Goal: Information Seeking & Learning: Learn about a topic

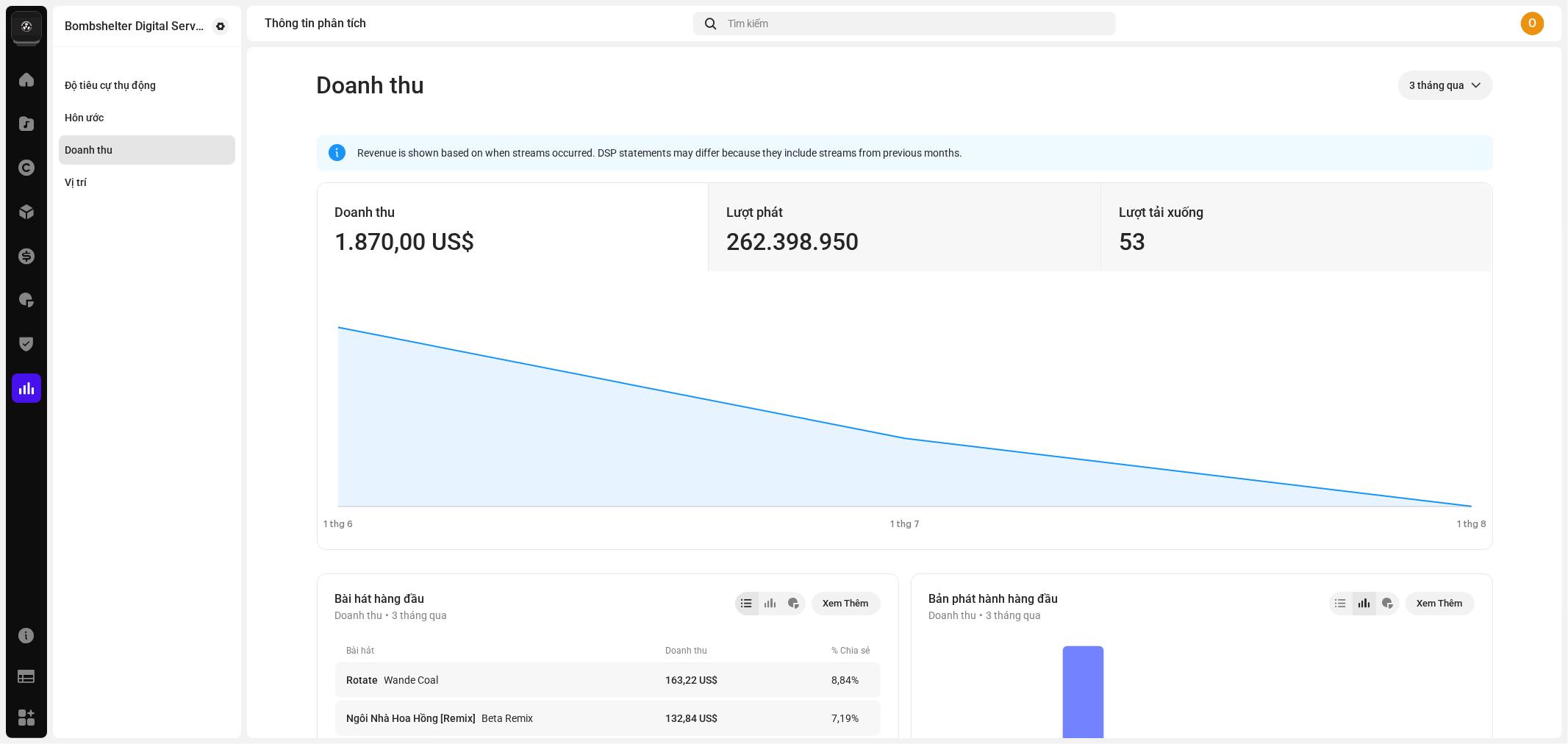
scroll to position [82, 0]
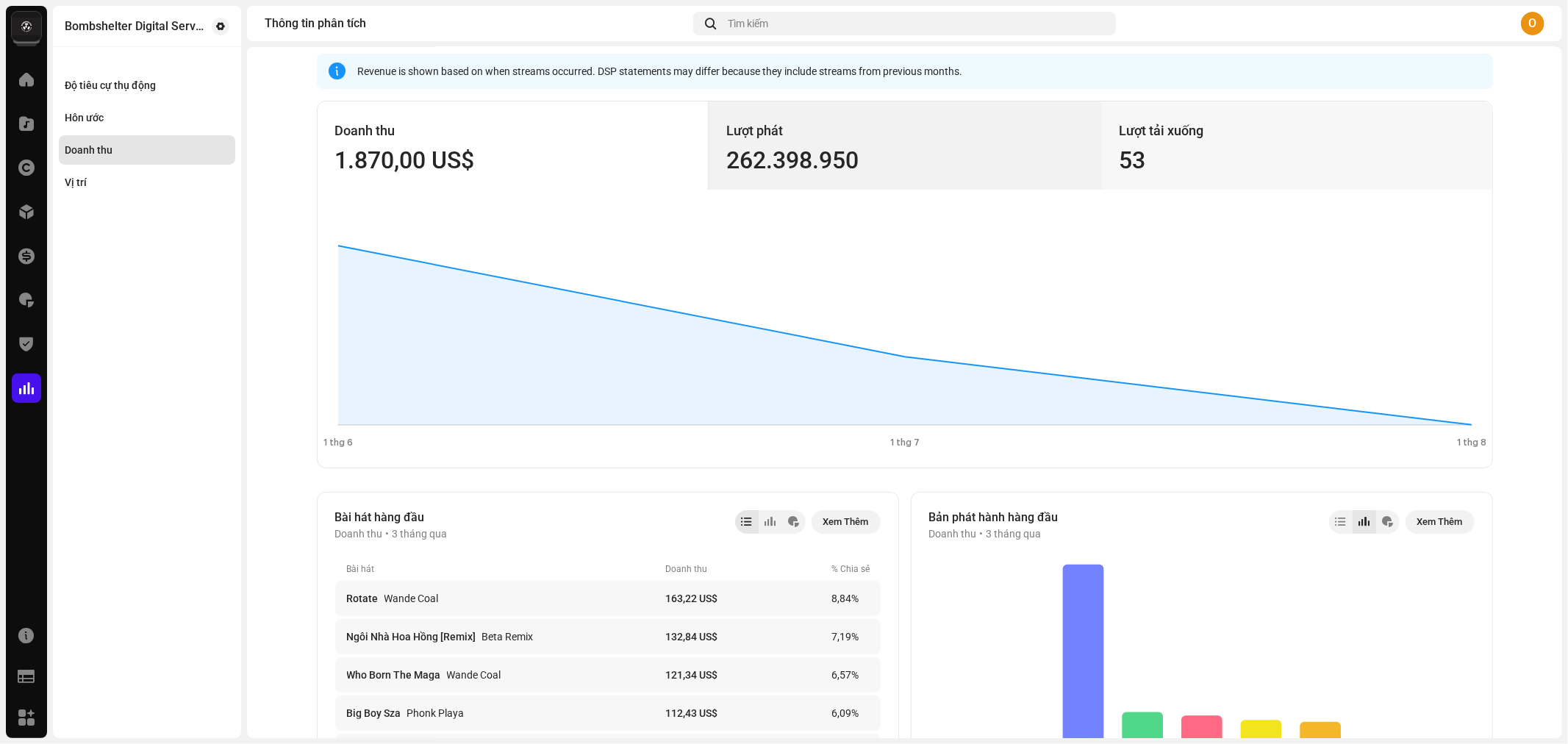
click at [916, 127] on div "Lượt phát" at bounding box center [905, 131] width 357 height 24
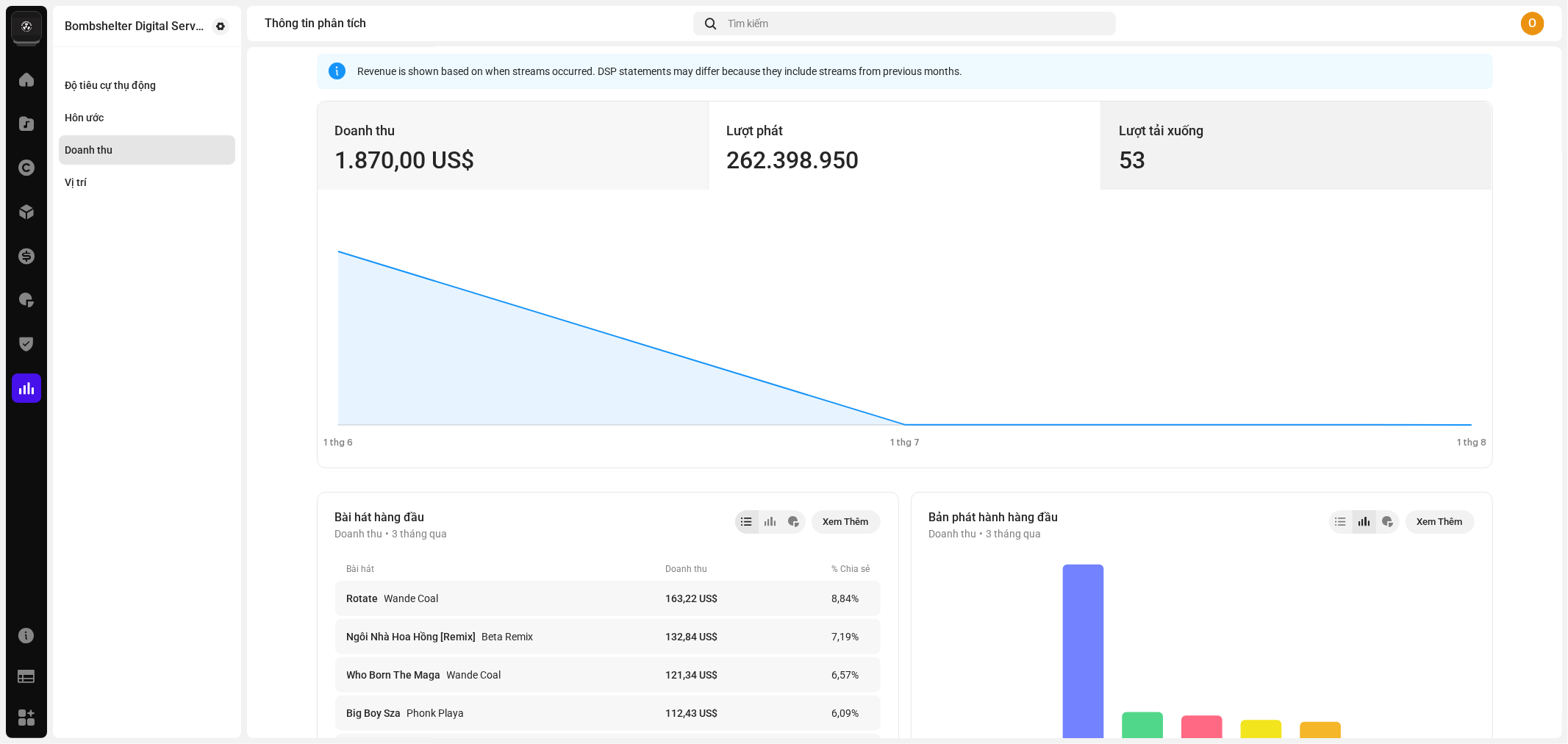
click at [1162, 143] on div "Lượt [PERSON_NAME] 53" at bounding box center [1295, 145] width 391 height 88
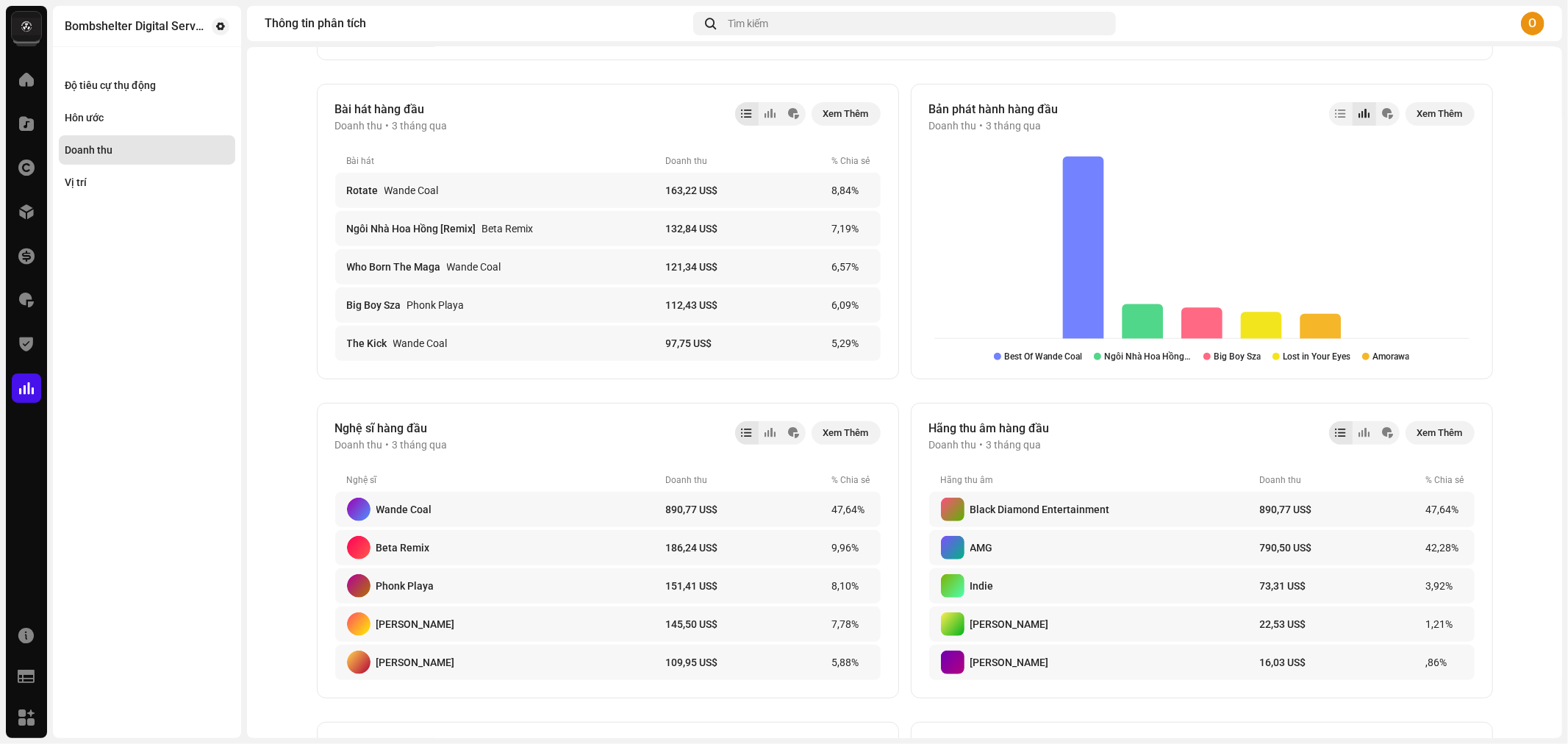
scroll to position [0, 0]
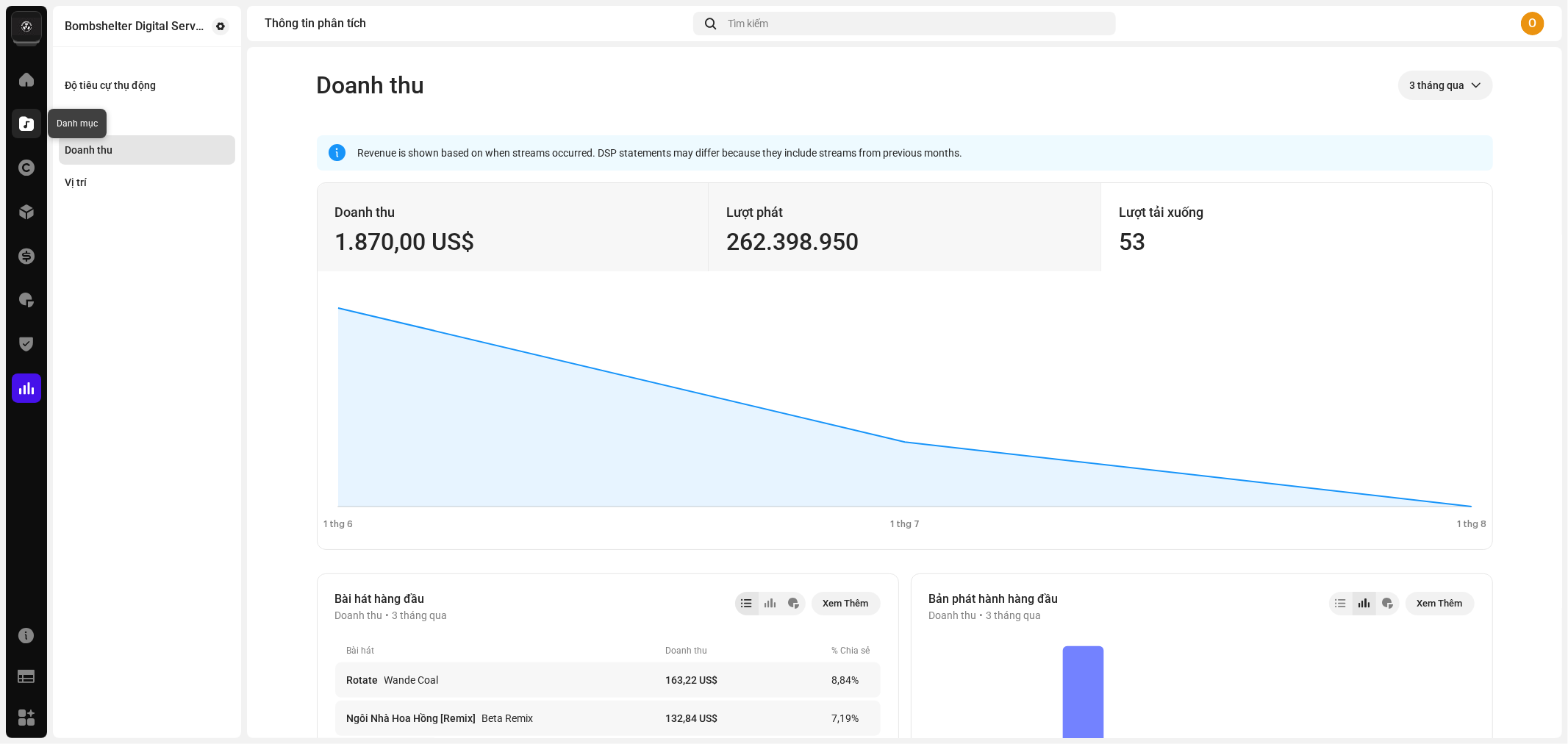
click at [26, 112] on div at bounding box center [27, 123] width 30 height 30
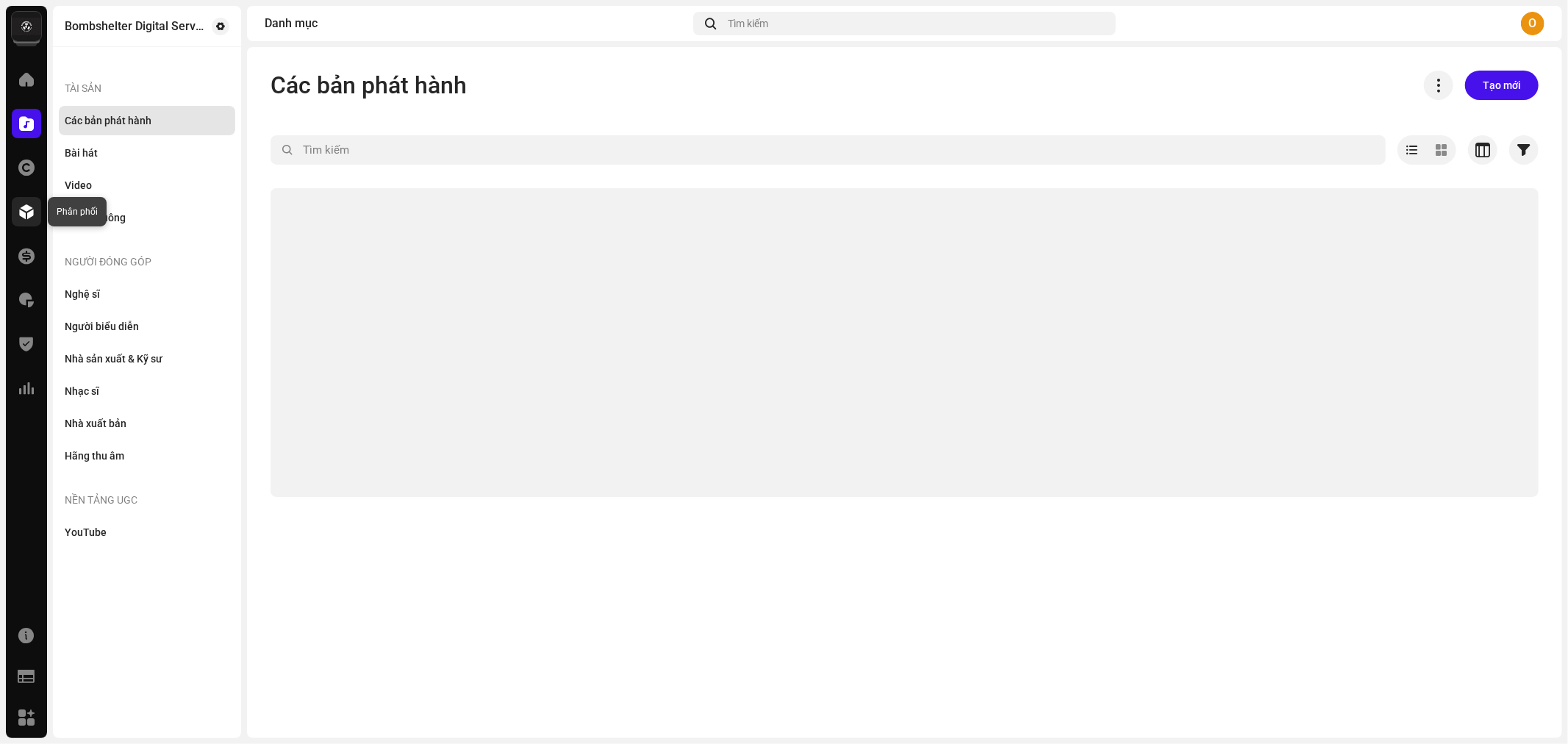
click at [39, 206] on div at bounding box center [27, 212] width 30 height 30
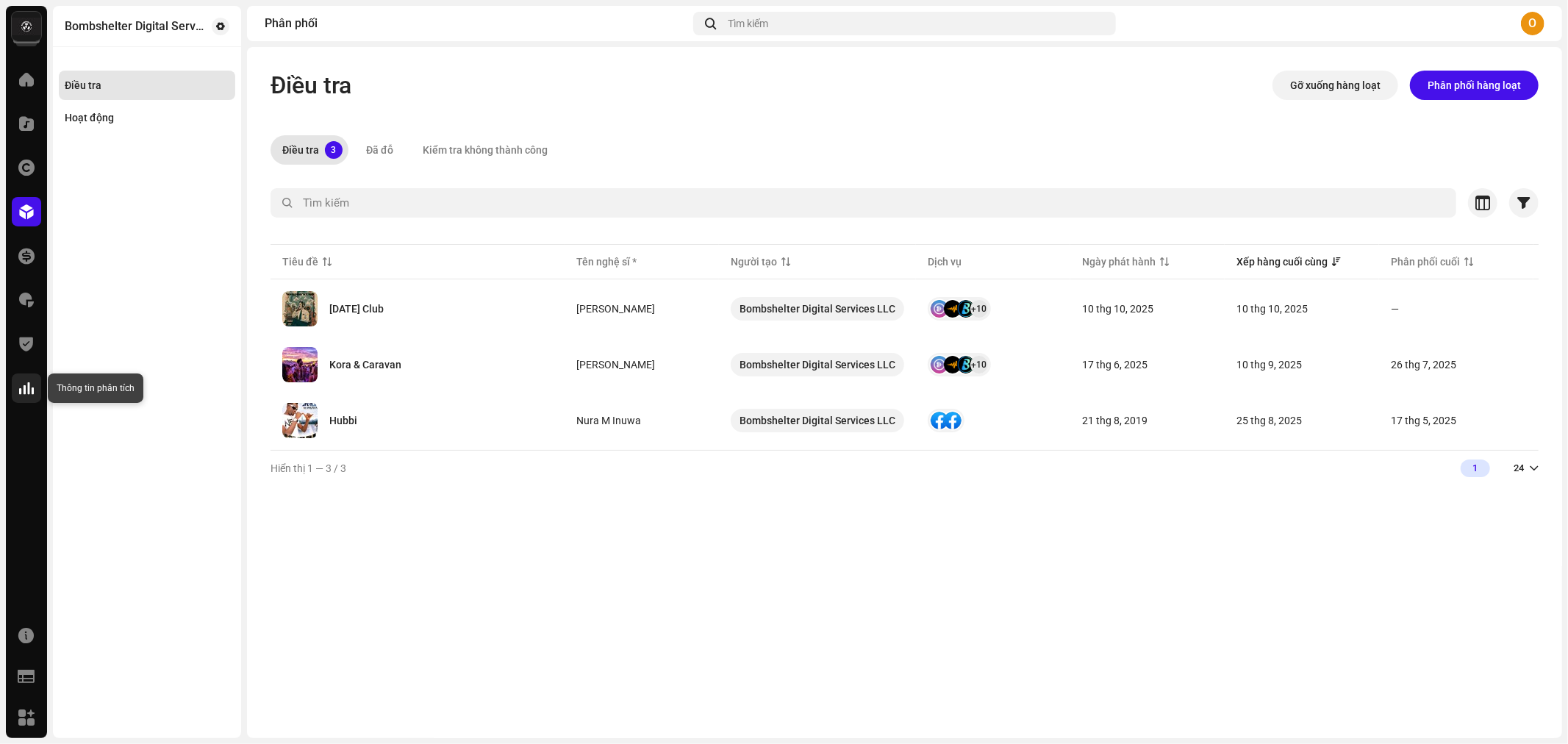
click at [28, 390] on span at bounding box center [26, 388] width 15 height 12
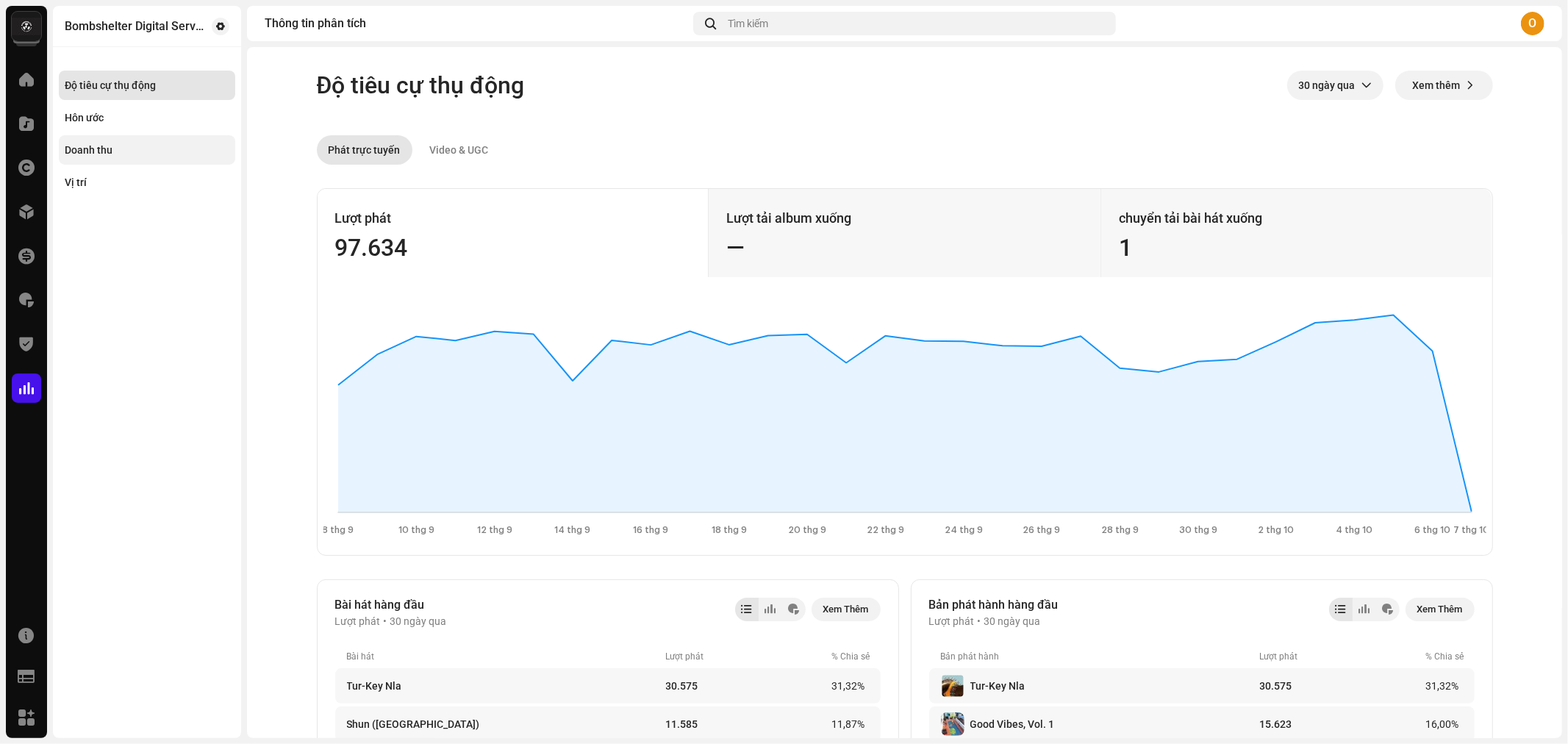
click at [105, 146] on div "Doanh thu" at bounding box center [89, 150] width 47 height 12
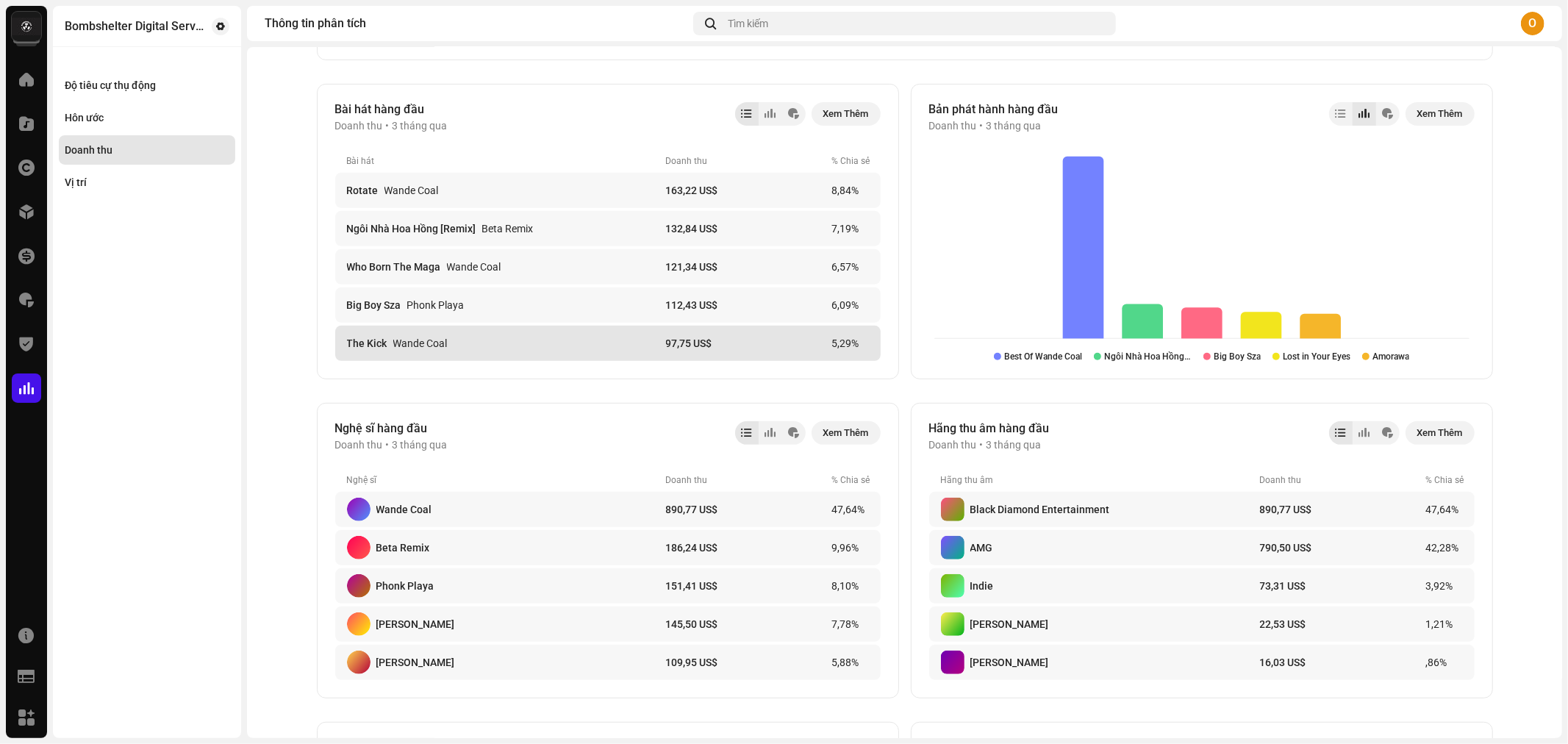
scroll to position [571, 0]
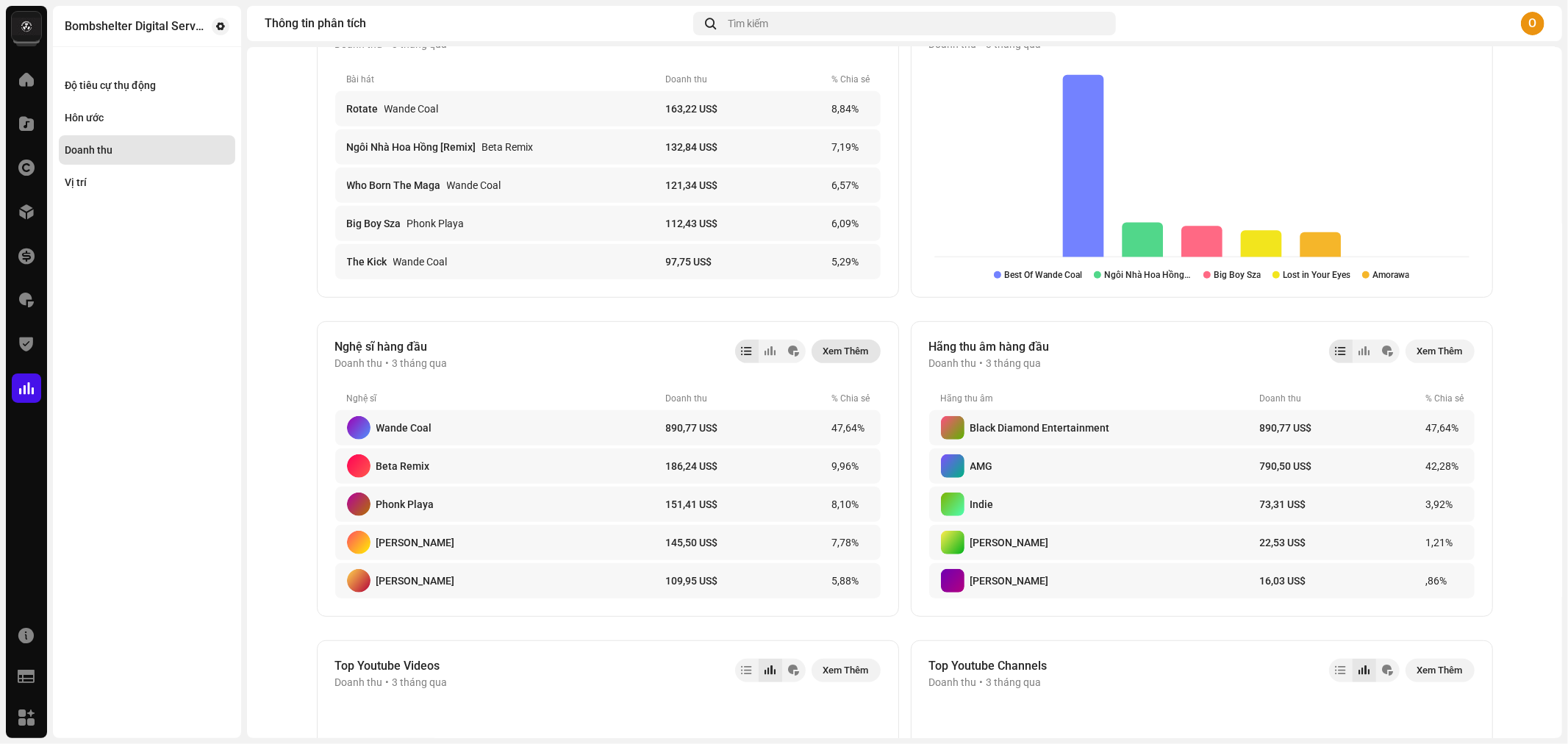
click at [859, 355] on span "Xem Thêm" at bounding box center [846, 352] width 45 height 30
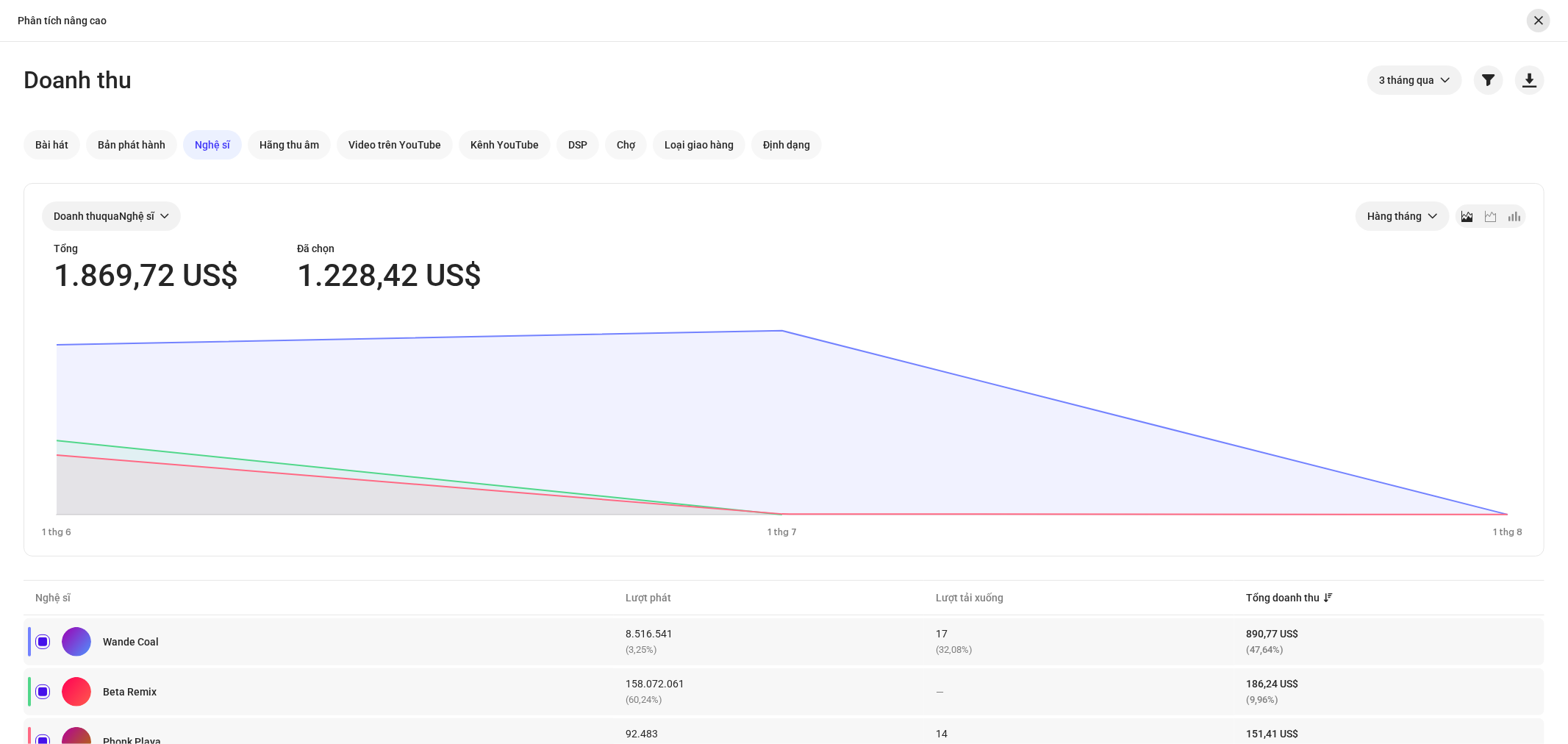
click at [1534, 13] on button "button" at bounding box center [1538, 21] width 24 height 24
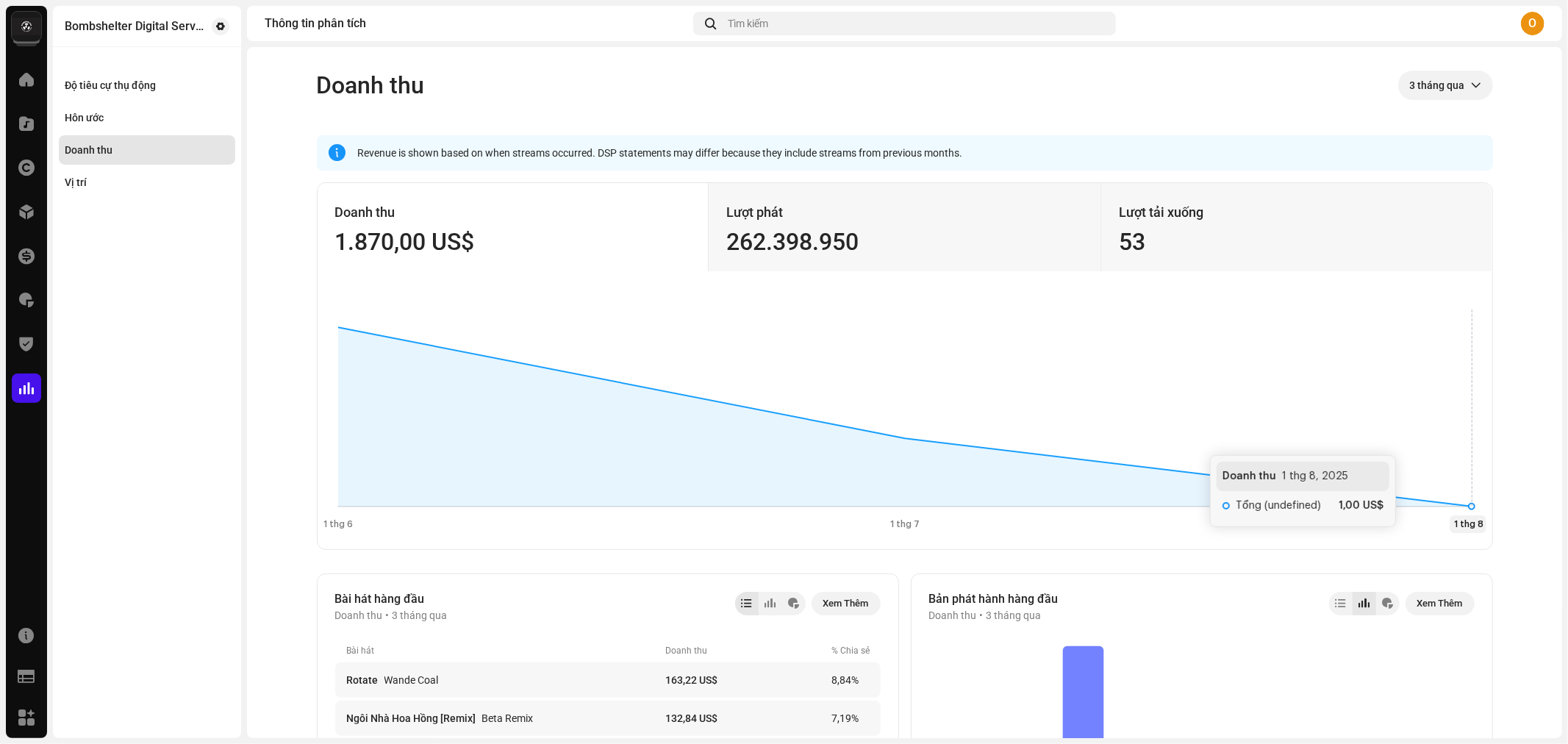
click at [1397, 440] on rect at bounding box center [905, 418] width 1163 height 236
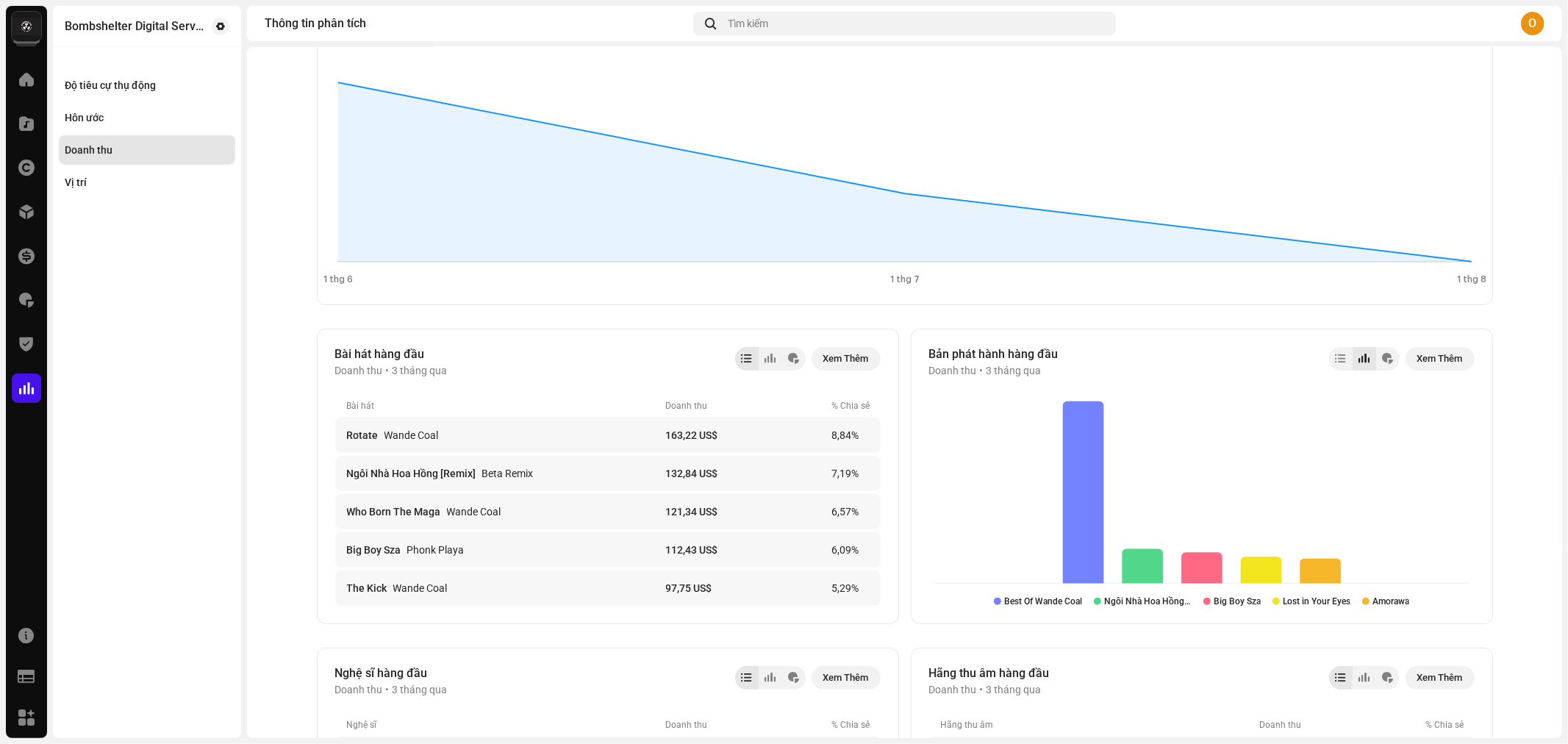
scroll to position [652, 0]
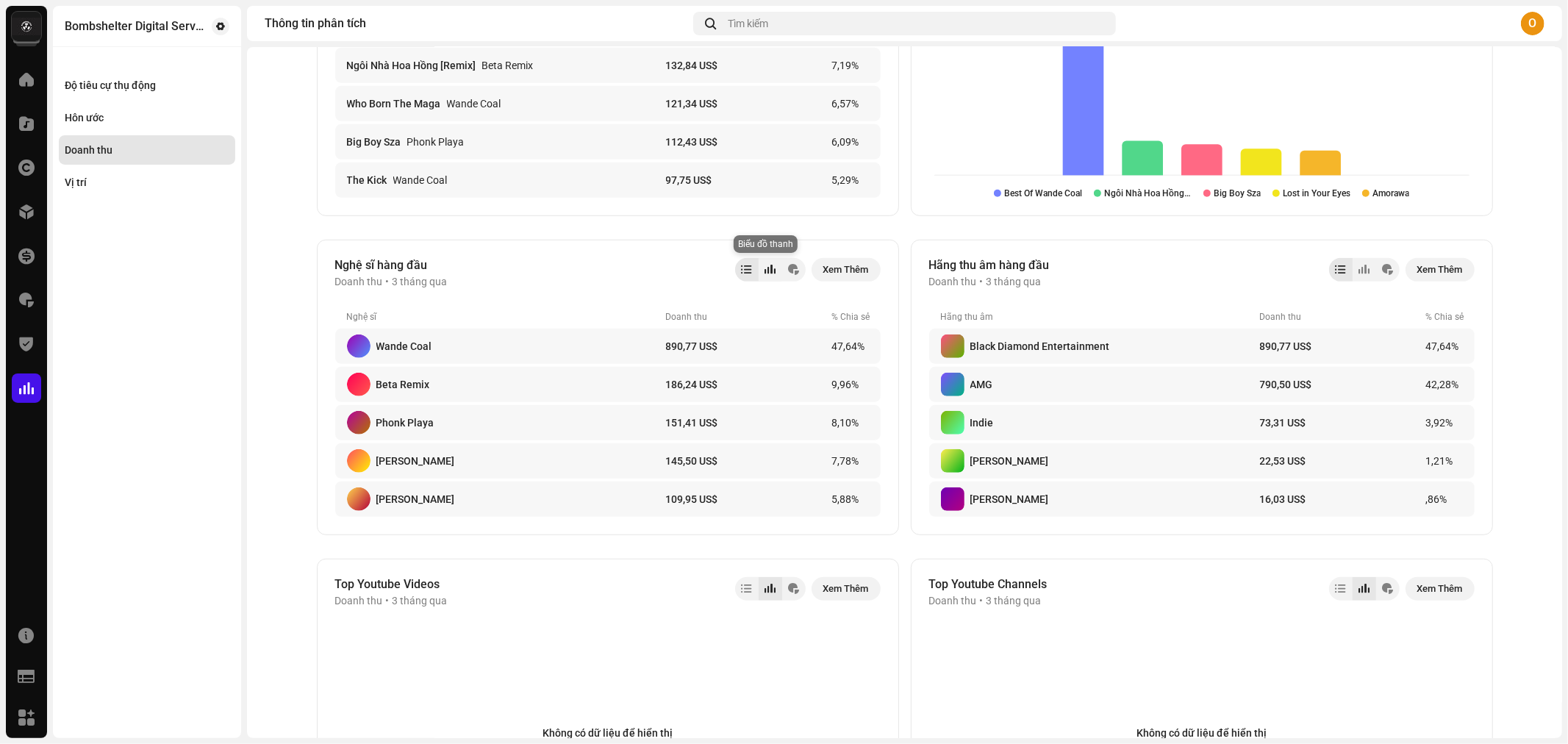
click at [765, 269] on div at bounding box center [770, 270] width 11 height 12
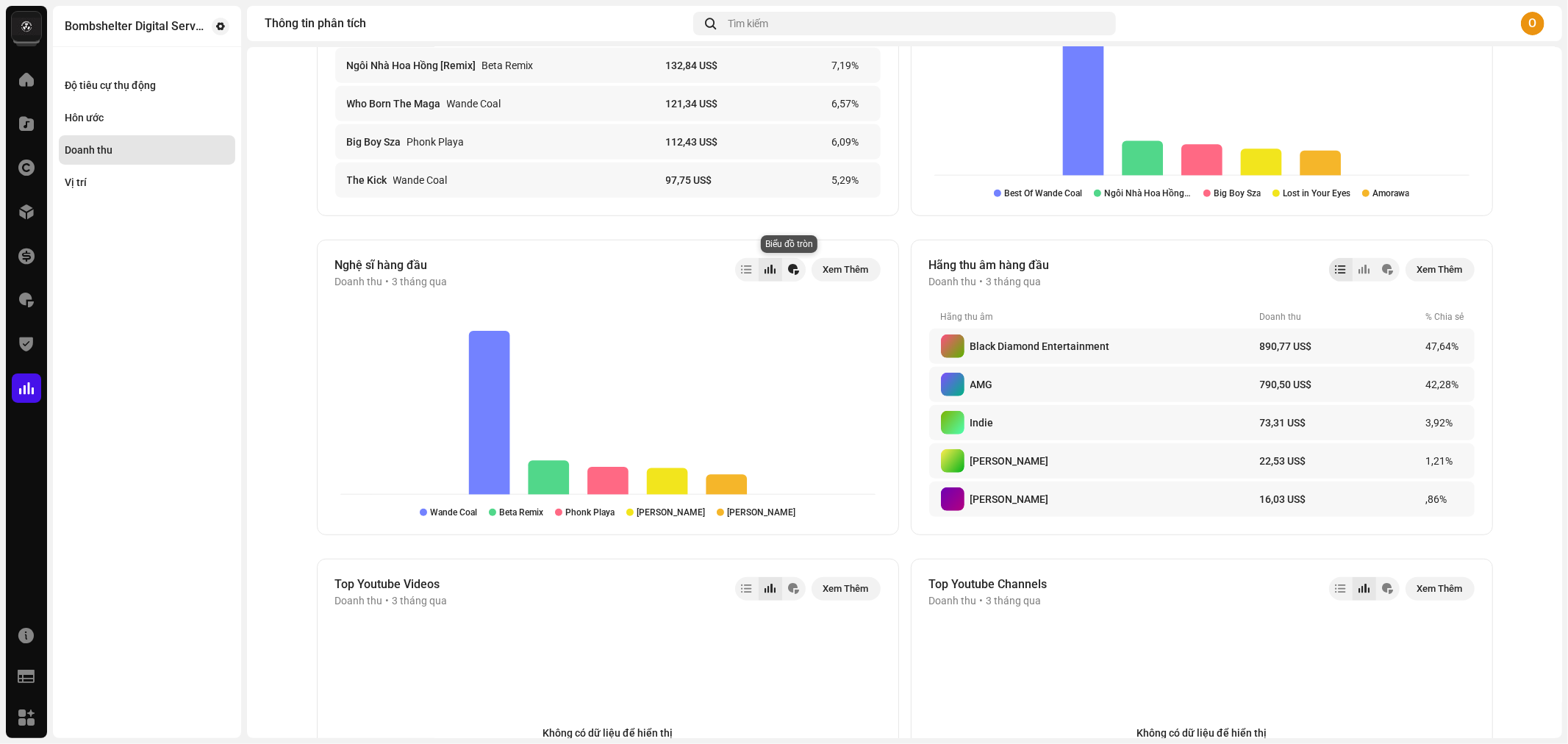
click at [787, 268] on div at bounding box center [792, 270] width 11 height 12
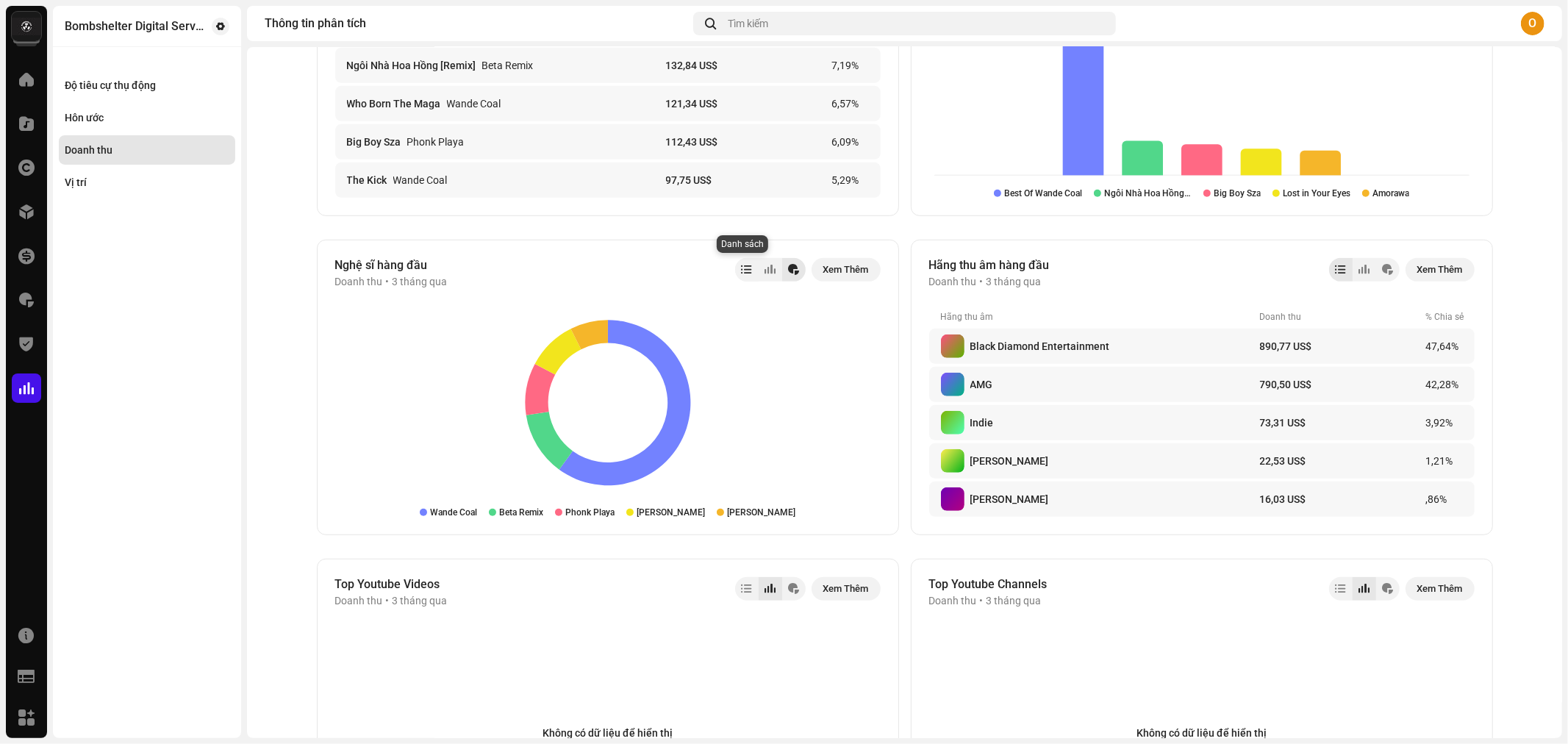
click at [746, 266] on div at bounding box center [746, 270] width 10 height 12
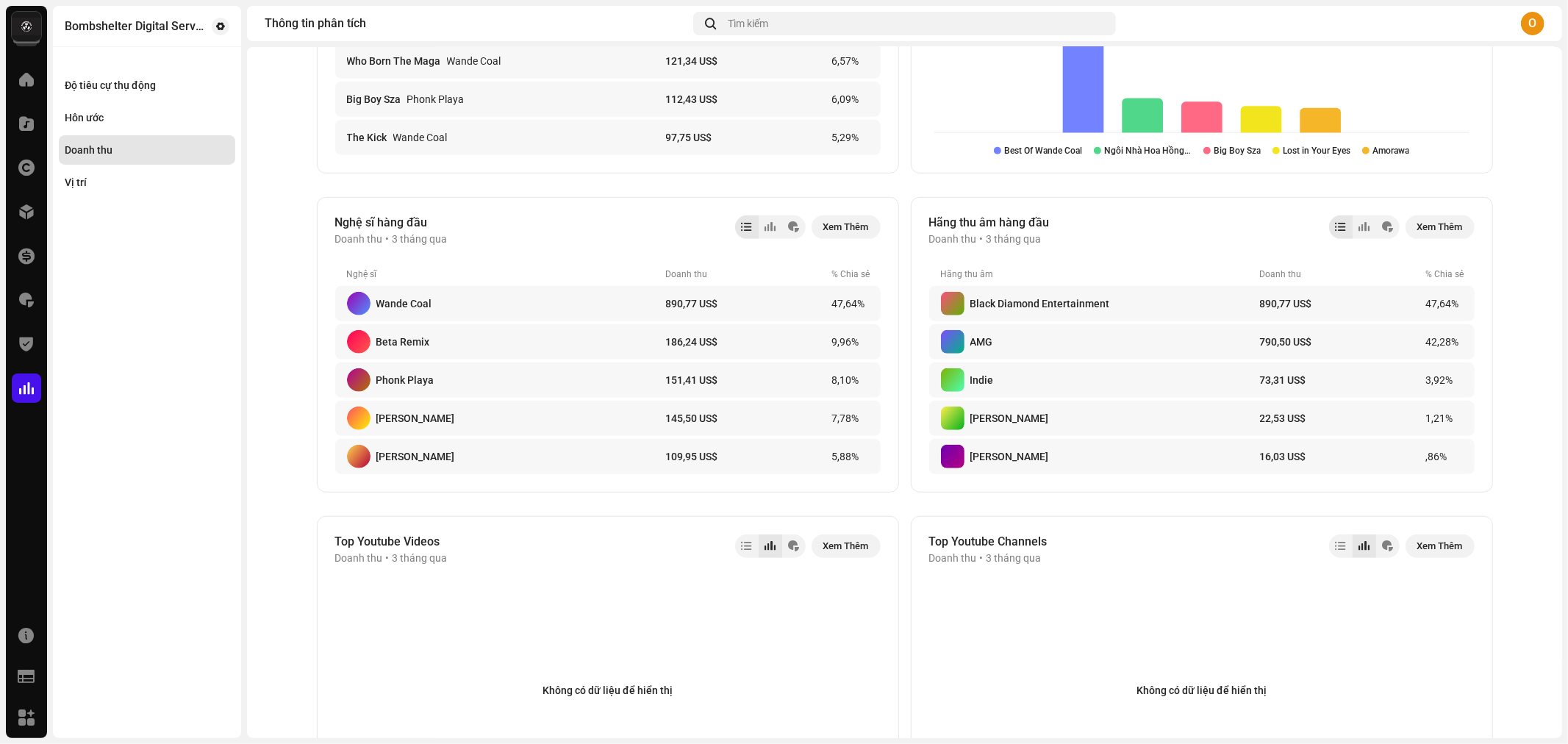
scroll to position [123, 0]
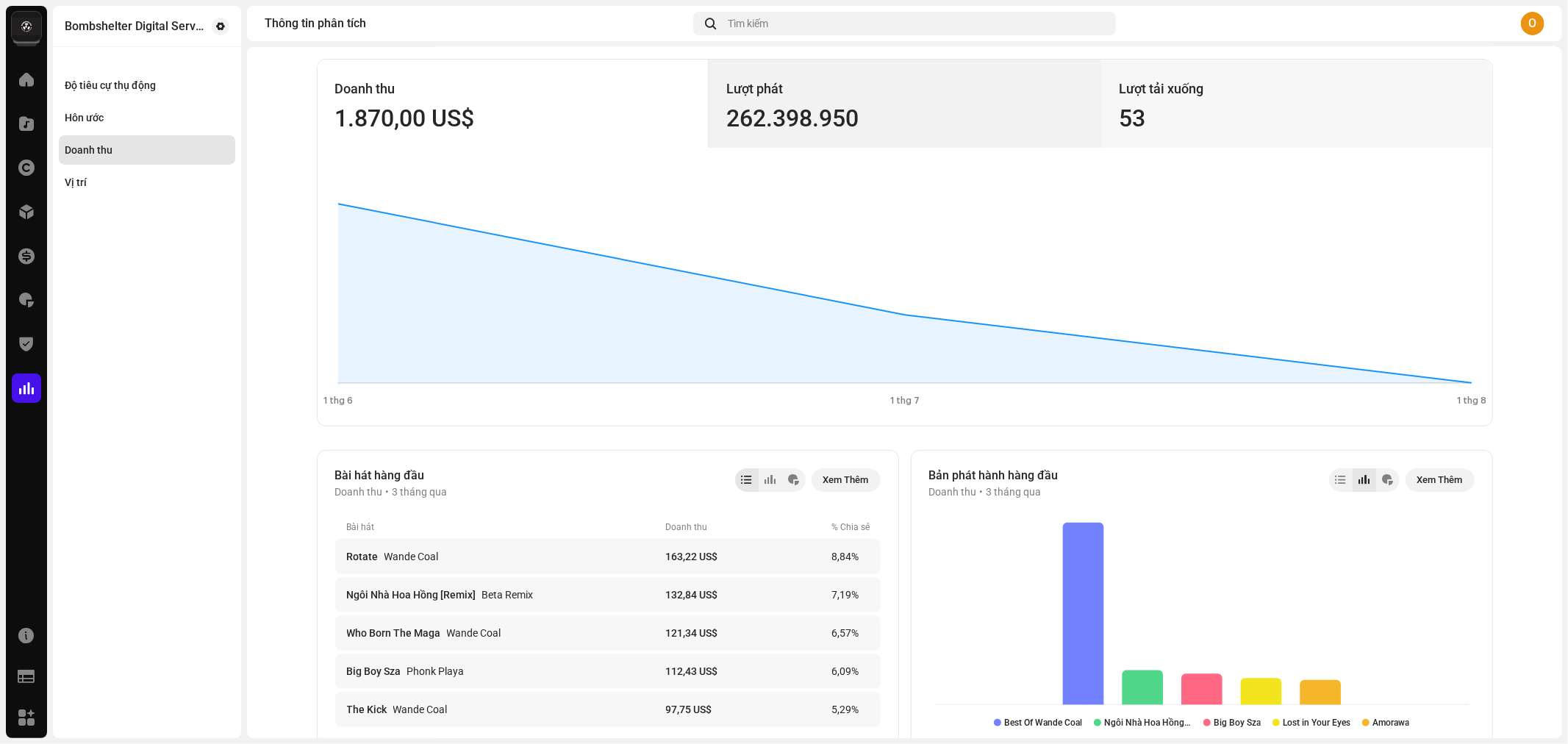
click at [726, 120] on div "262.398.950" at bounding box center [905, 118] width 357 height 24
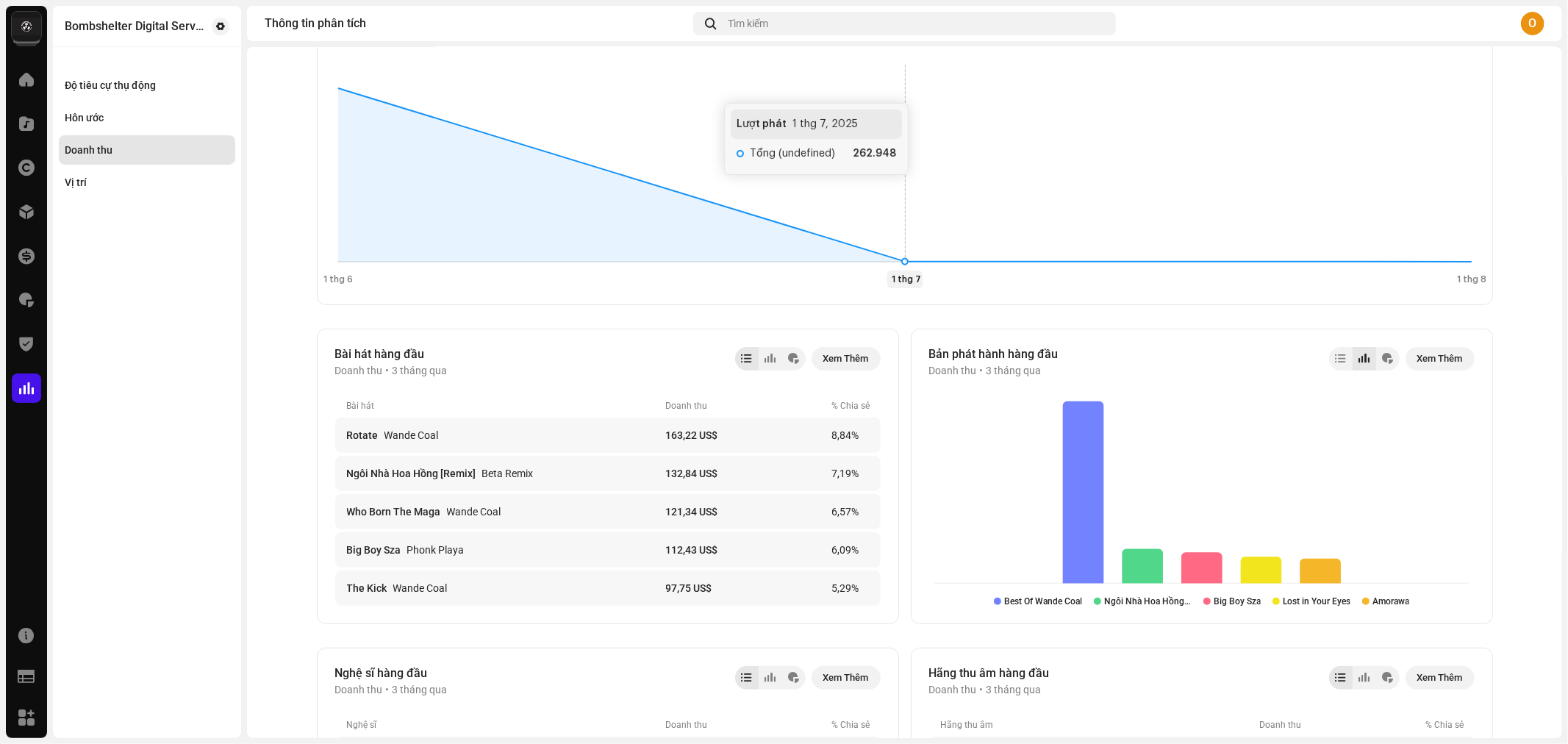
scroll to position [326, 0]
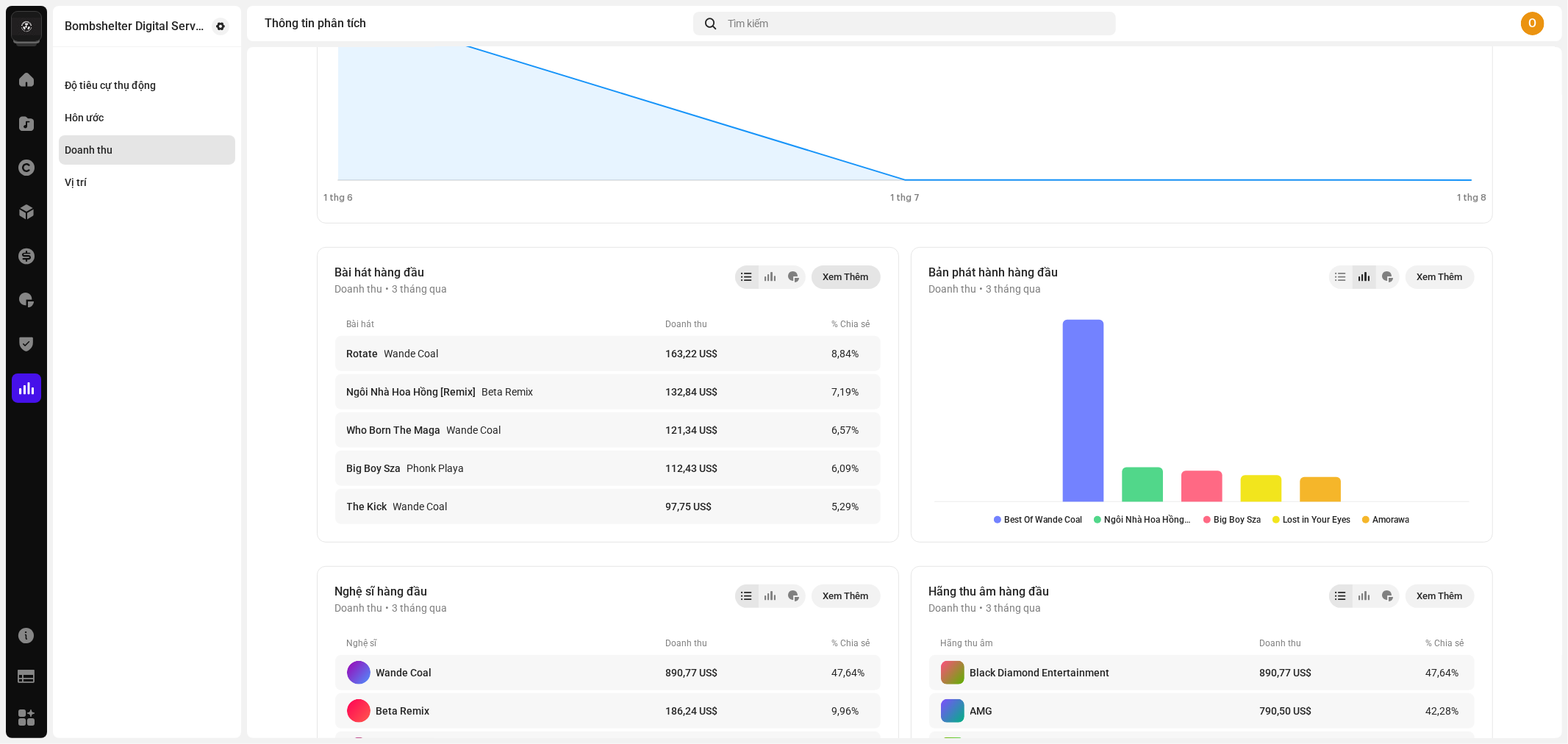
click at [828, 274] on span "Xem Thêm" at bounding box center [846, 277] width 45 height 30
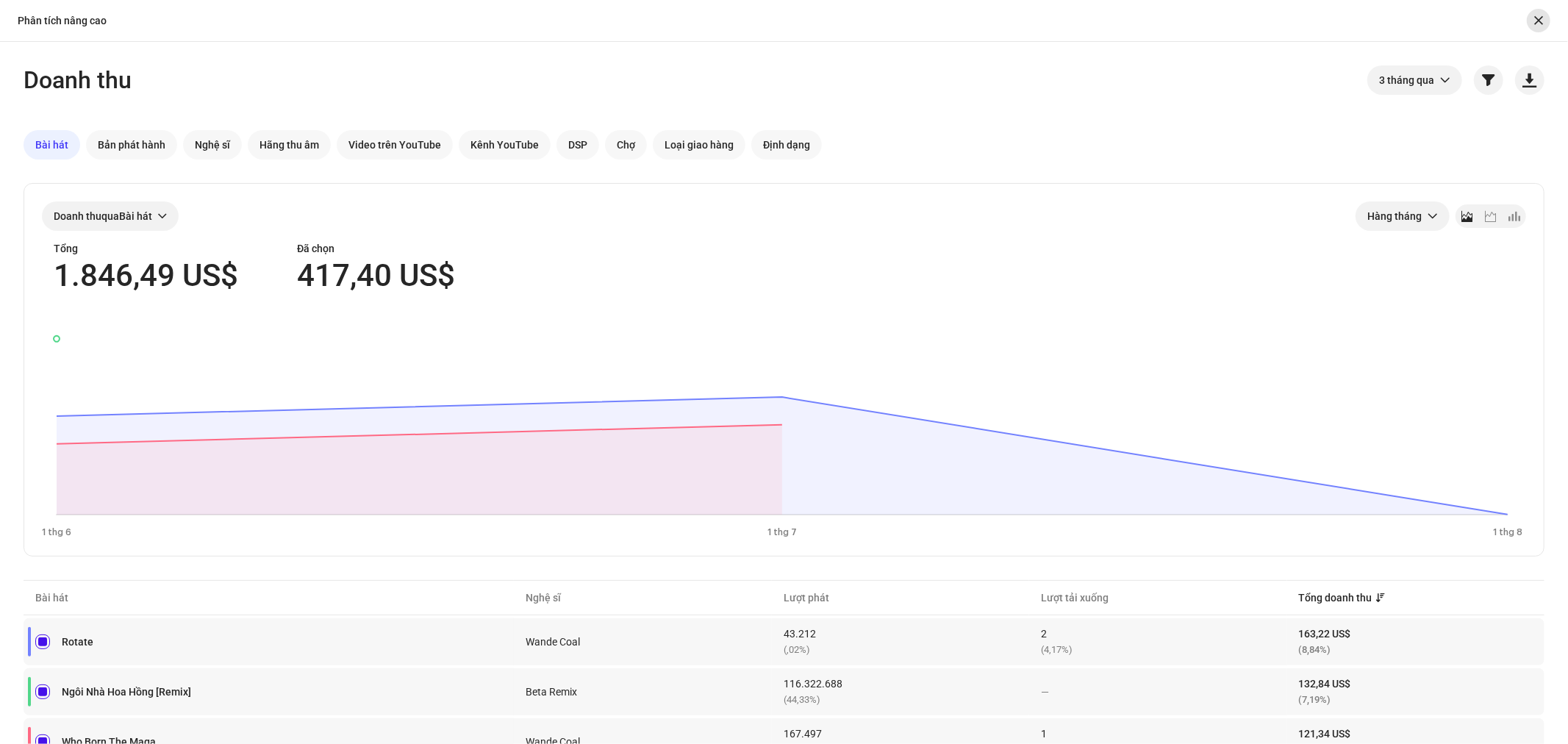
click at [1537, 18] on span "button" at bounding box center [1537, 21] width 9 height 12
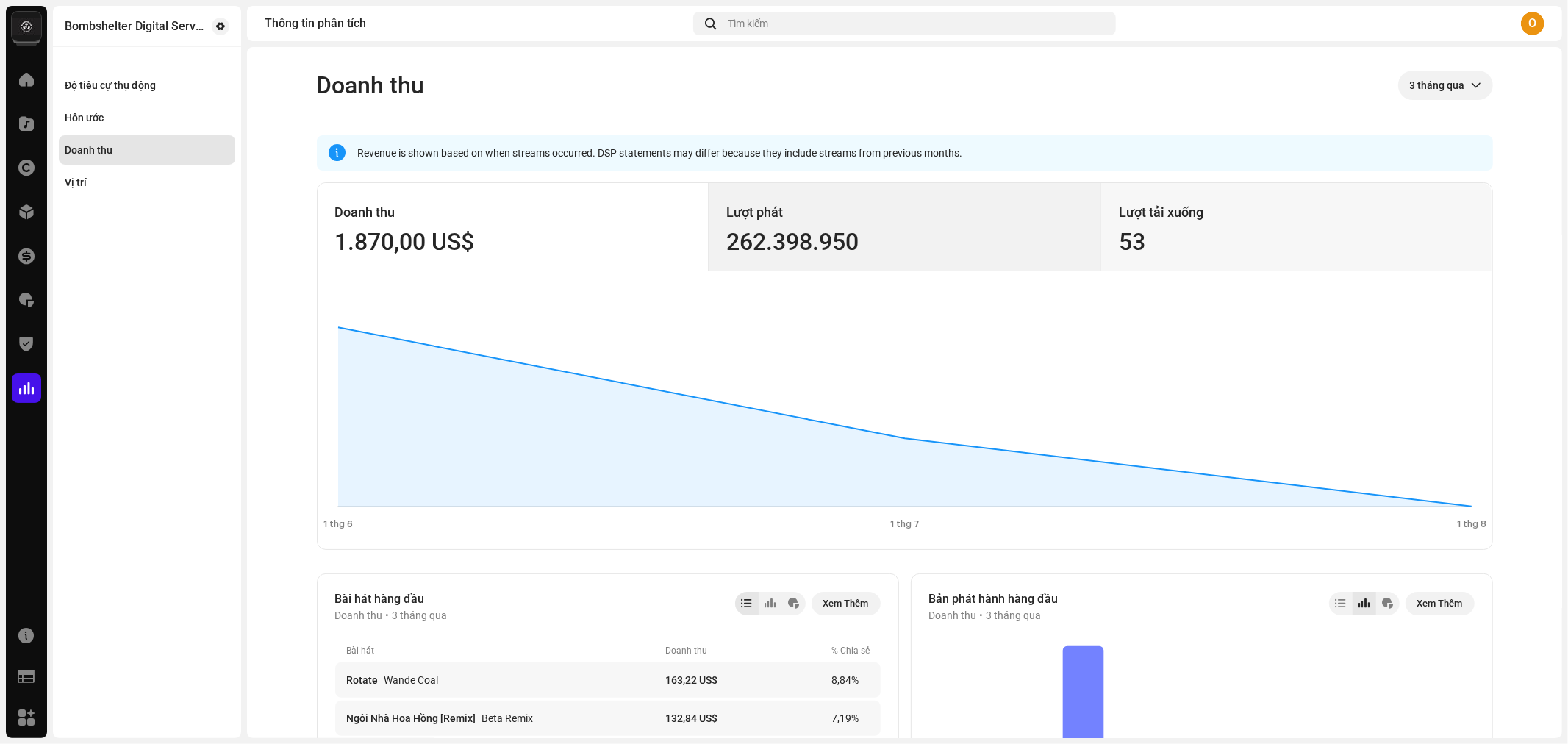
click at [883, 207] on div "Lượt phát" at bounding box center [905, 213] width 357 height 24
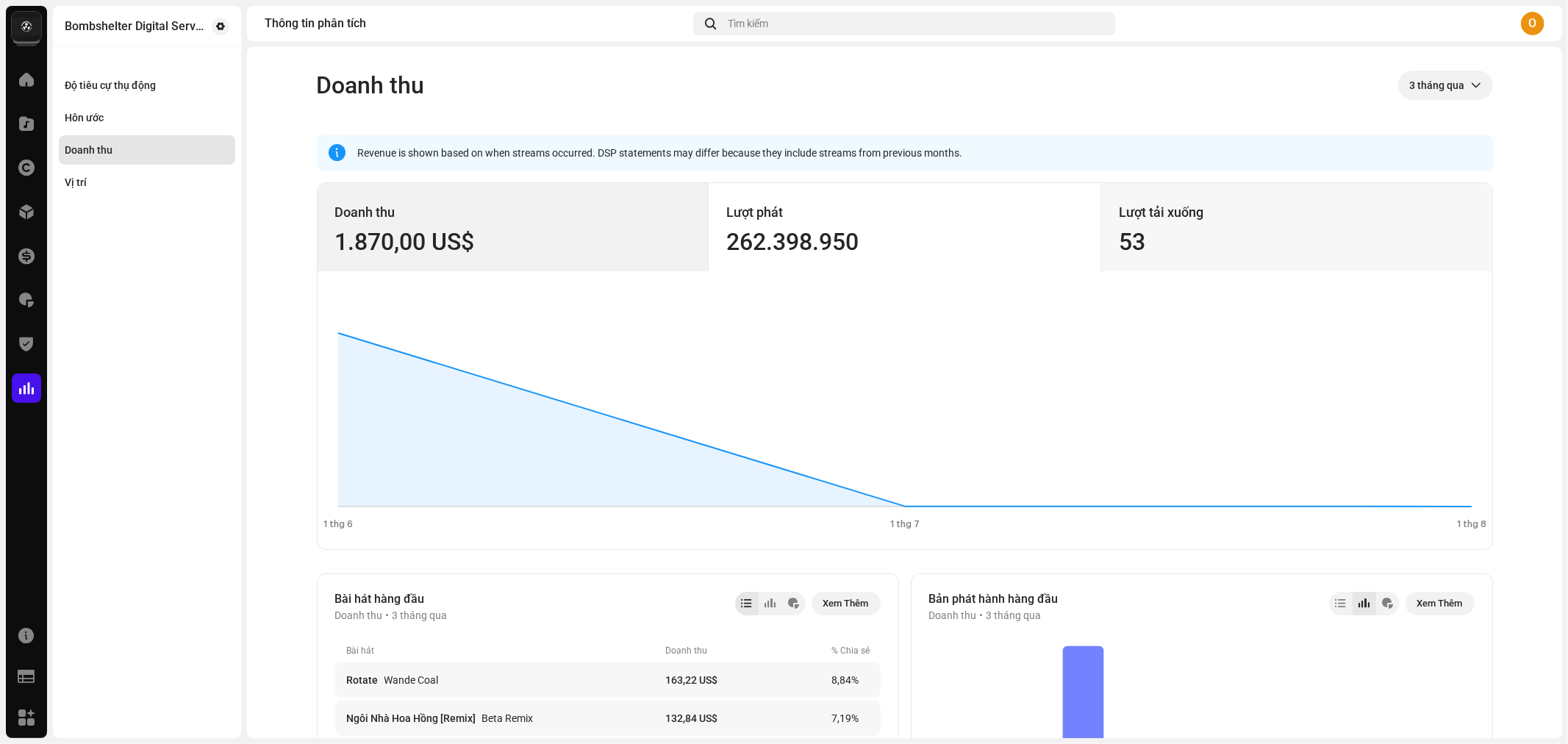
click at [486, 215] on div "Doanh thu" at bounding box center [512, 213] width 356 height 24
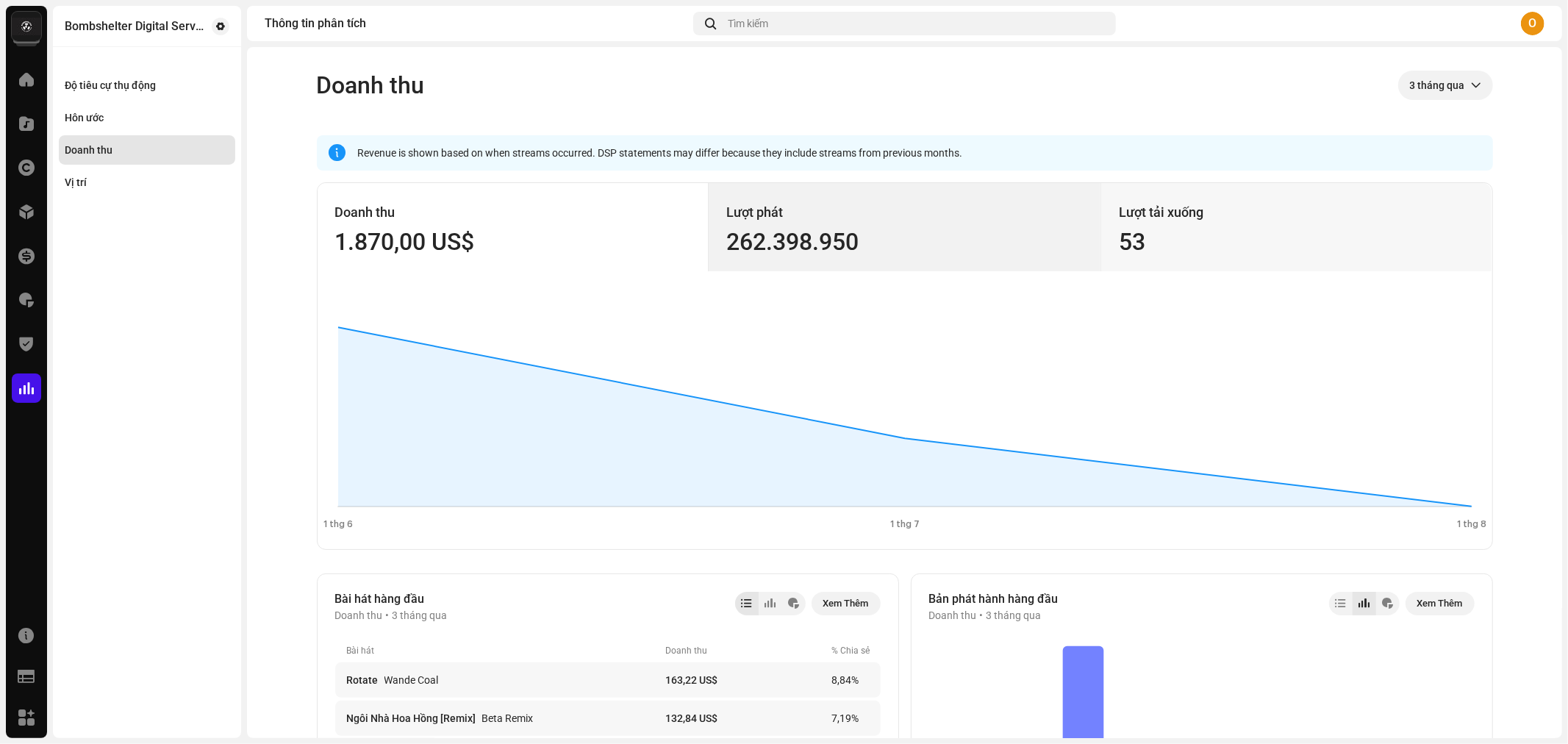
click at [965, 254] on div "Lượt phát [PHONE_NUMBER]" at bounding box center [904, 227] width 391 height 88
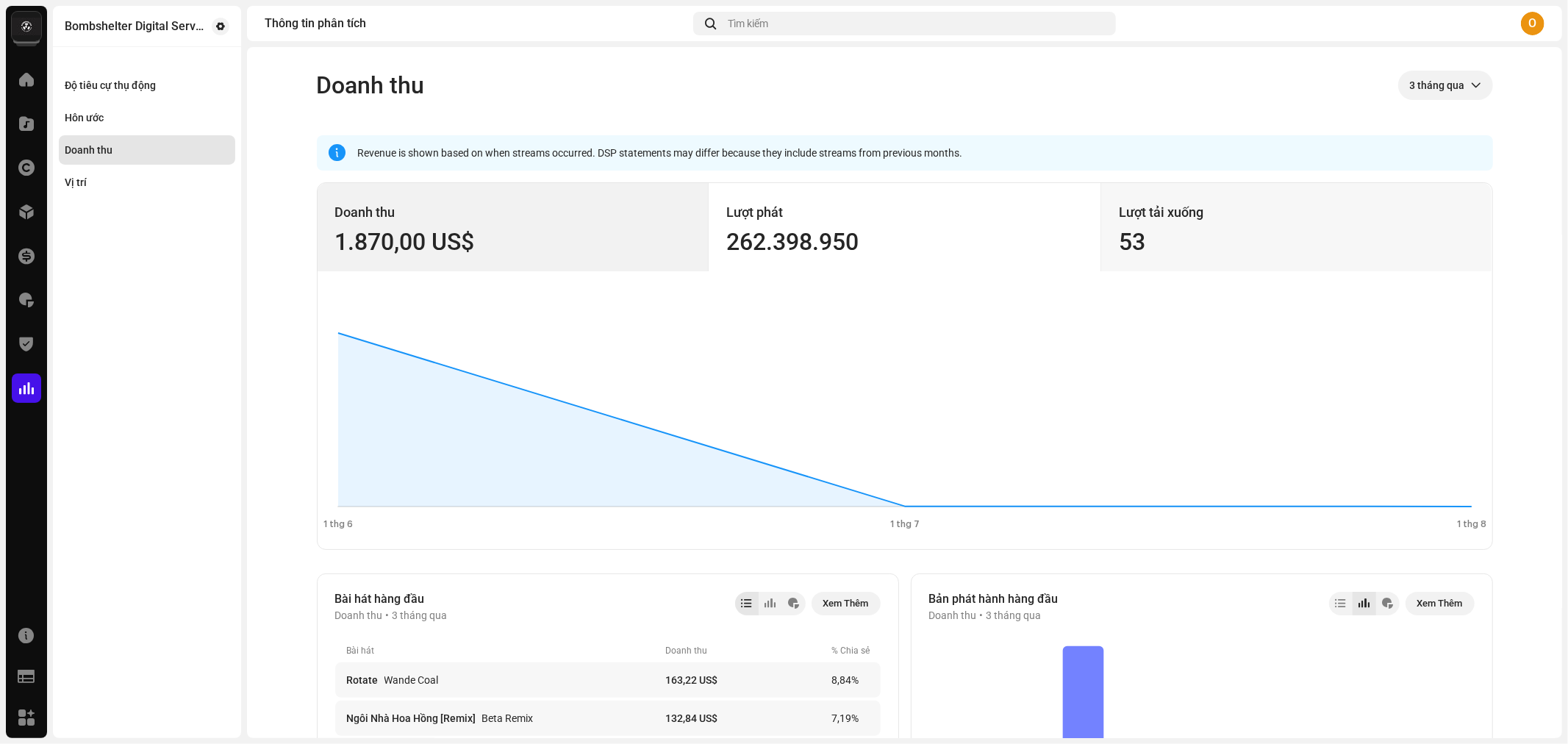
click at [448, 208] on div "Doanh thu" at bounding box center [512, 213] width 356 height 24
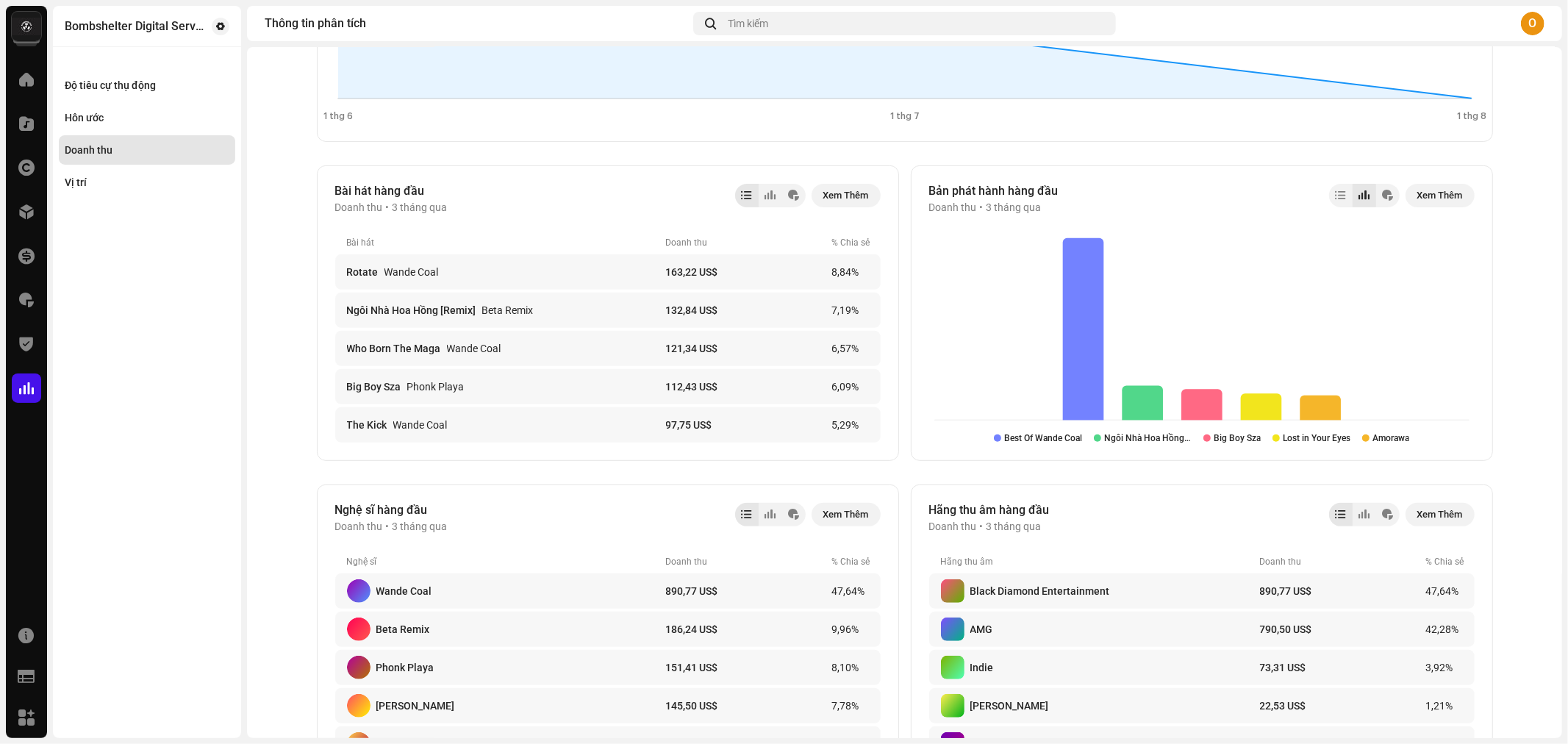
scroll to position [326, 0]
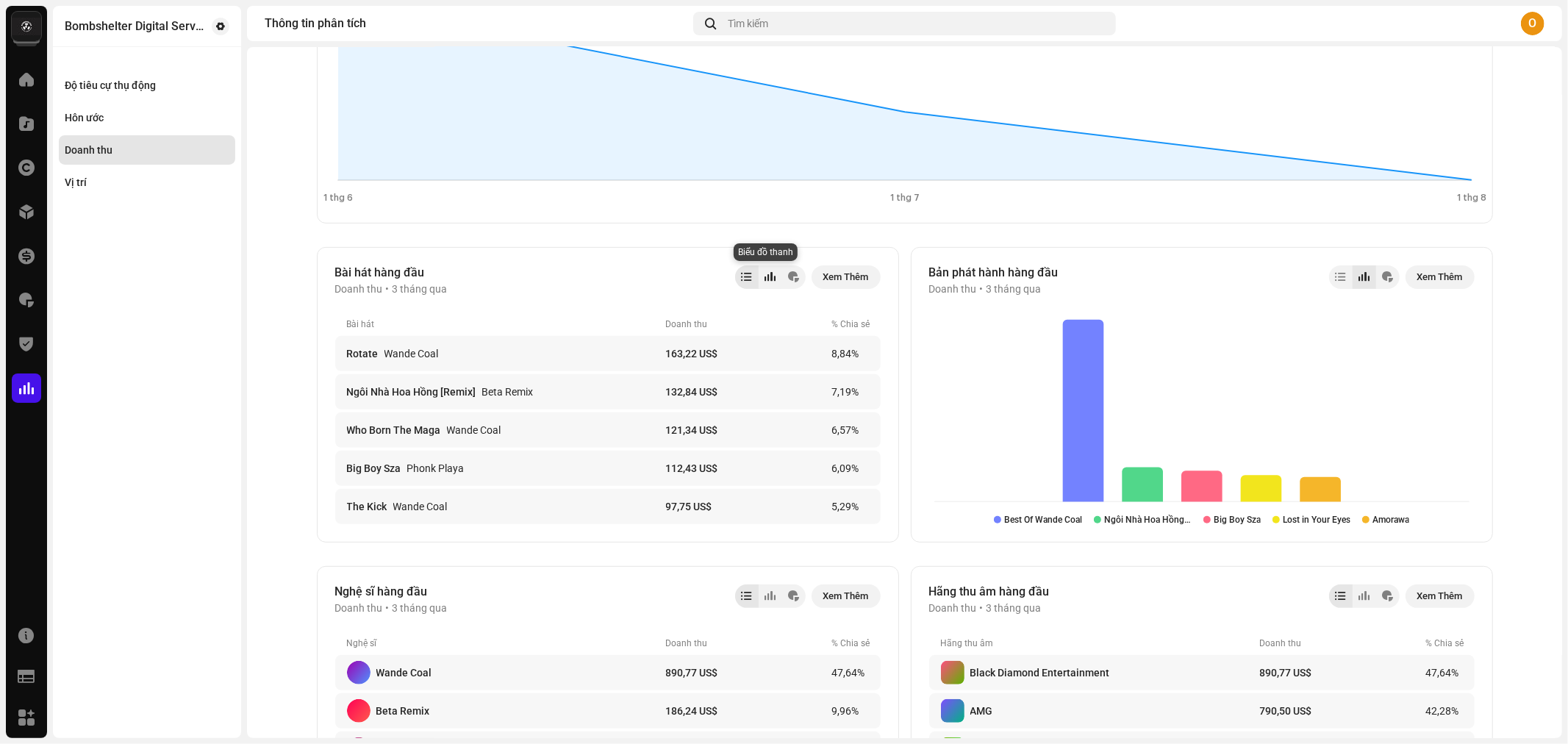
click at [759, 277] on div at bounding box center [771, 277] width 24 height 24
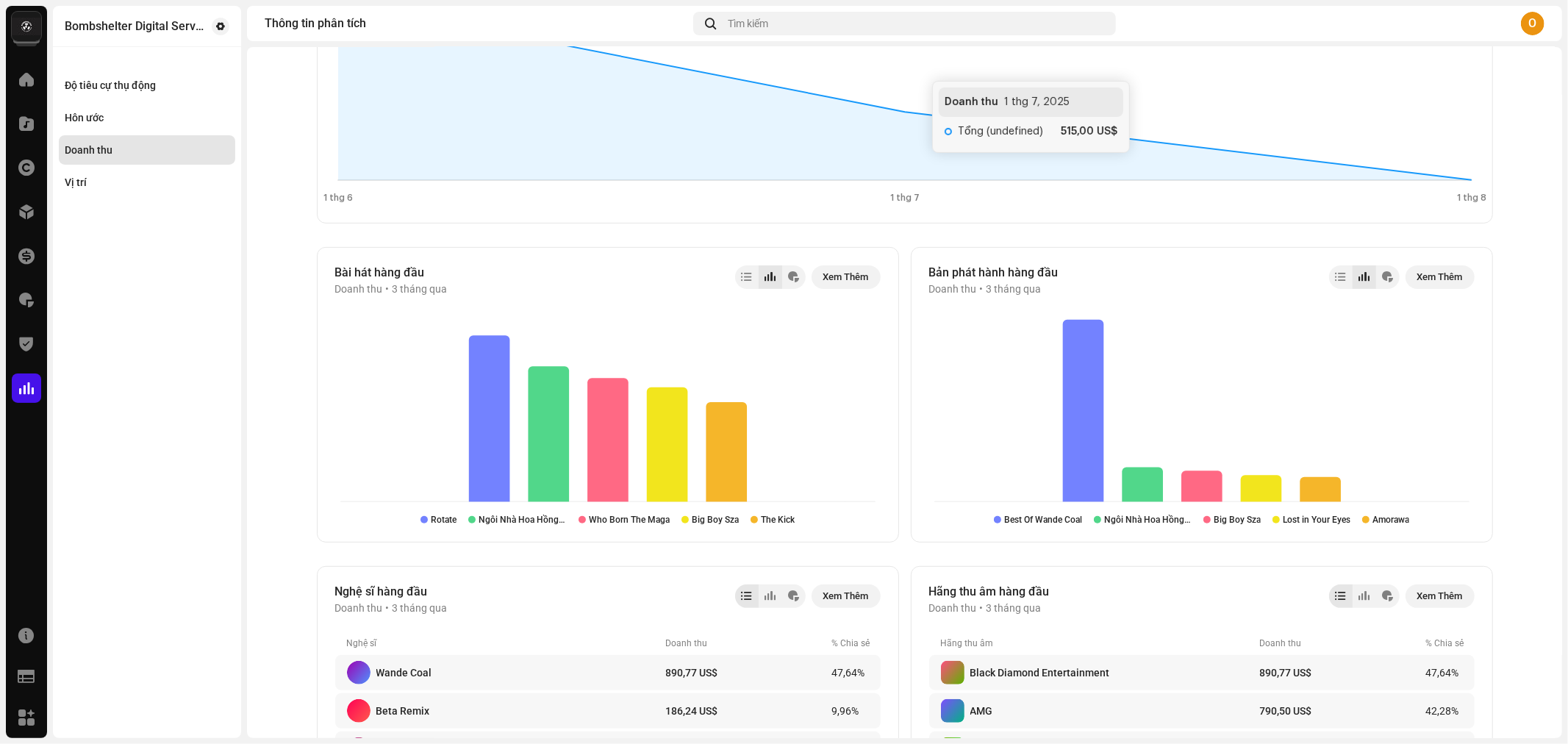
scroll to position [490, 0]
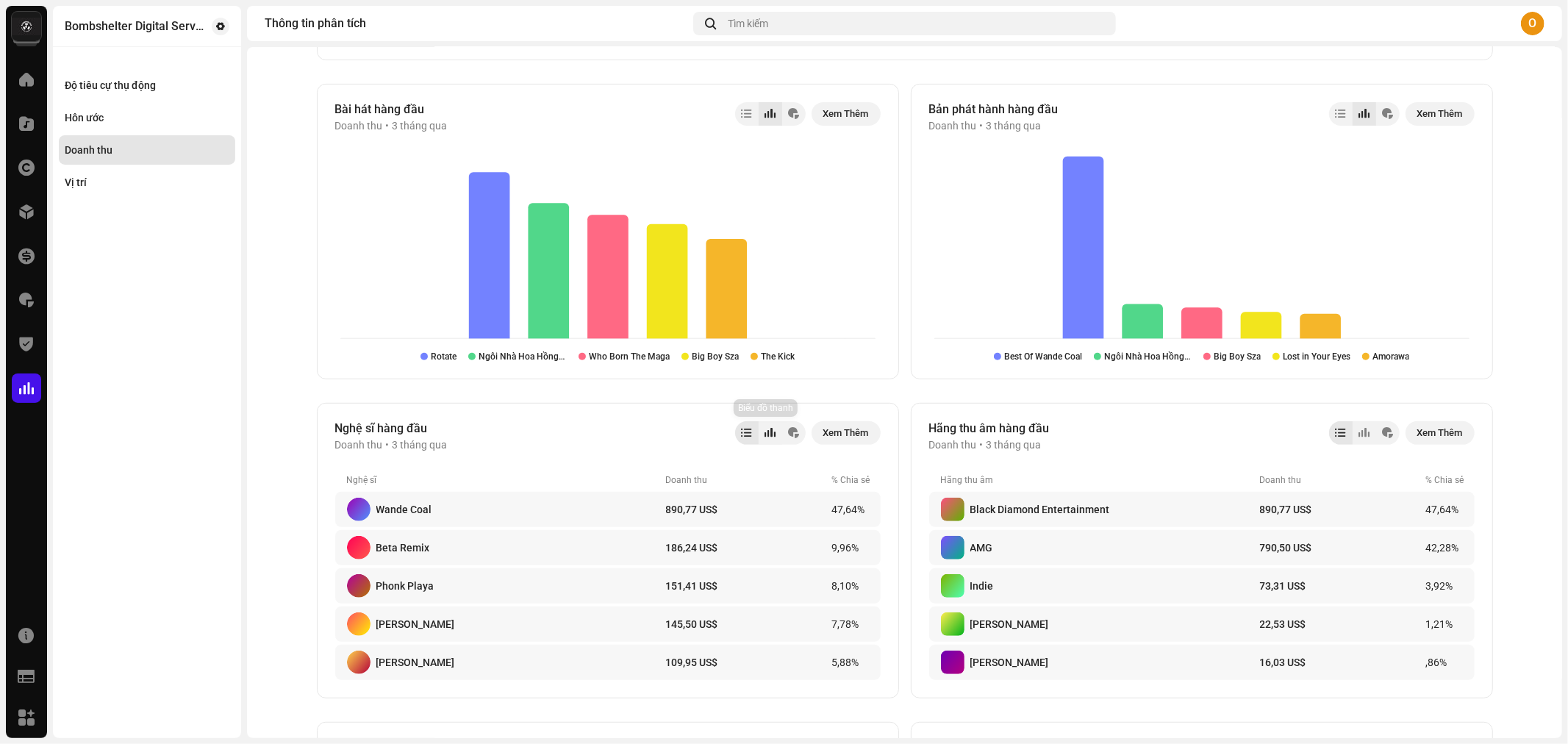
click at [759, 431] on div at bounding box center [771, 433] width 24 height 24
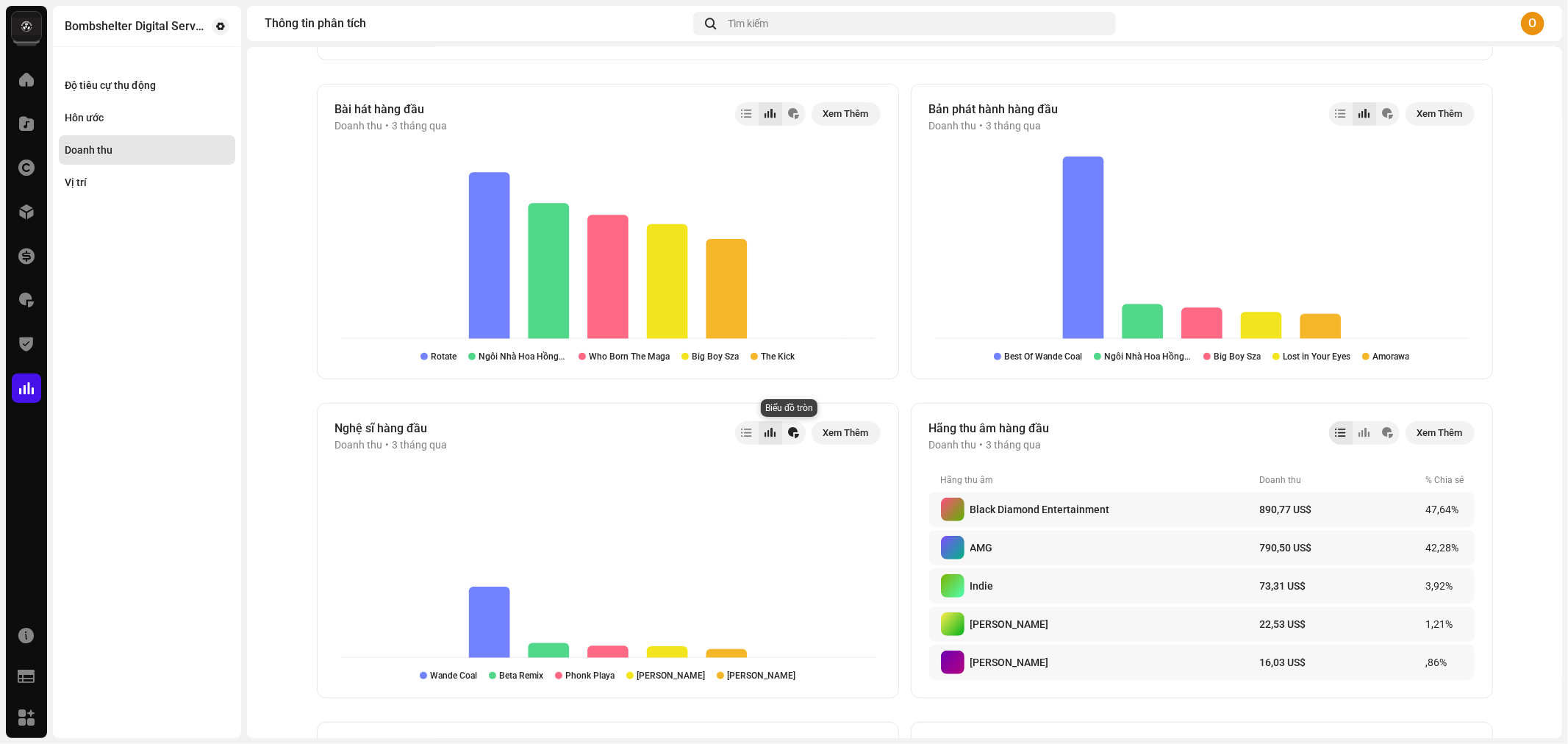
click at [787, 432] on div at bounding box center [792, 433] width 11 height 12
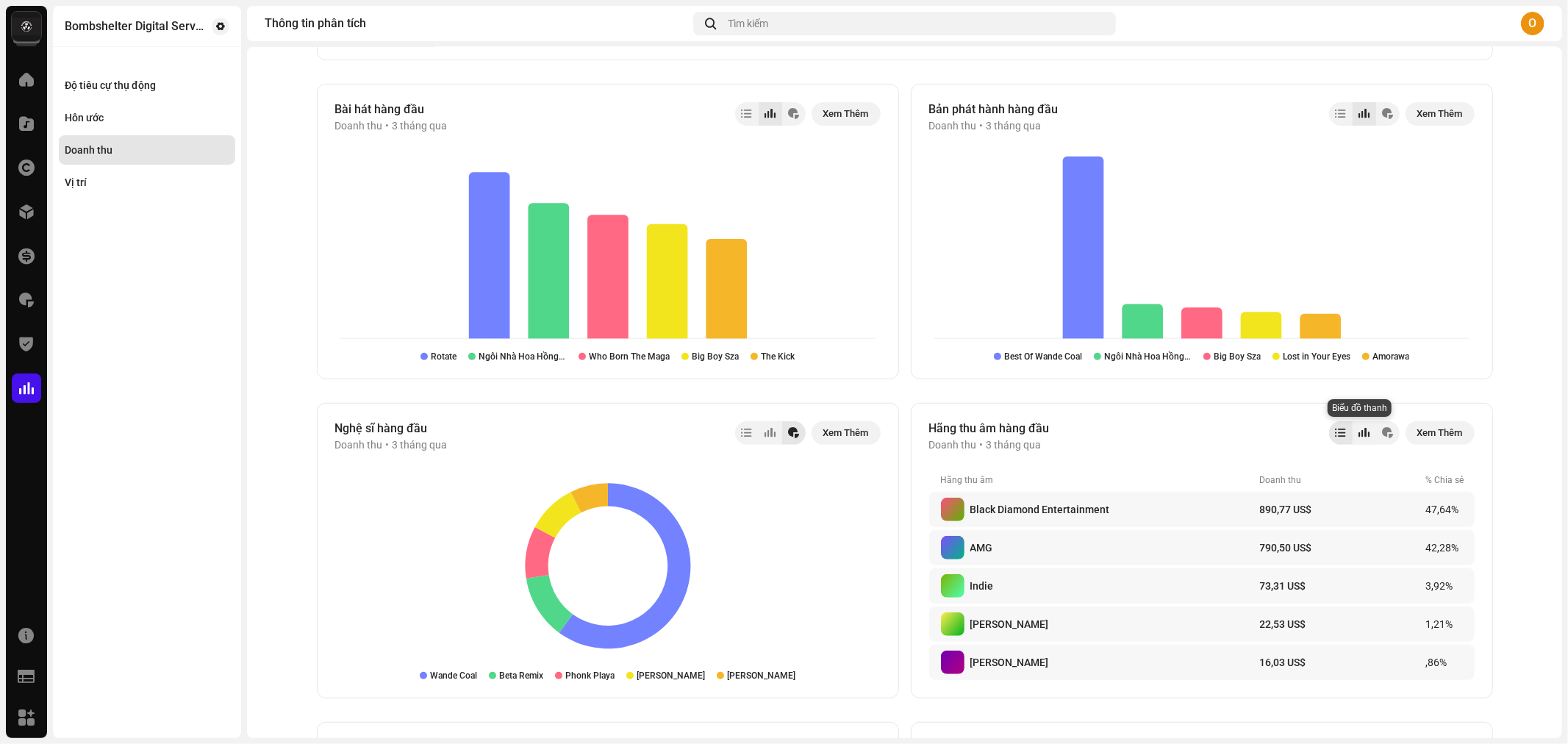
click at [1358, 437] on div at bounding box center [1363, 433] width 11 height 12
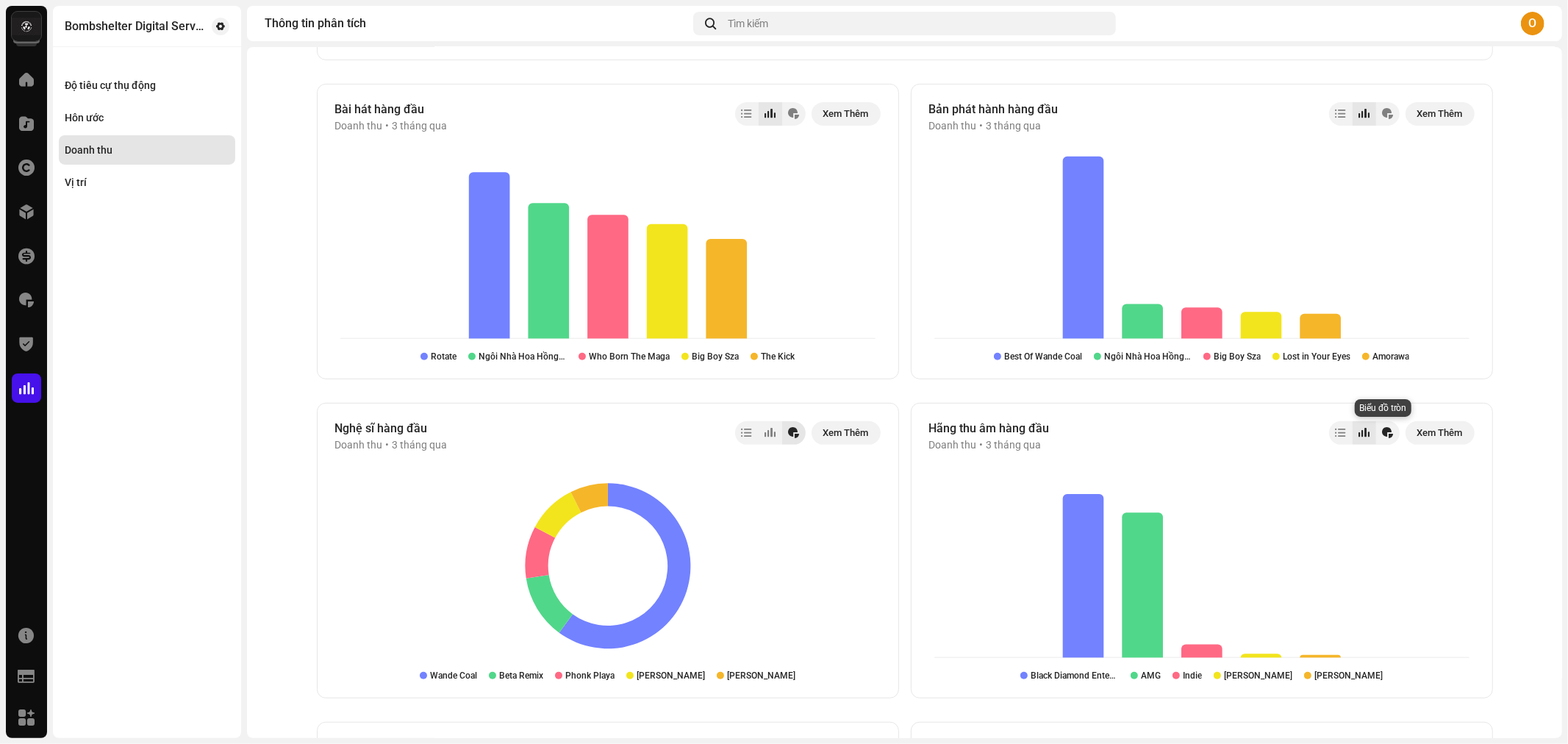
click at [1376, 437] on div at bounding box center [1388, 433] width 24 height 24
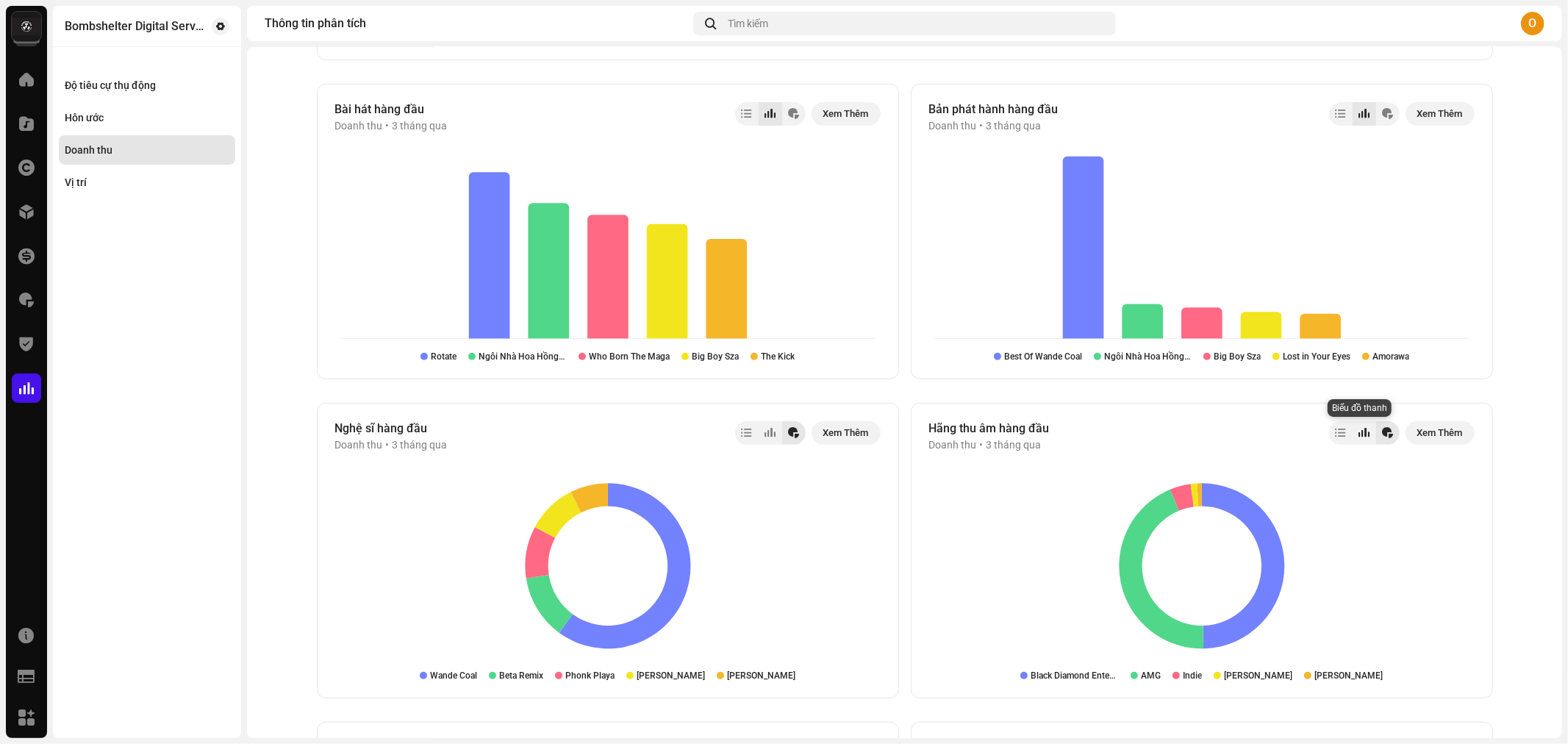
click at [1363, 437] on div at bounding box center [1363, 433] width 11 height 12
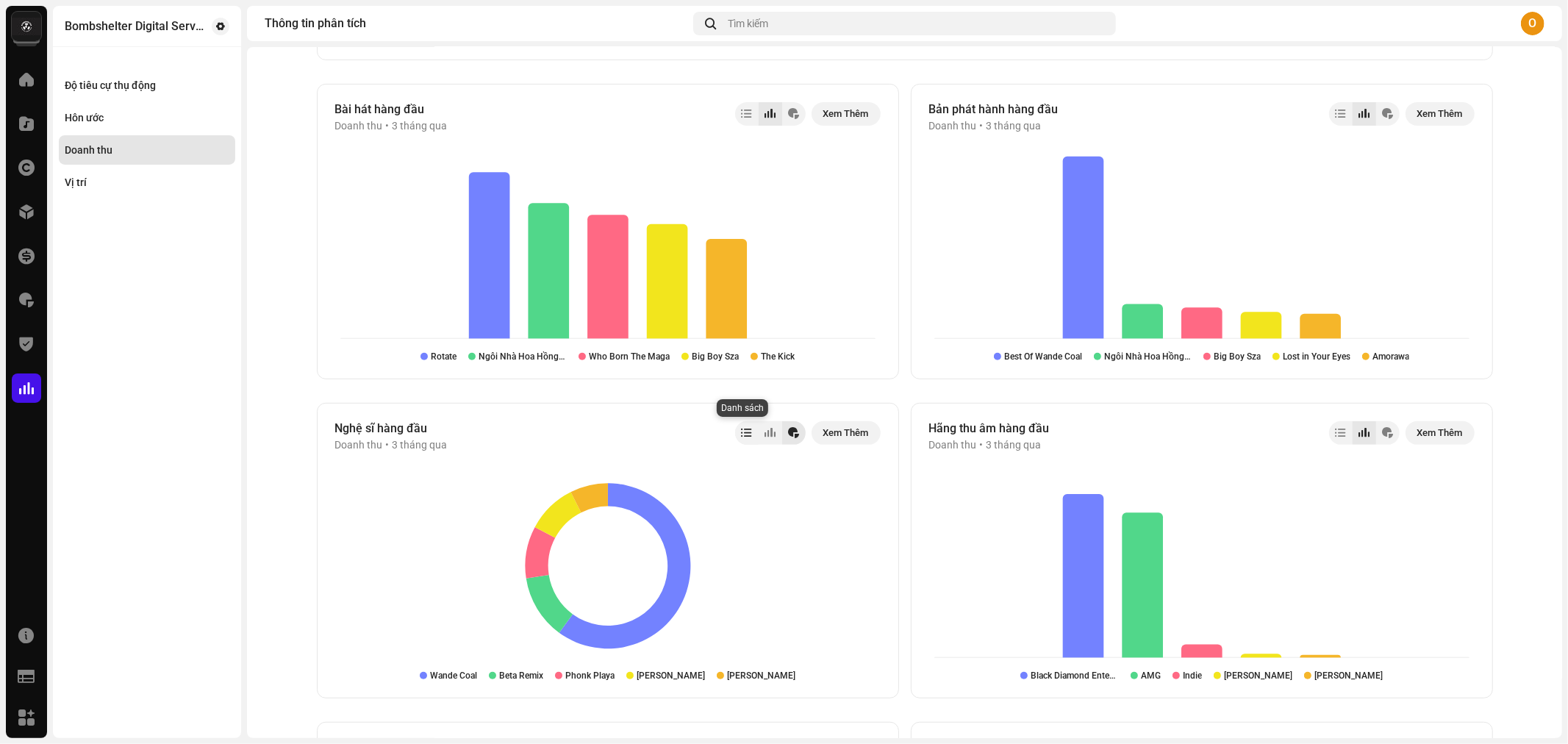
click at [741, 435] on div at bounding box center [746, 433] width 10 height 12
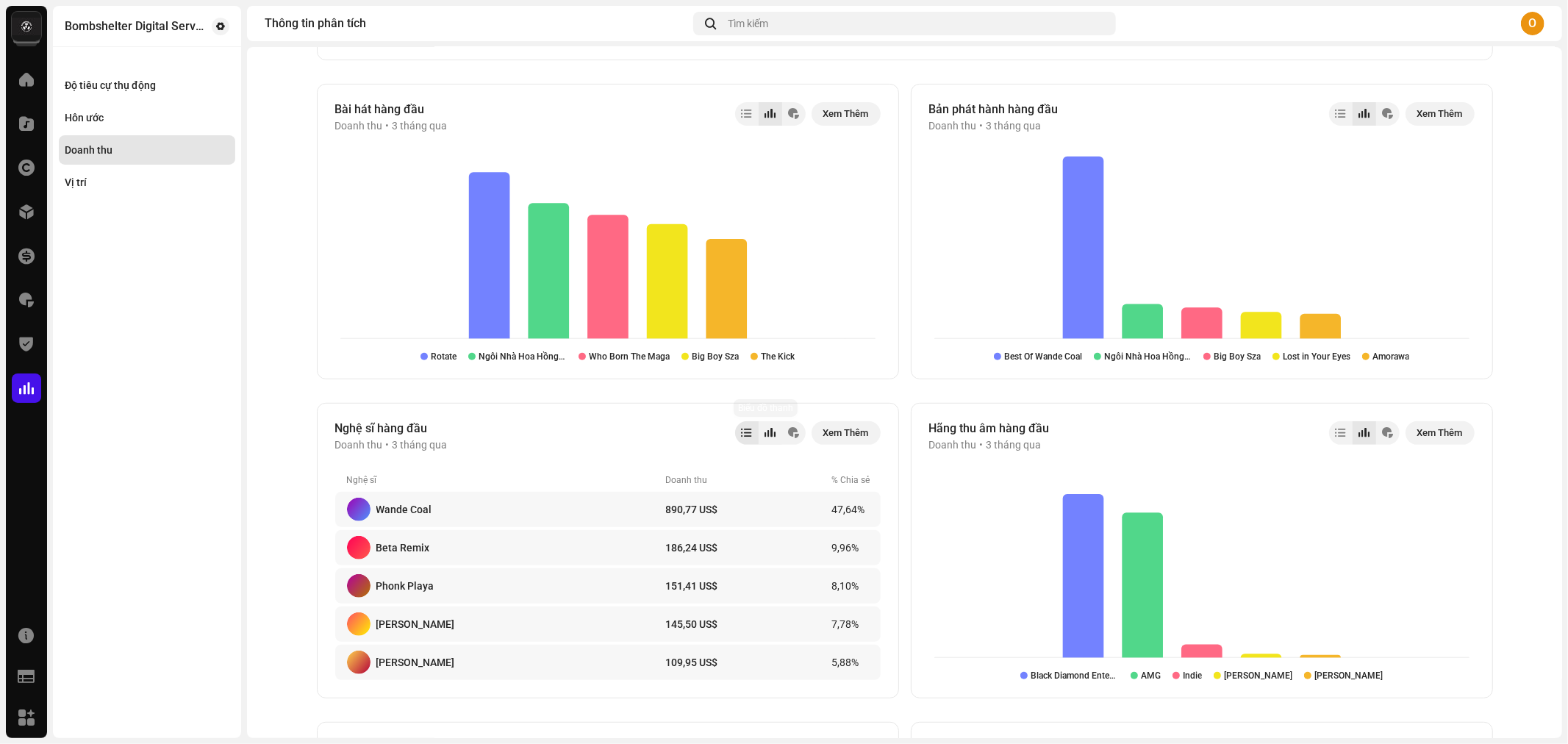
click at [765, 429] on div at bounding box center [770, 433] width 11 height 12
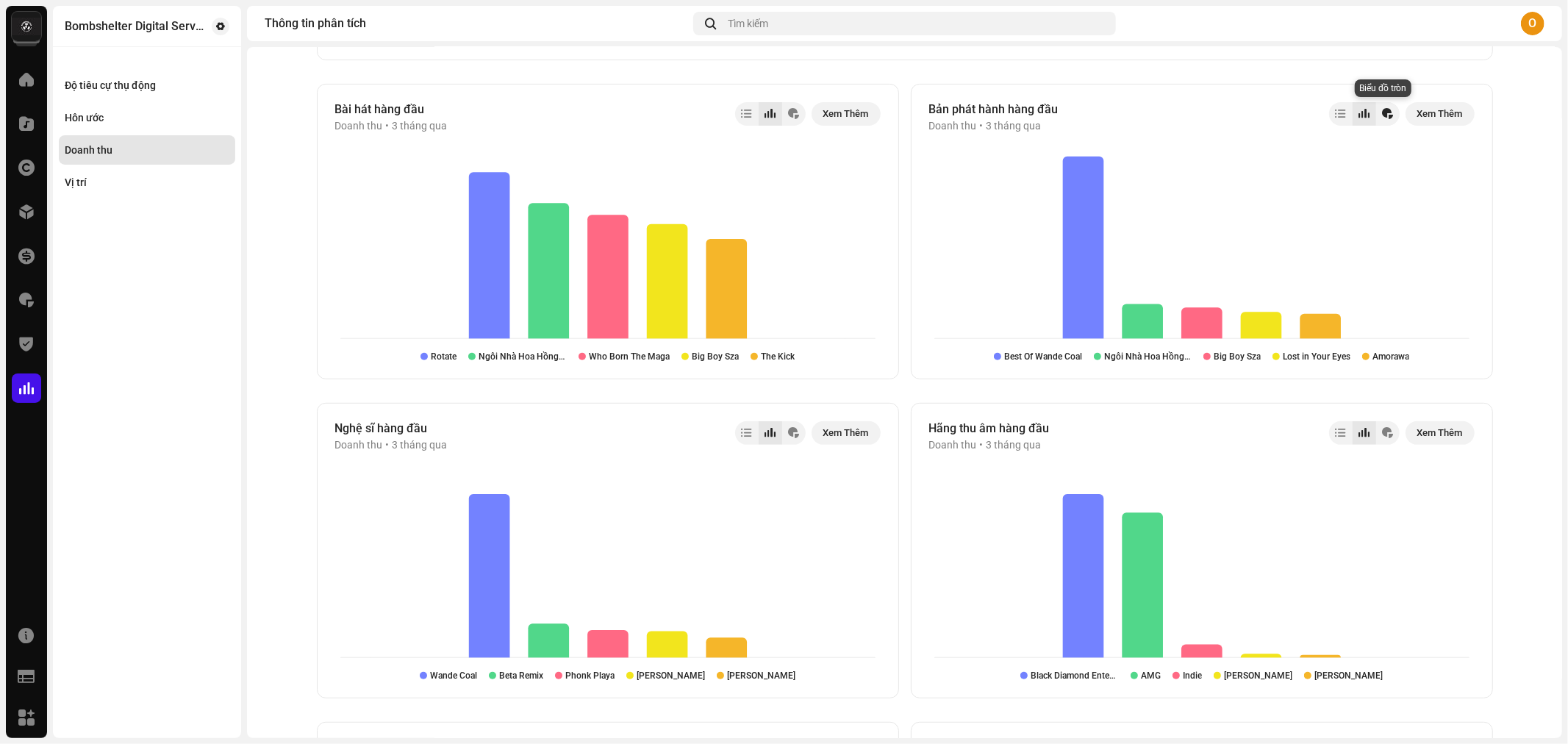
click at [1382, 113] on div at bounding box center [1387, 114] width 11 height 12
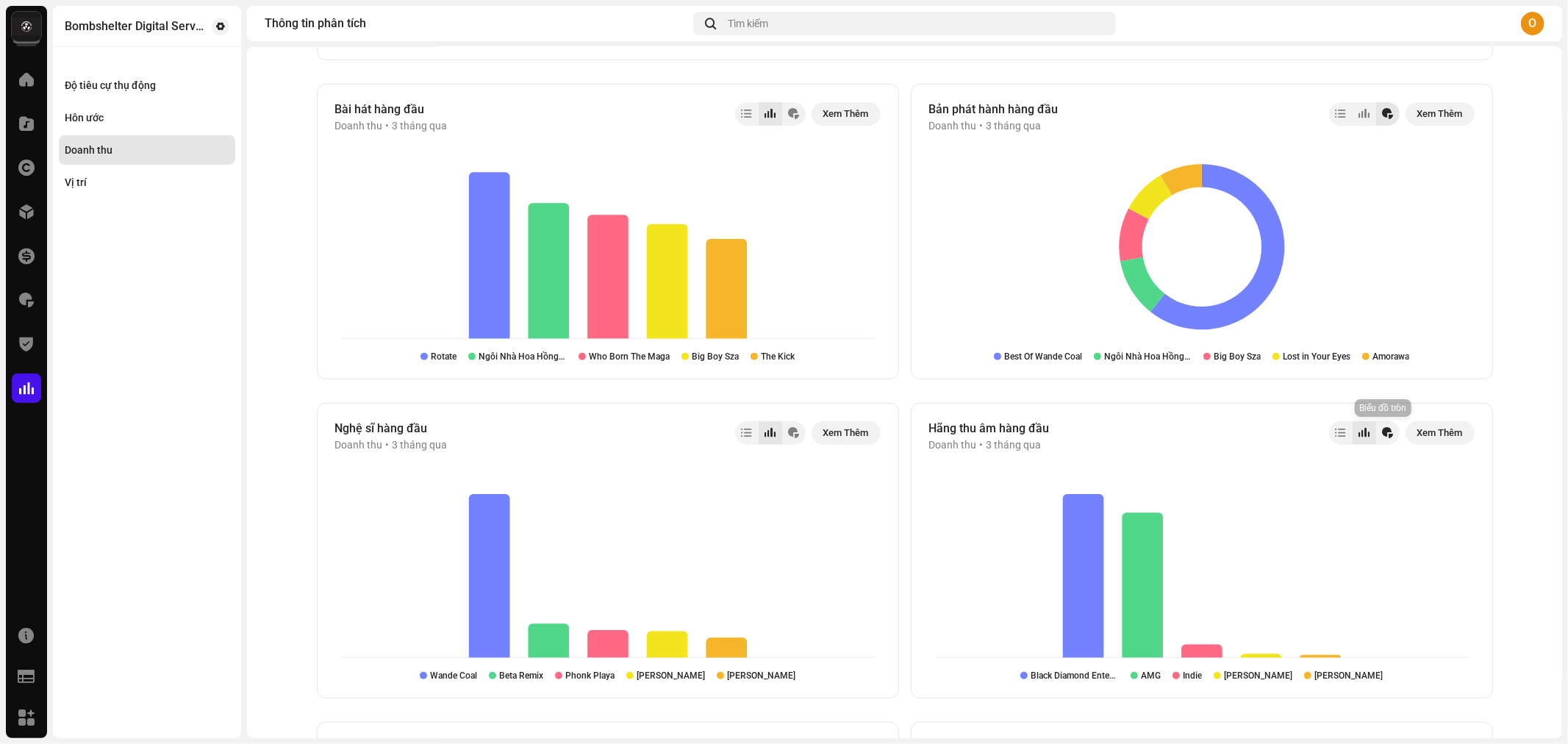
click at [1384, 438] on div at bounding box center [1387, 433] width 11 height 12
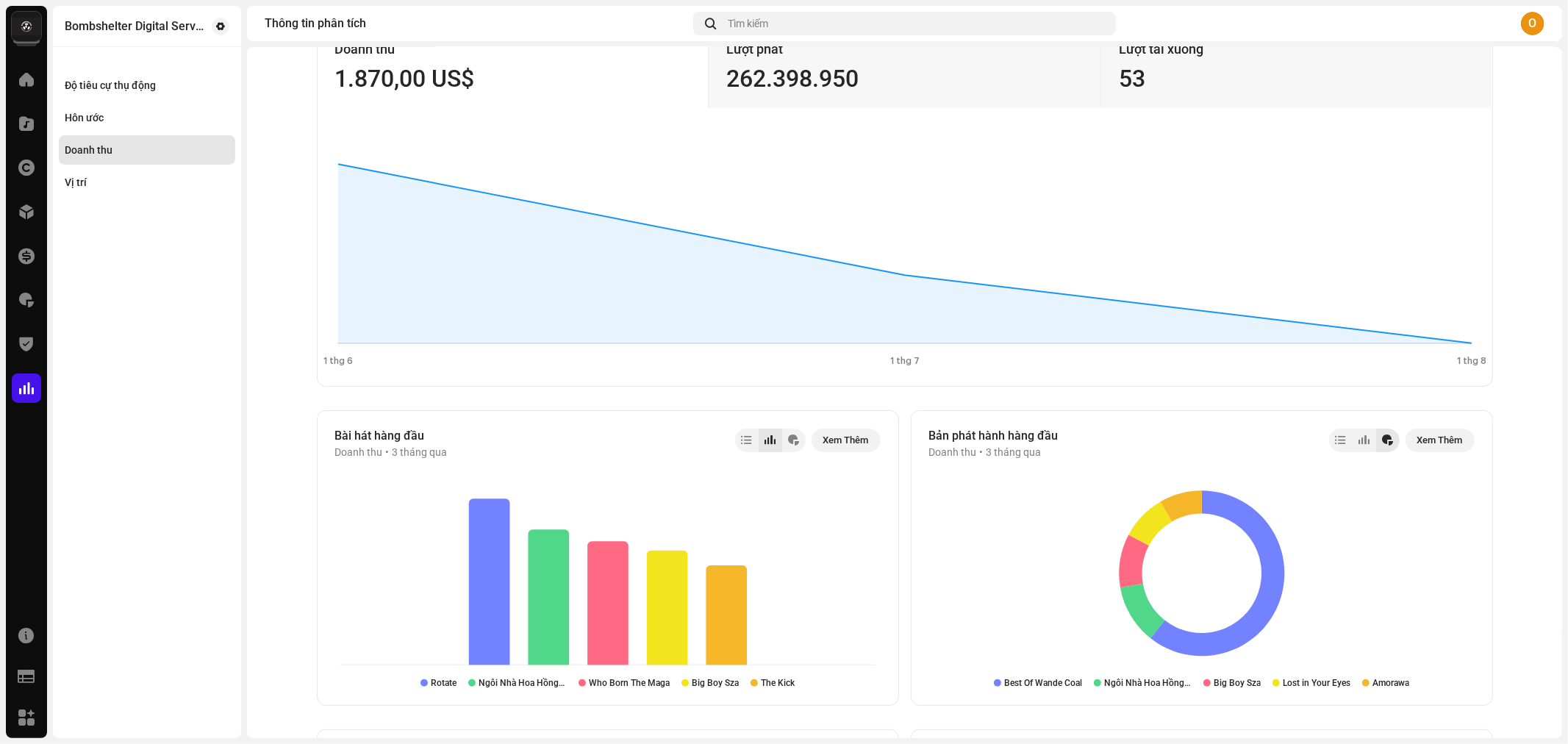
scroll to position [82, 0]
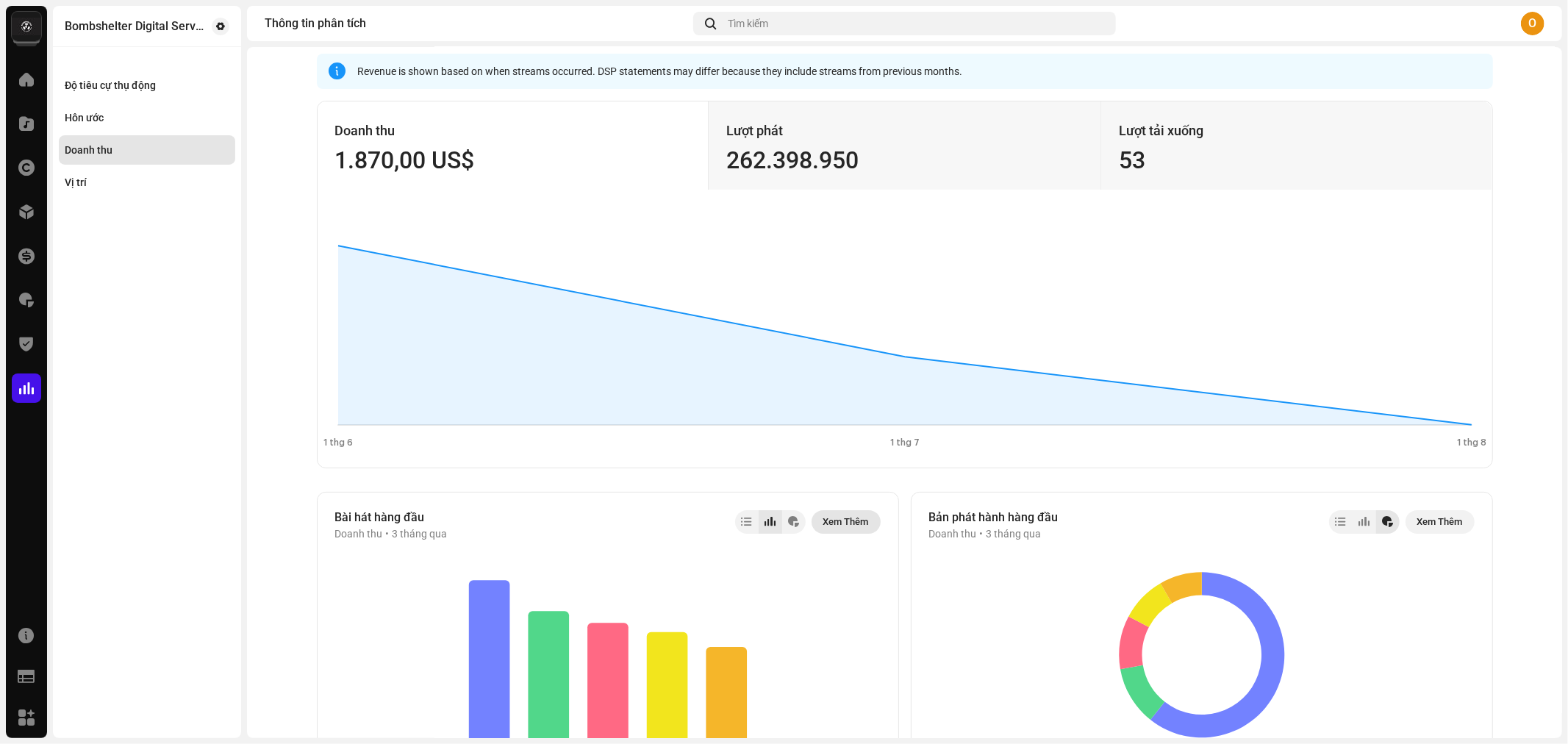
click at [823, 517] on span "Xem Thêm" at bounding box center [846, 522] width 45 height 30
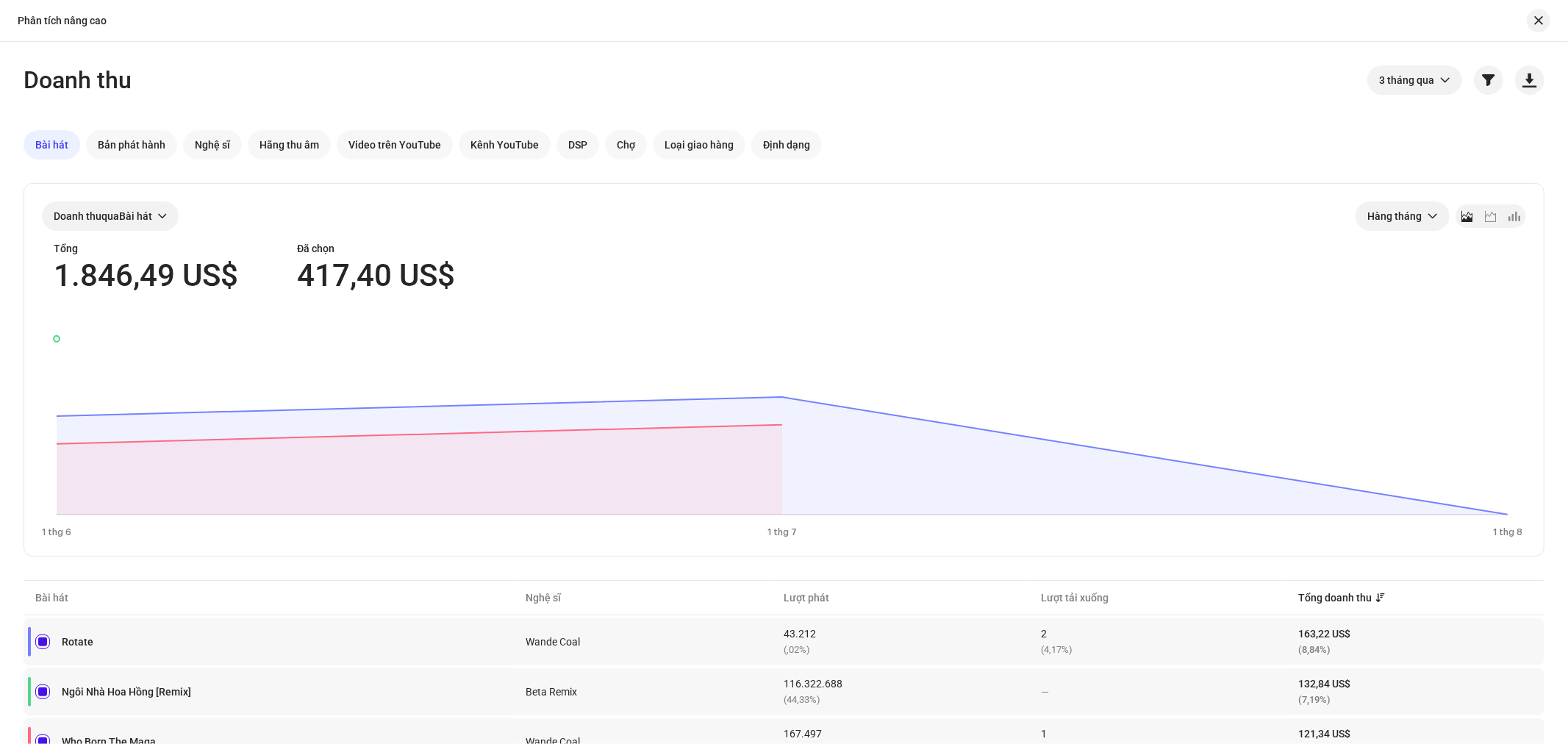
scroll to position [164, 0]
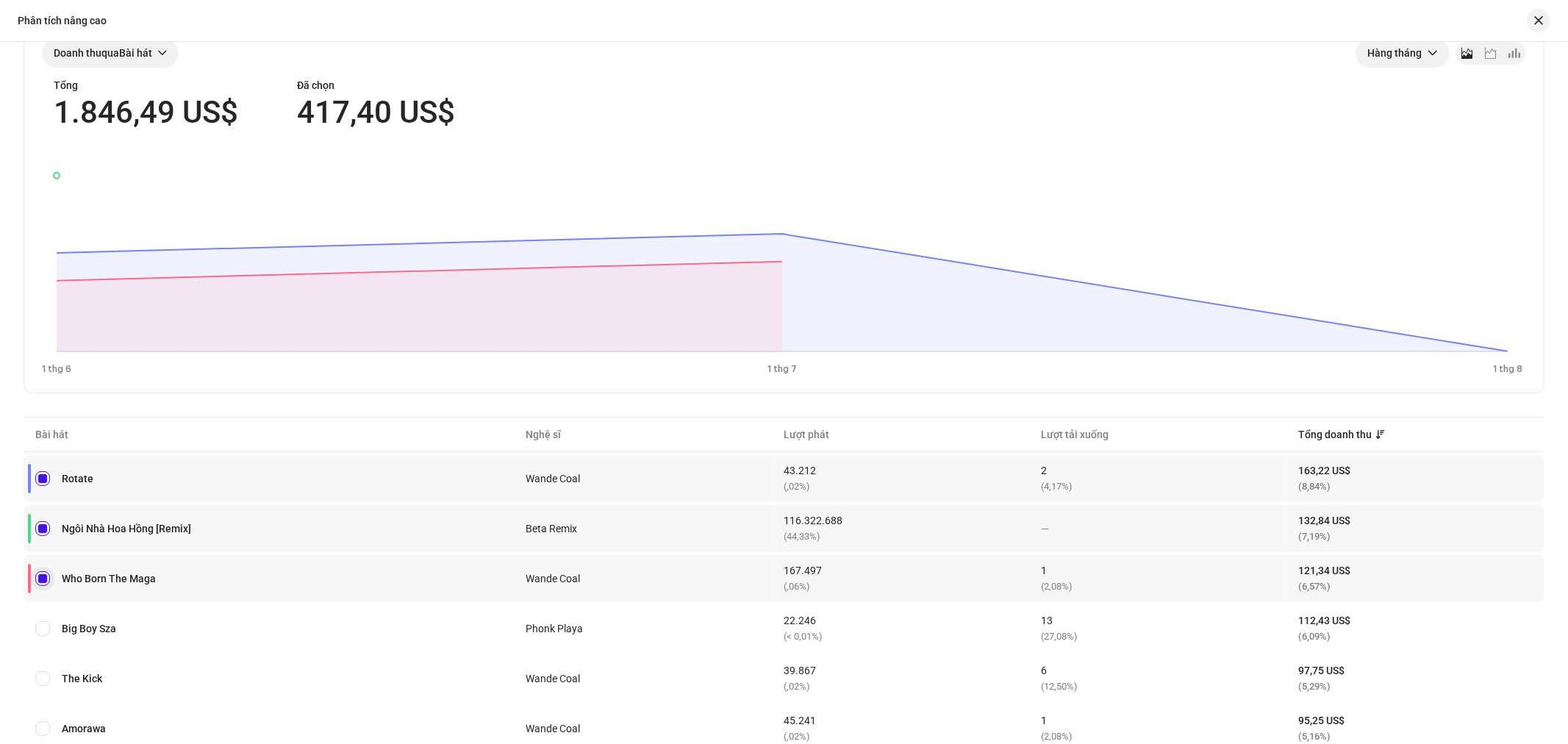
click at [40, 576] on input "checkbox" at bounding box center [42, 577] width 15 height 15
checkbox input "false"
click at [39, 521] on input "Row Selected" at bounding box center [42, 528] width 15 height 15
checkbox input "false"
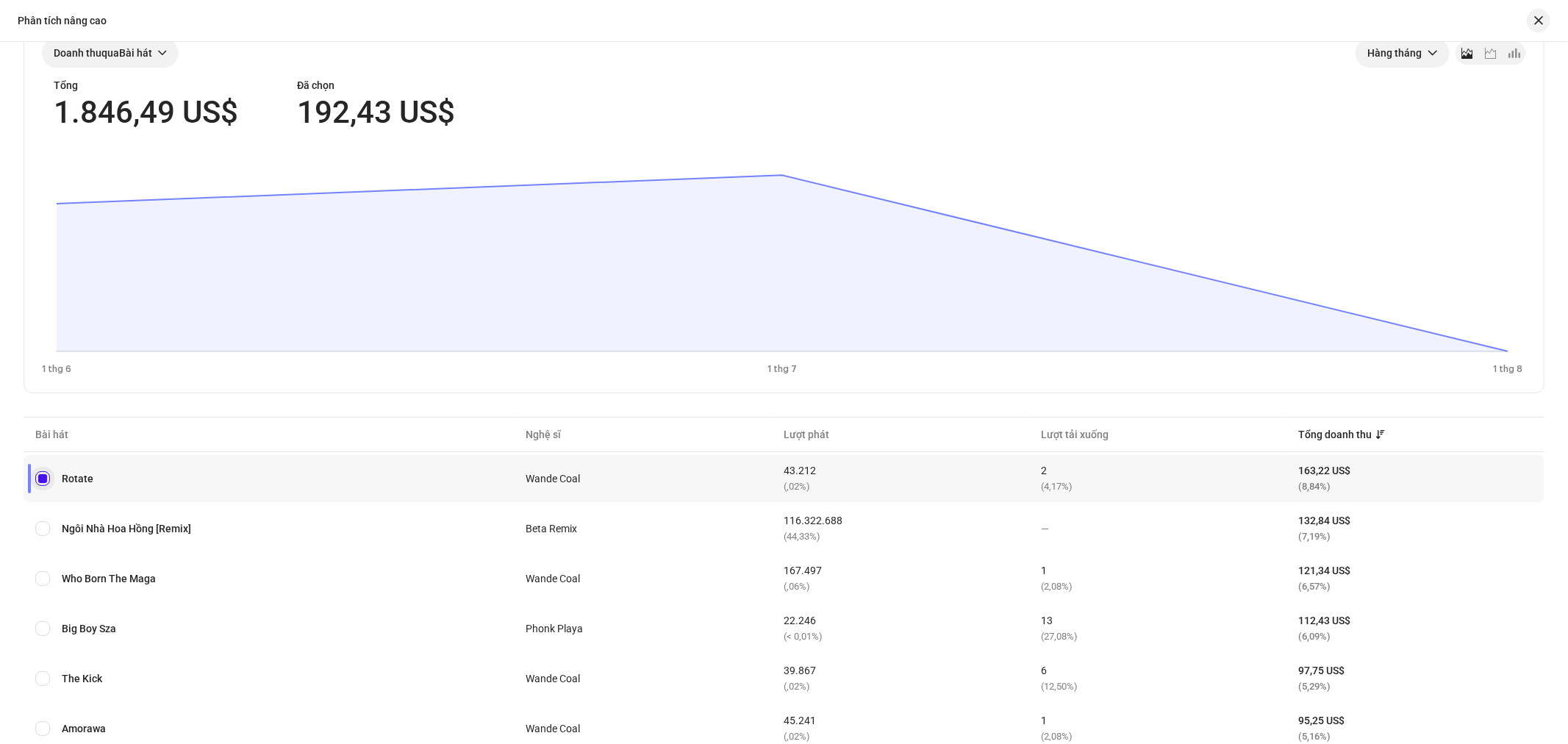
click at [36, 480] on input "Row Selected" at bounding box center [42, 478] width 15 height 15
checkbox input "false"
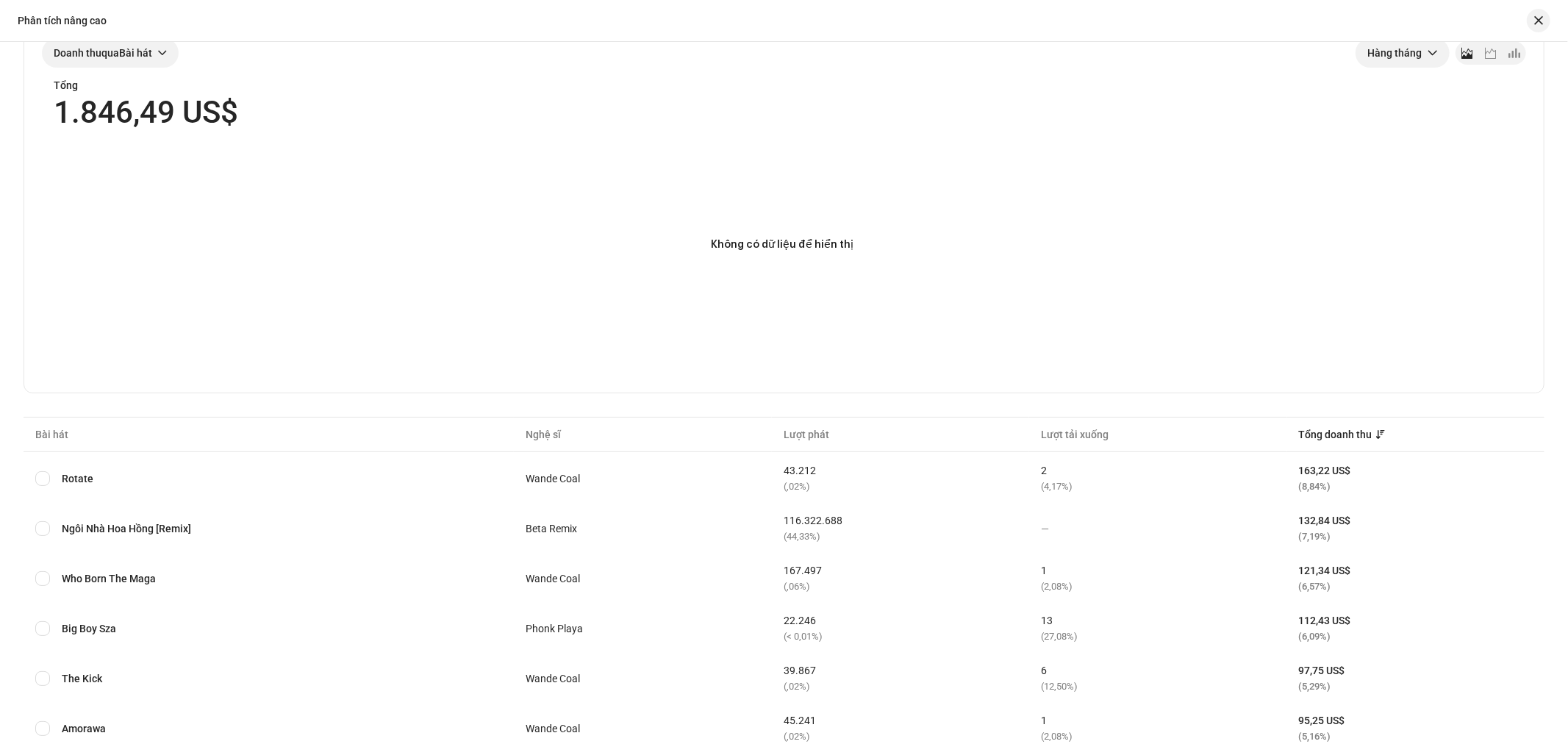
scroll to position [0, 0]
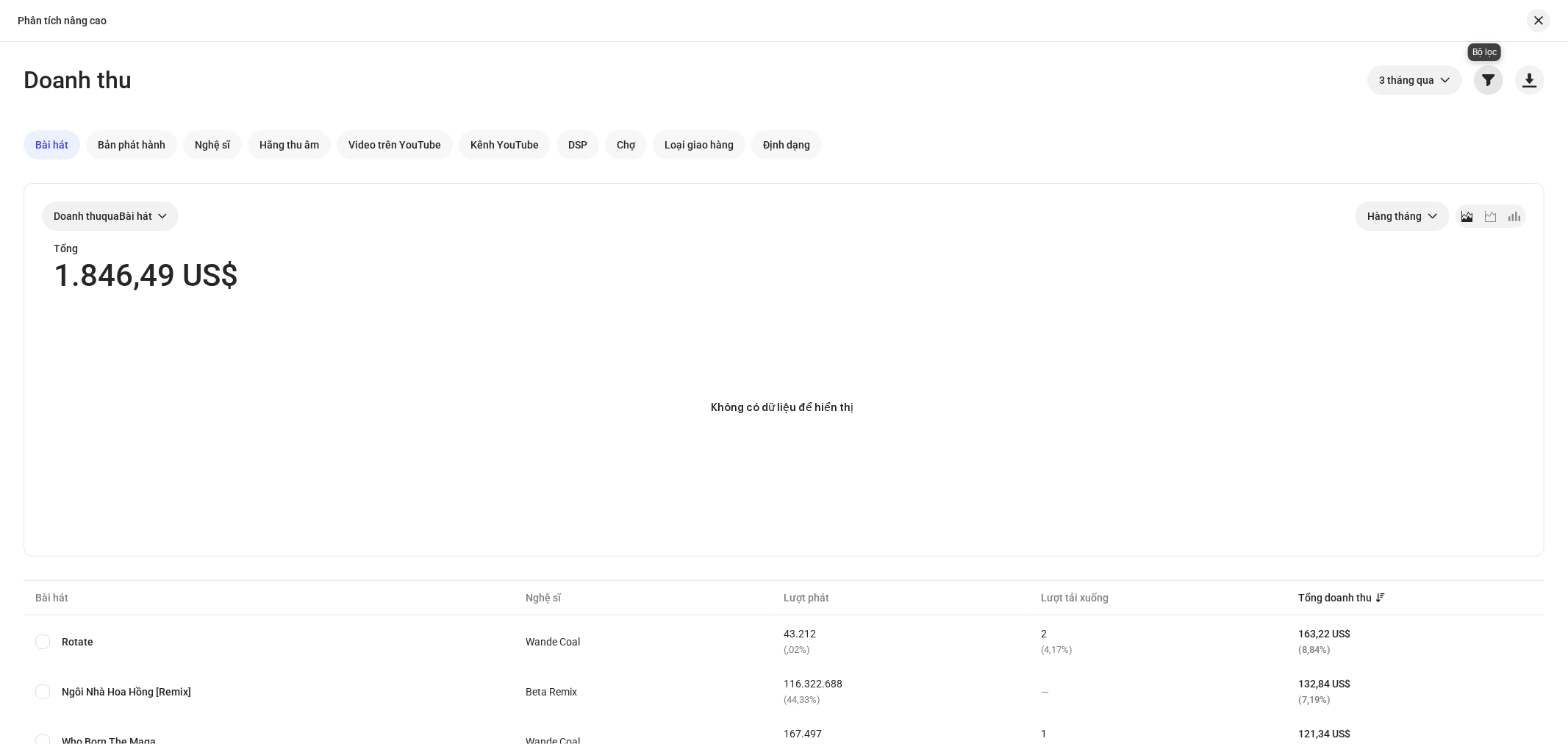
click at [1482, 85] on span "button" at bounding box center [1488, 80] width 13 height 12
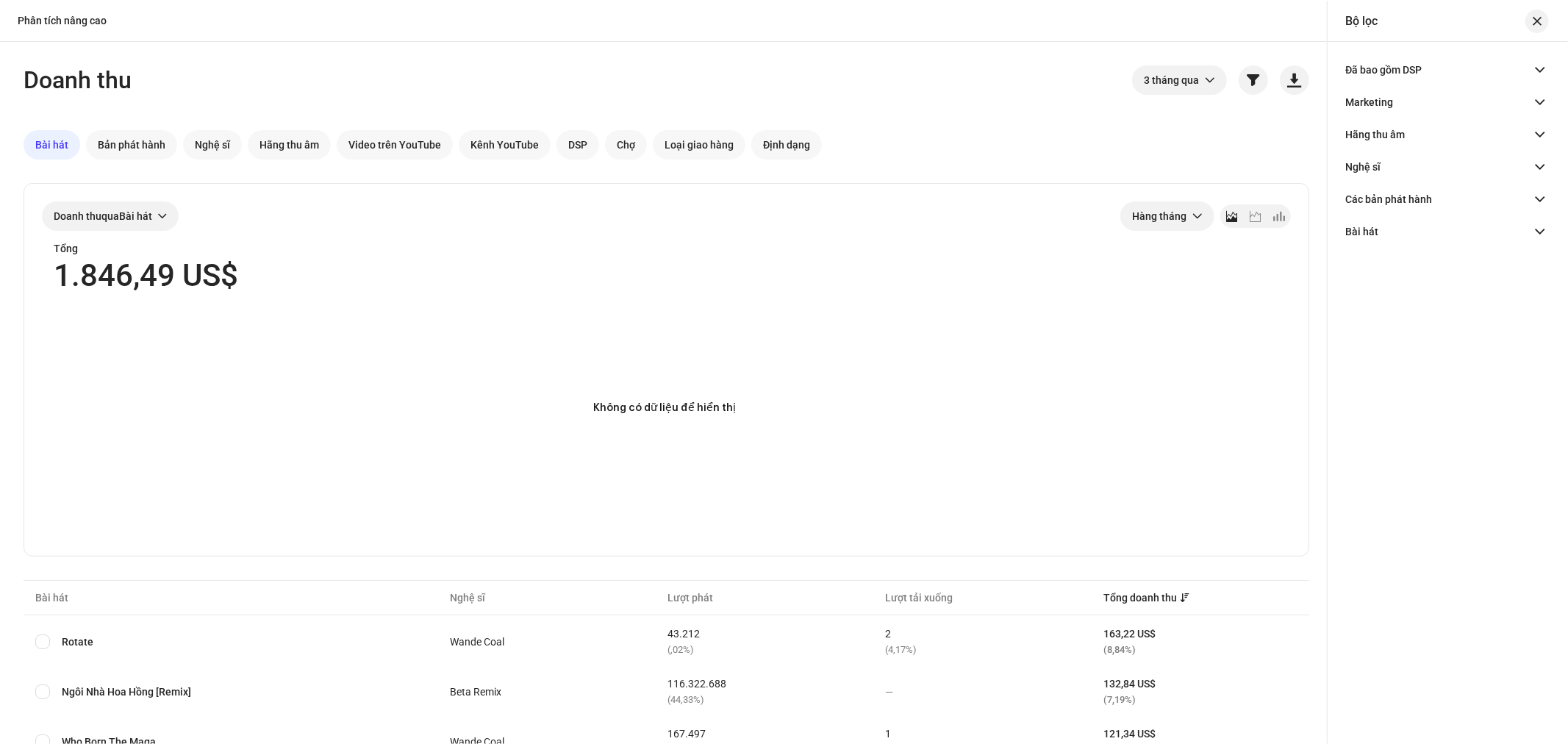
click at [1477, 56] on p-accordion-header "Đã bao gồm DSP" at bounding box center [1445, 69] width 199 height 33
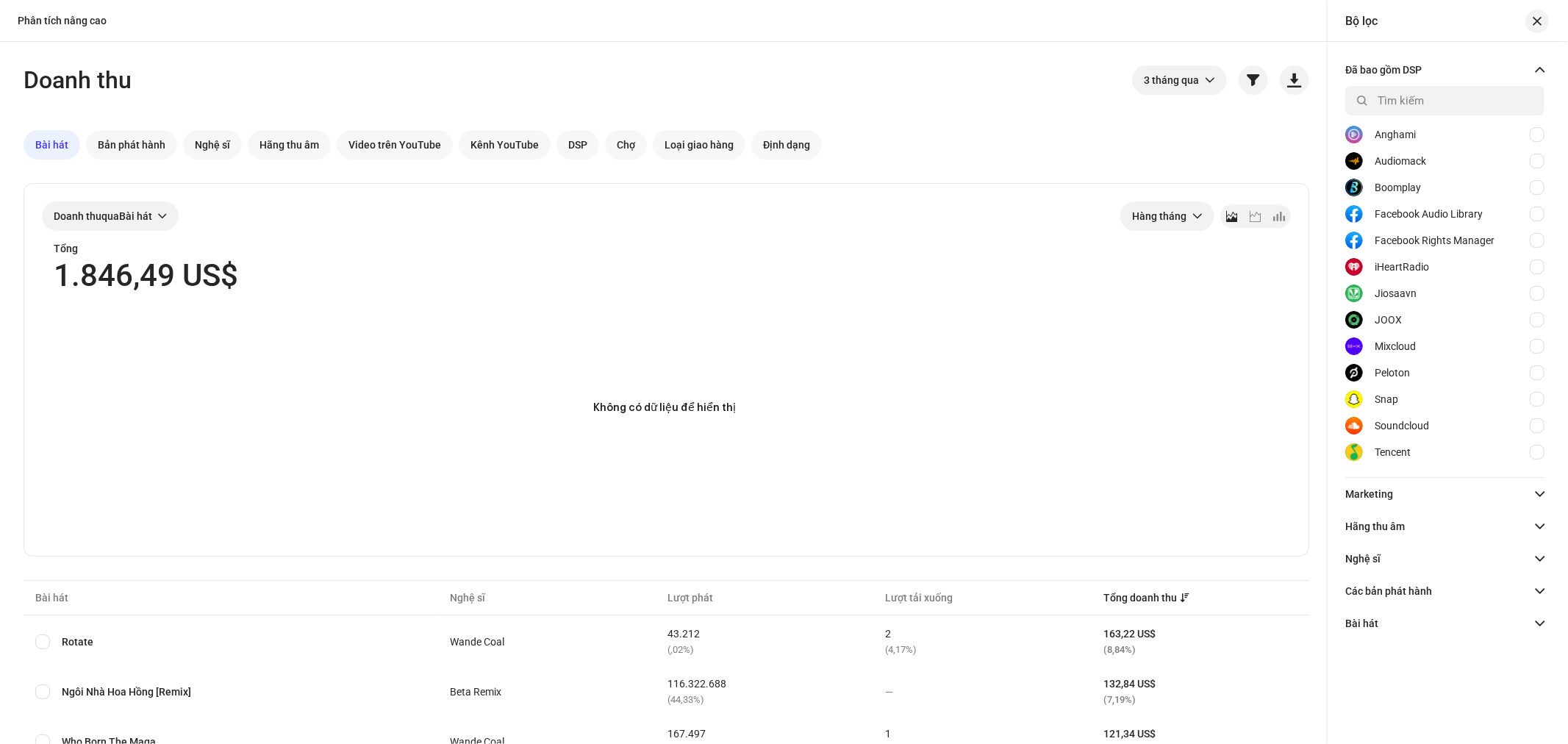
click at [1435, 130] on div "Anghami" at bounding box center [1445, 134] width 199 height 27
checkbox input "true"
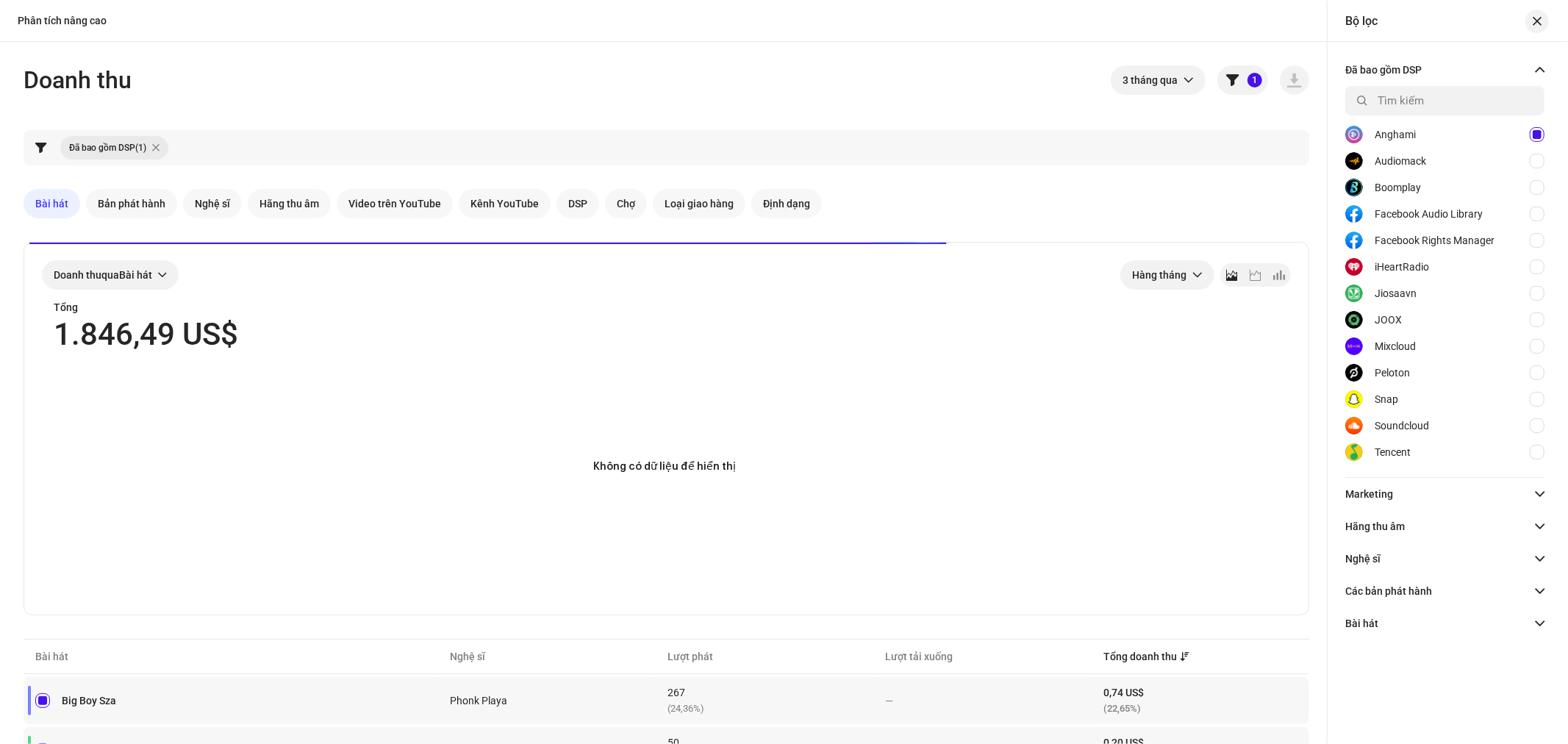
click at [1423, 160] on div "Audiomack" at bounding box center [1399, 161] width 51 height 12
checkbox input "true"
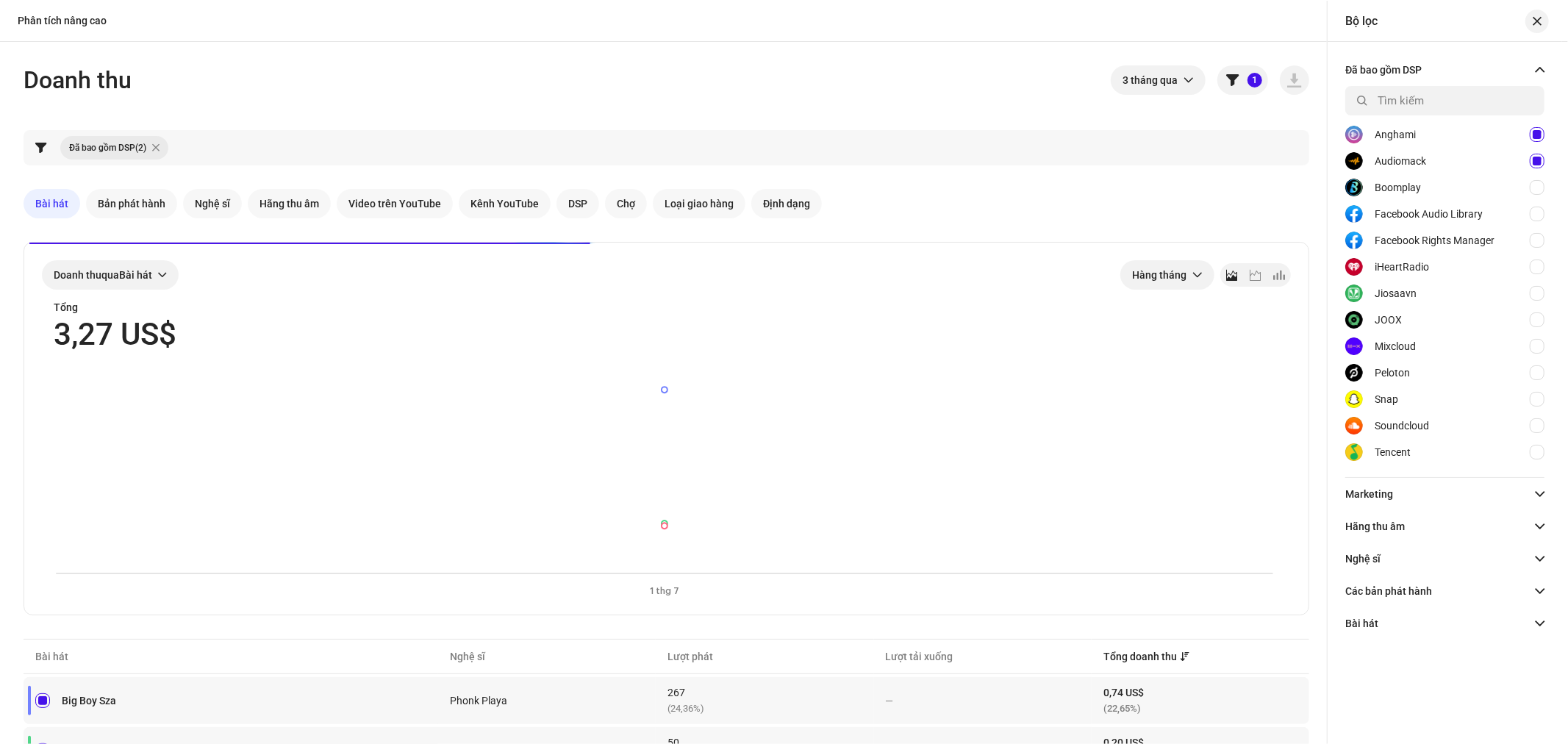
click at [1412, 201] on div "Facebook Audio Library" at bounding box center [1445, 214] width 199 height 27
checkbox input "true"
click at [1409, 239] on div "Facebook Rights Manager" at bounding box center [1434, 240] width 120 height 12
checkbox input "true"
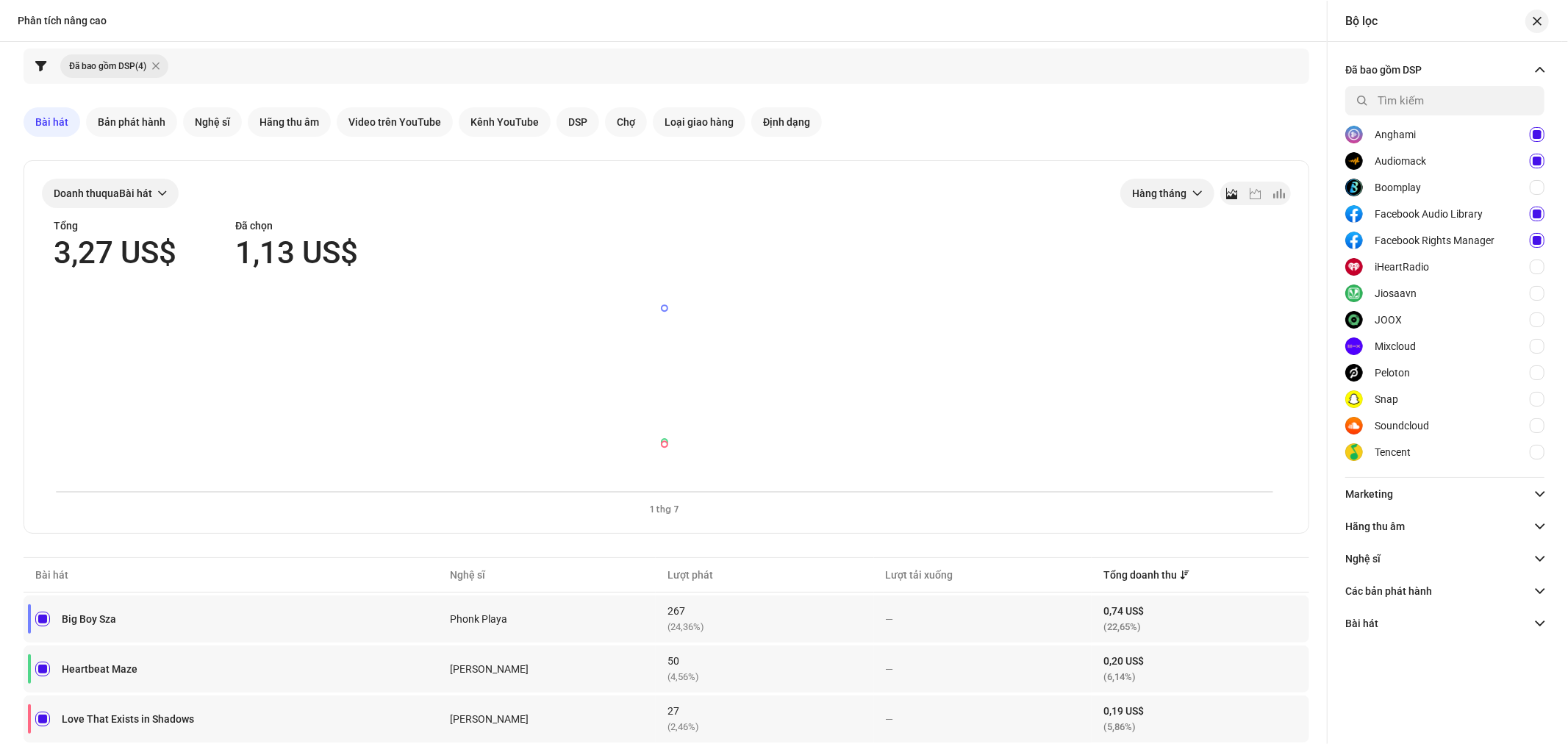
scroll to position [164, 0]
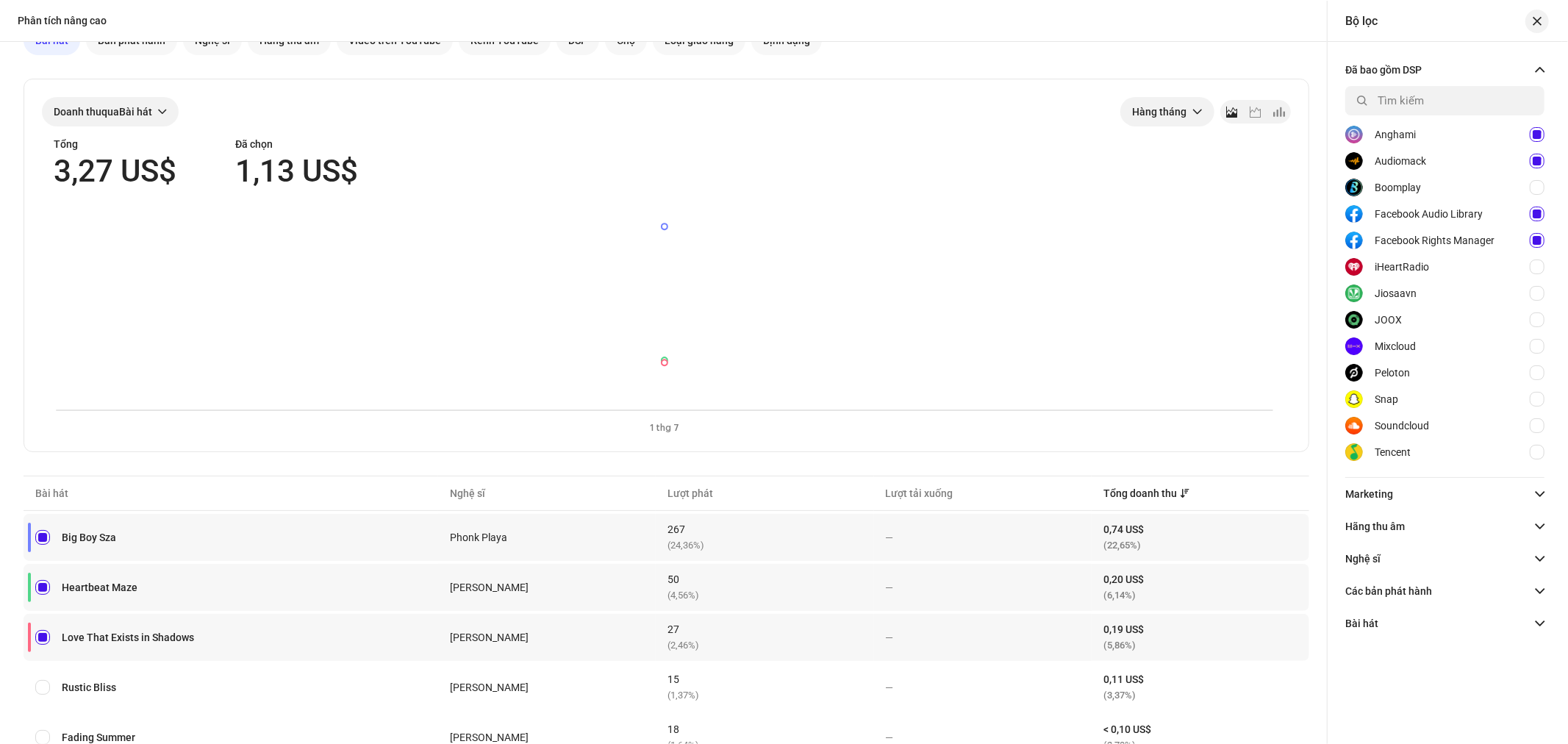
click at [1460, 213] on div "Facebook Audio Library" at bounding box center [1428, 214] width 108 height 12
checkbox input "false"
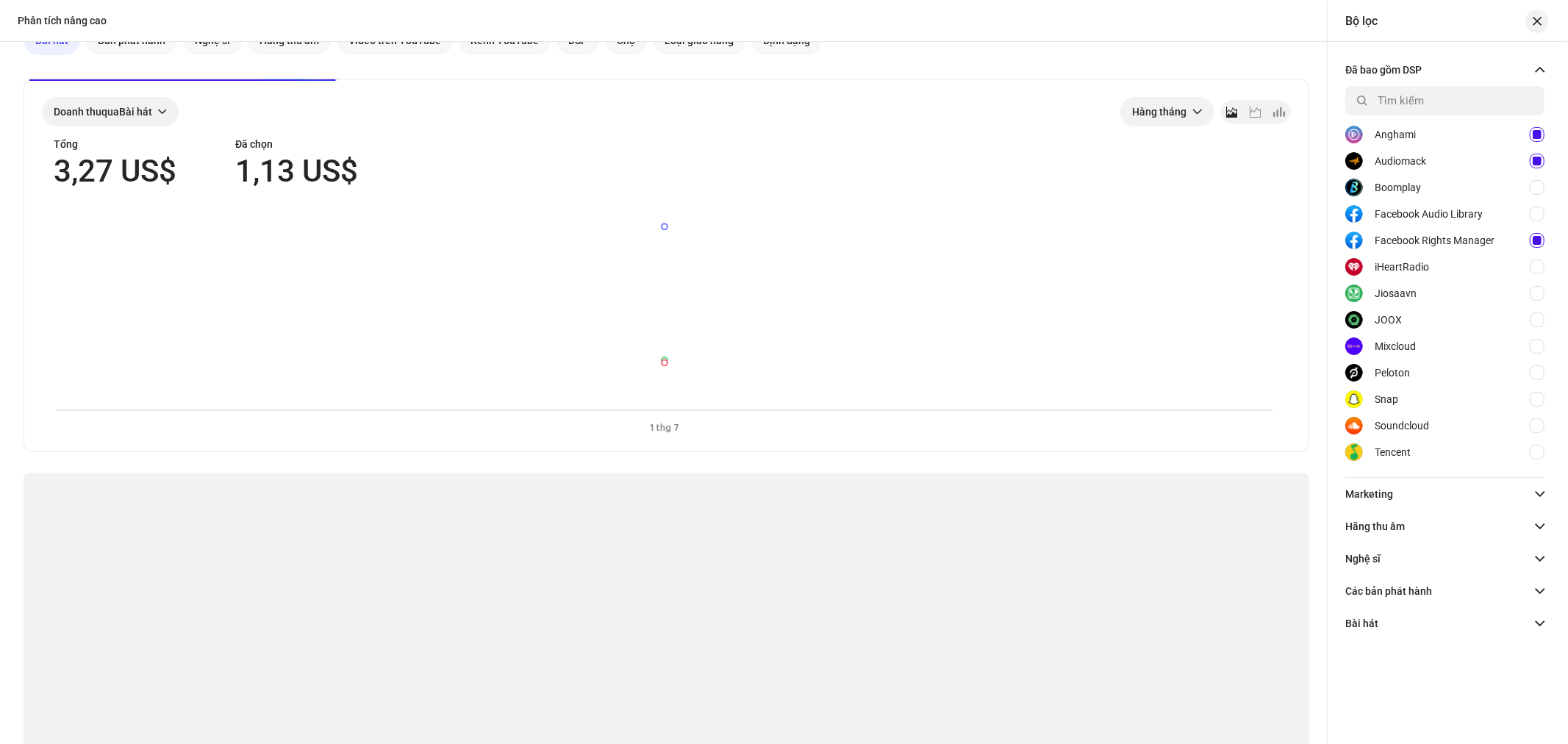
click at [1458, 240] on div "Facebook Rights Manager" at bounding box center [1434, 240] width 120 height 12
checkbox input "false"
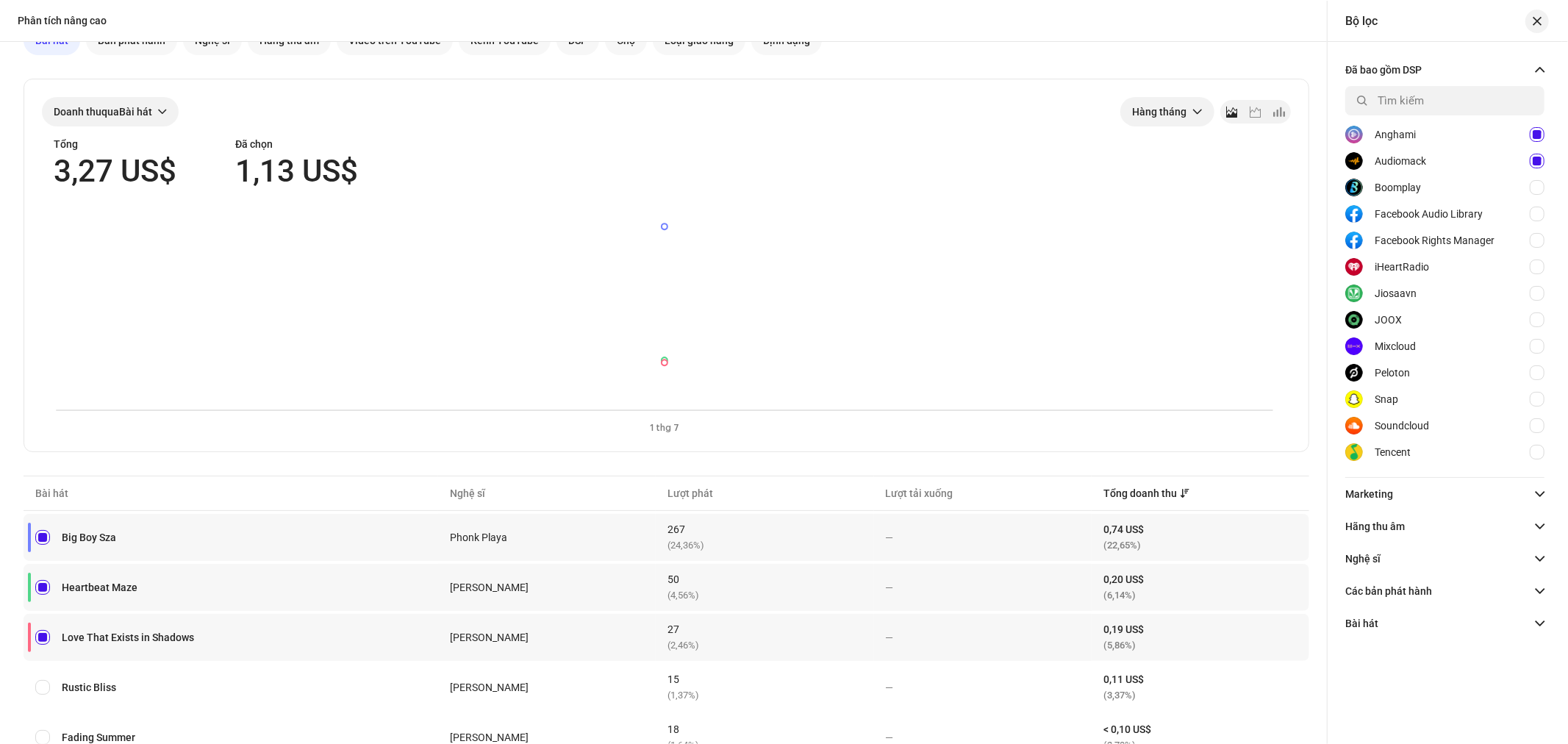
click at [1473, 134] on div "Anghami" at bounding box center [1445, 134] width 199 height 27
checkbox input "false"
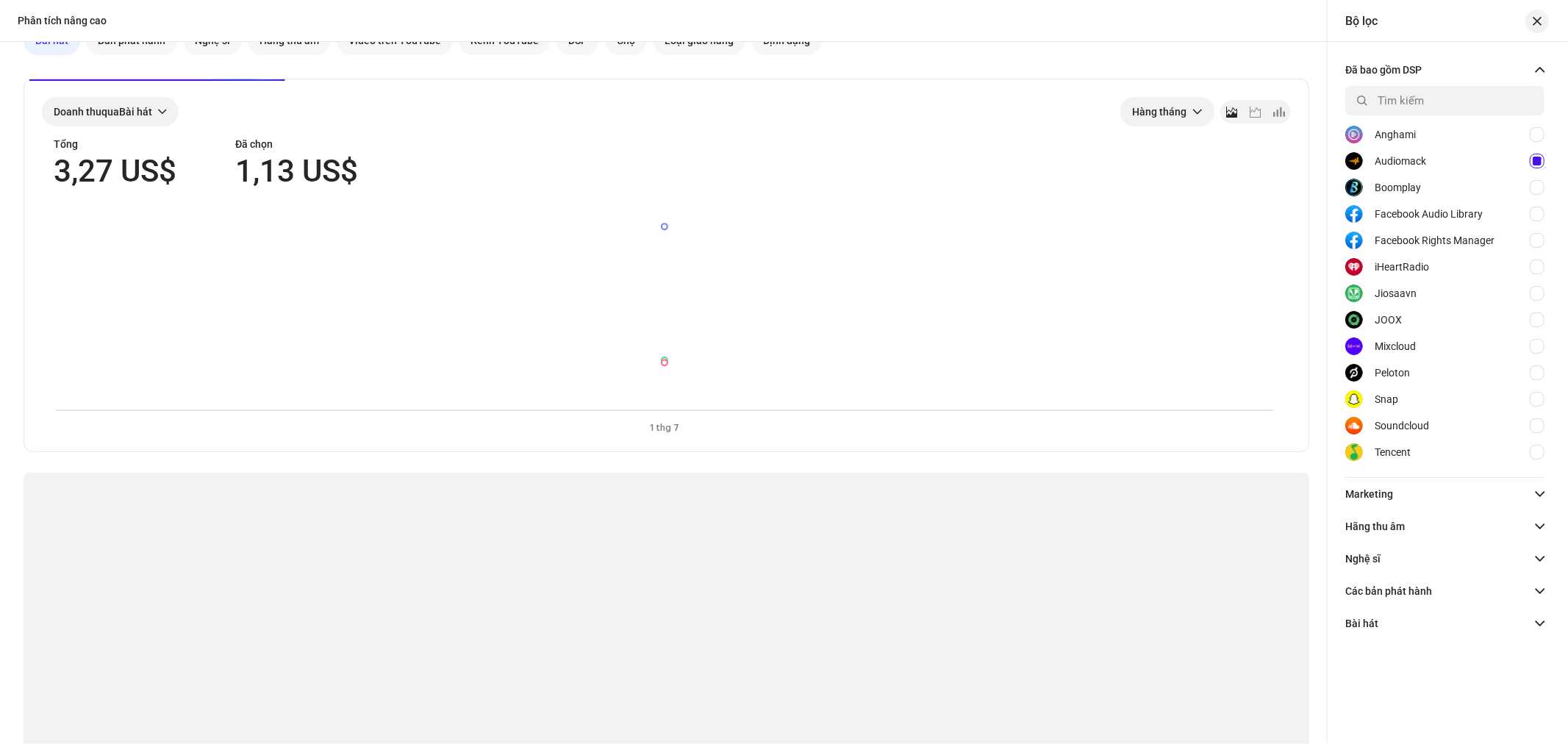
click at [1473, 159] on div "Audiomack" at bounding box center [1445, 161] width 199 height 27
checkbox input "false"
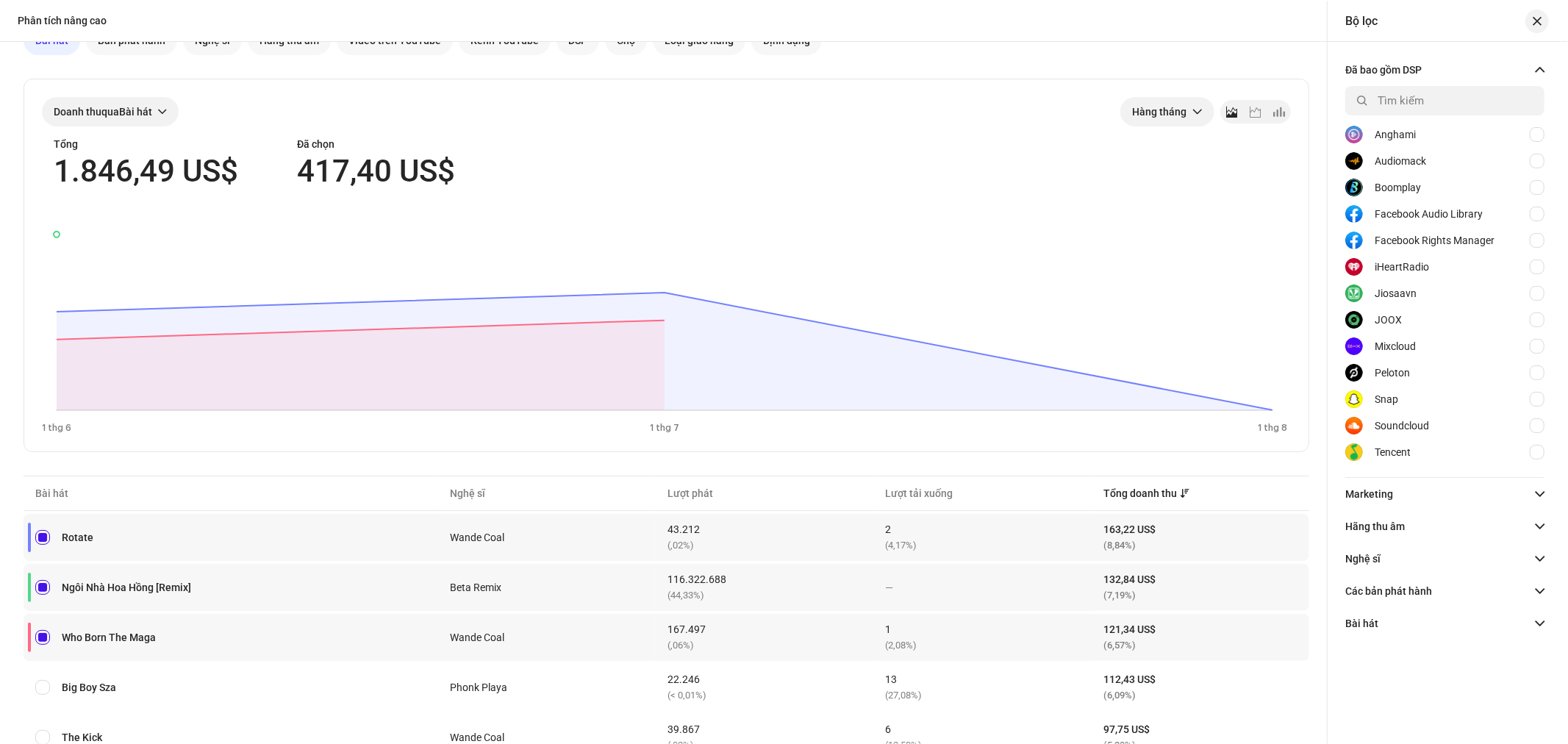
click at [1484, 444] on div "Tencent" at bounding box center [1445, 451] width 199 height 27
checkbox input "true"
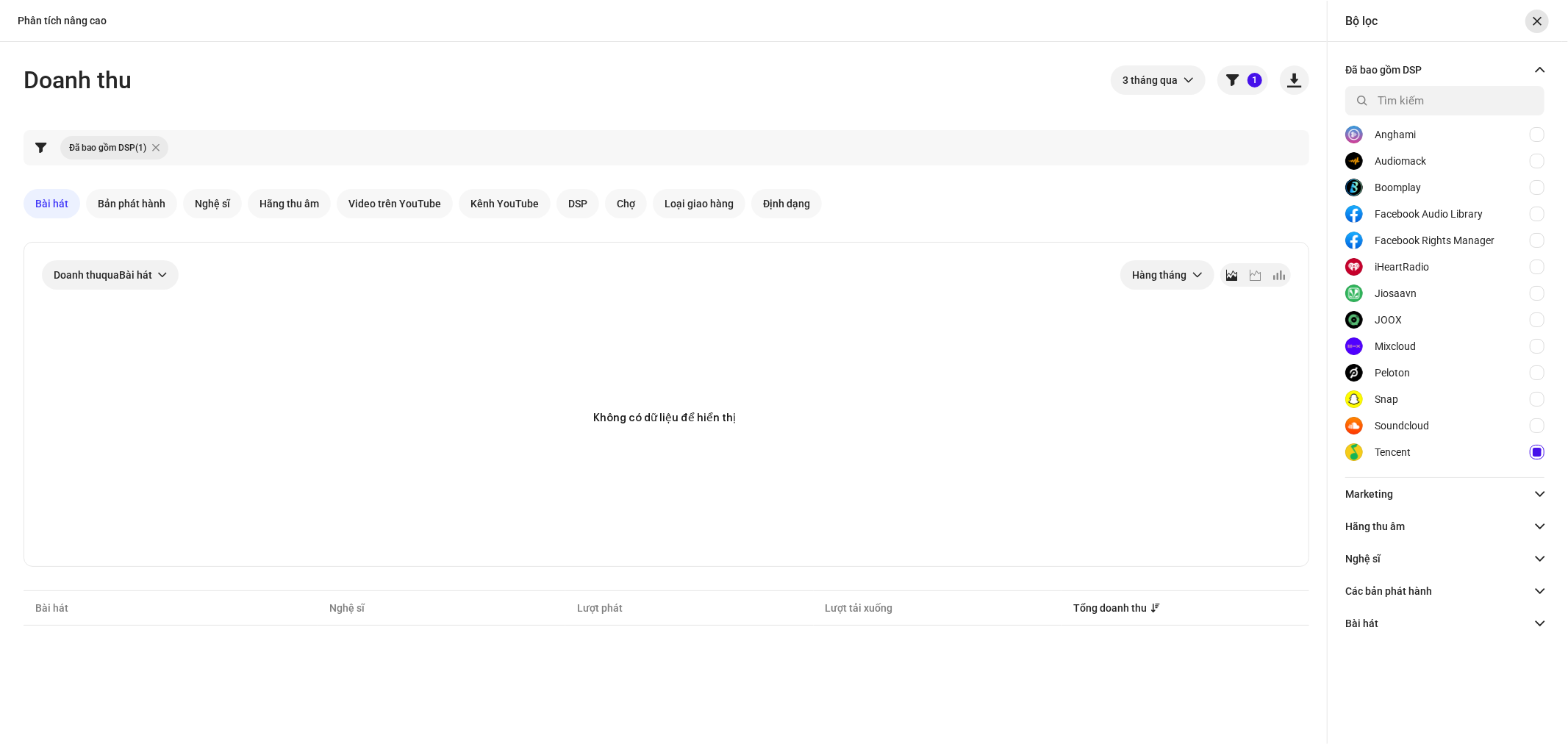
click at [1536, 20] on span "button" at bounding box center [1536, 22] width 9 height 12
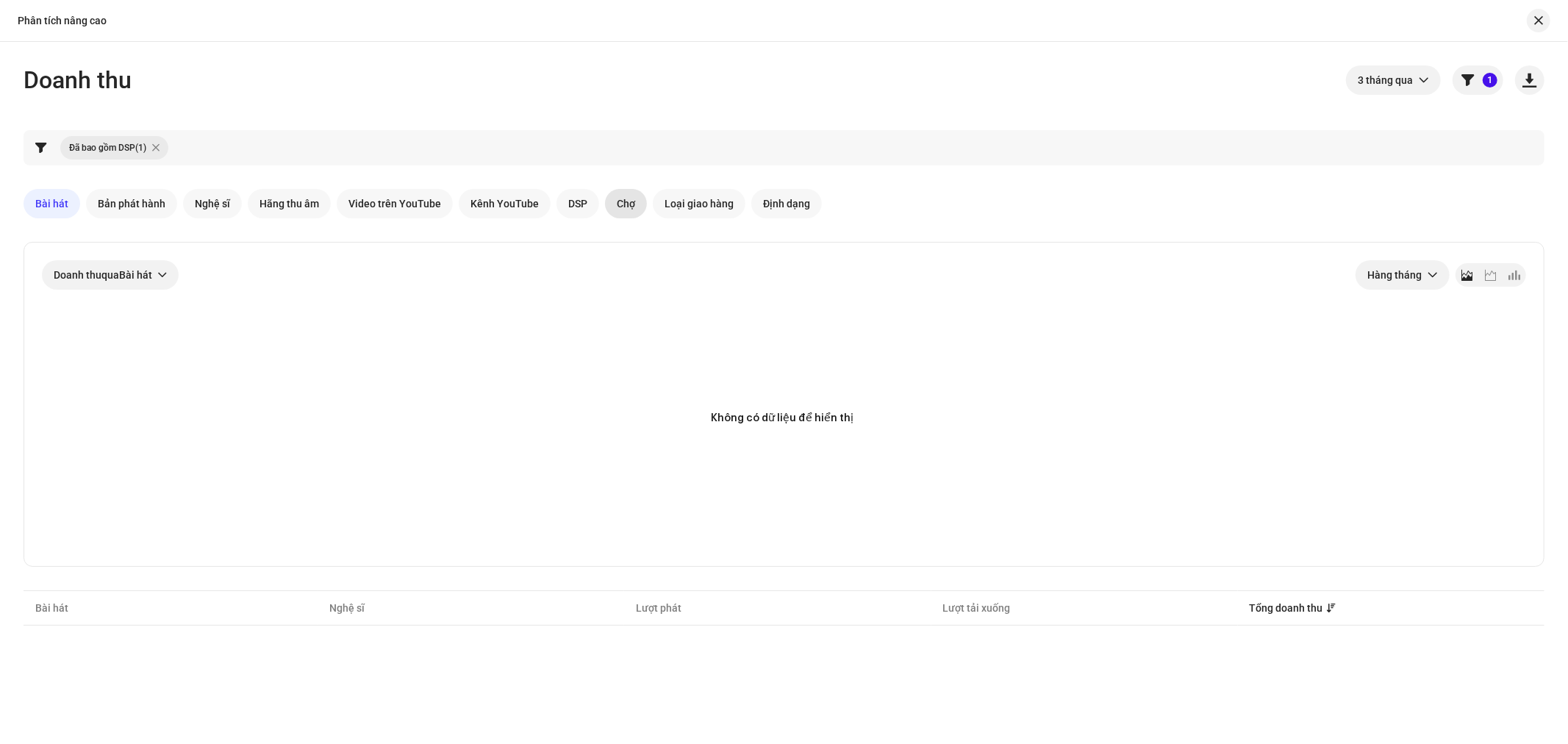
click at [620, 198] on span "Chợ" at bounding box center [626, 204] width 19 height 12
click at [1534, 20] on span "button" at bounding box center [1537, 21] width 9 height 12
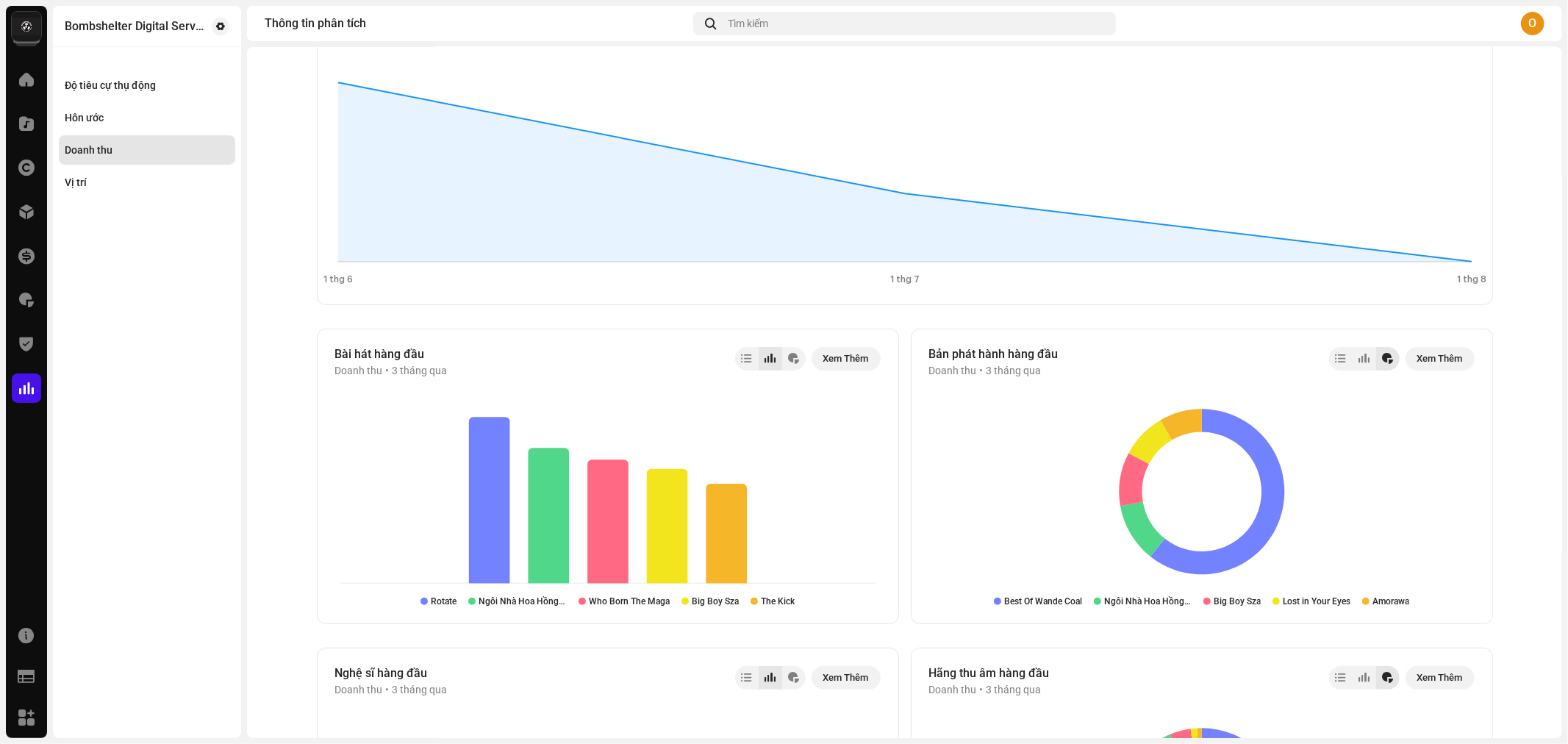
scroll to position [82, 0]
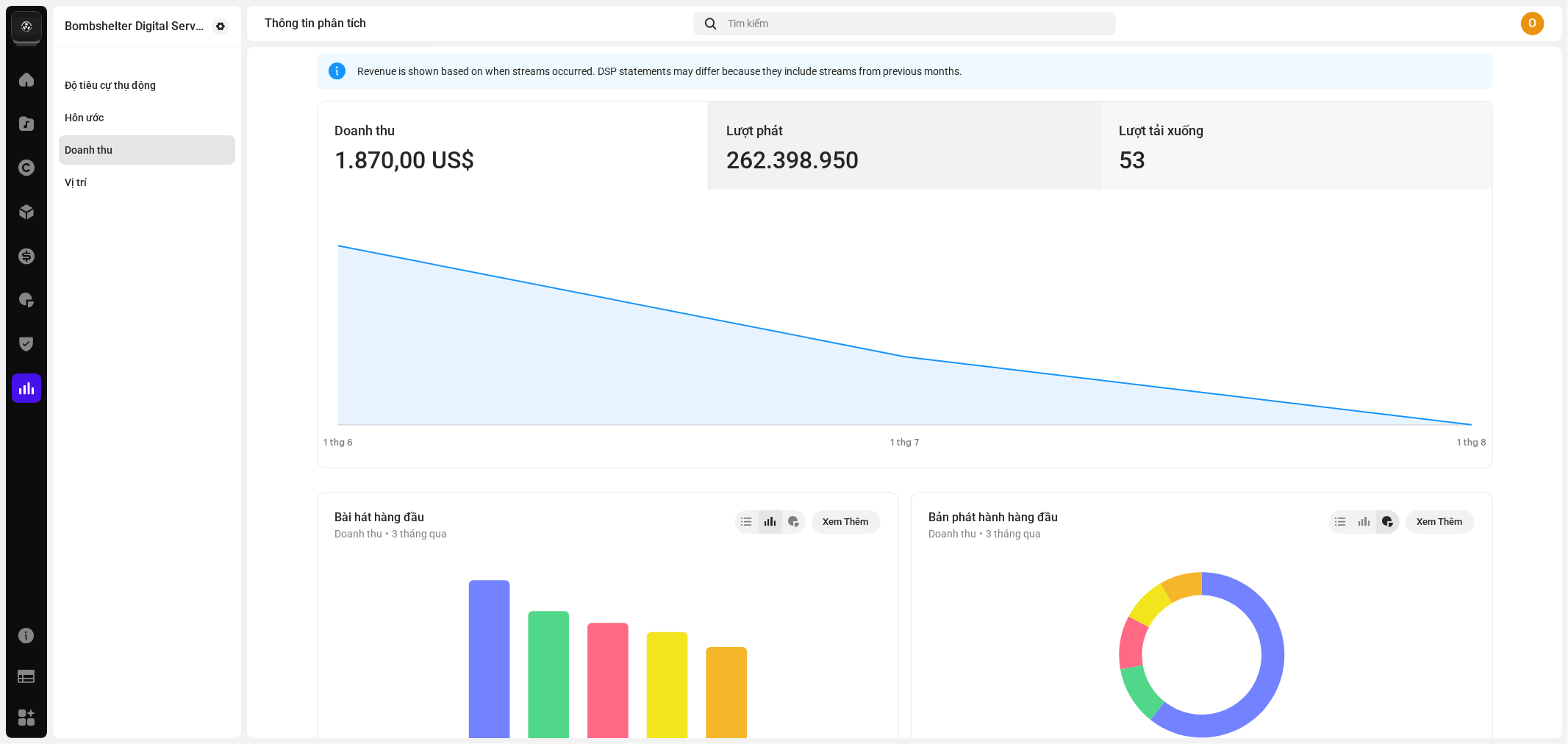
click at [981, 156] on div "262.398.950" at bounding box center [905, 161] width 357 height 24
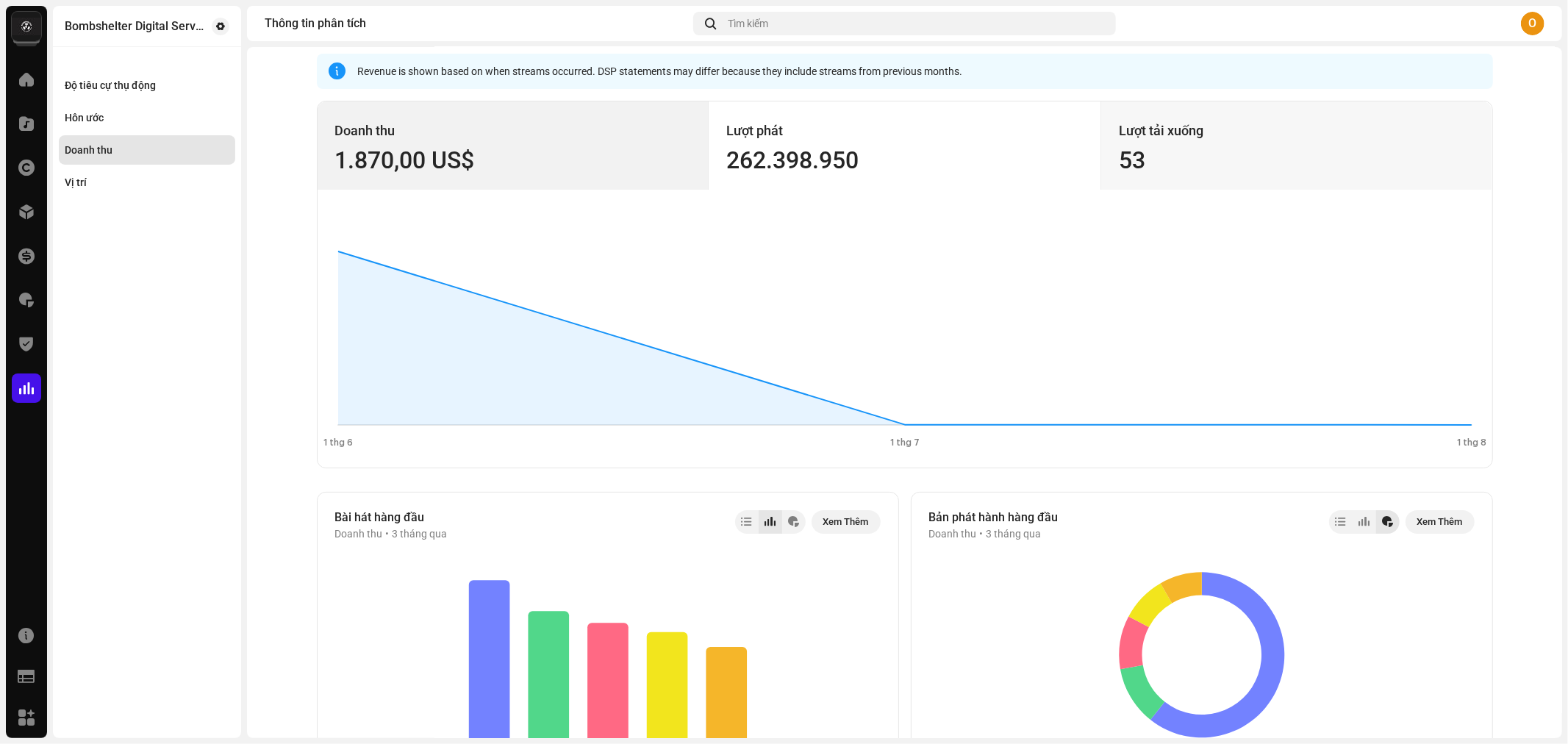
click at [470, 156] on div "1.870,00 US$" at bounding box center [512, 161] width 356 height 24
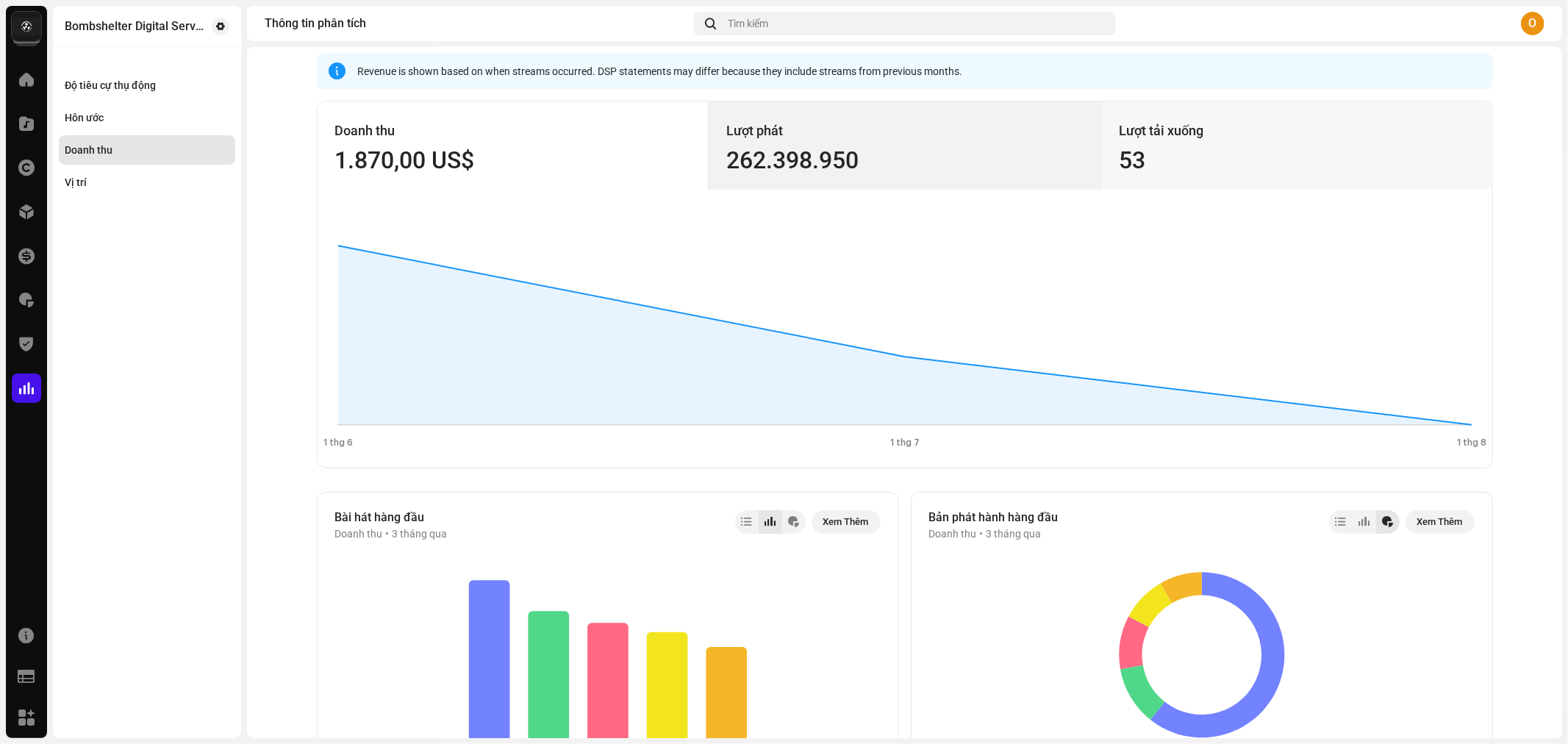
click at [982, 141] on div "Lượt phát" at bounding box center [905, 131] width 357 height 24
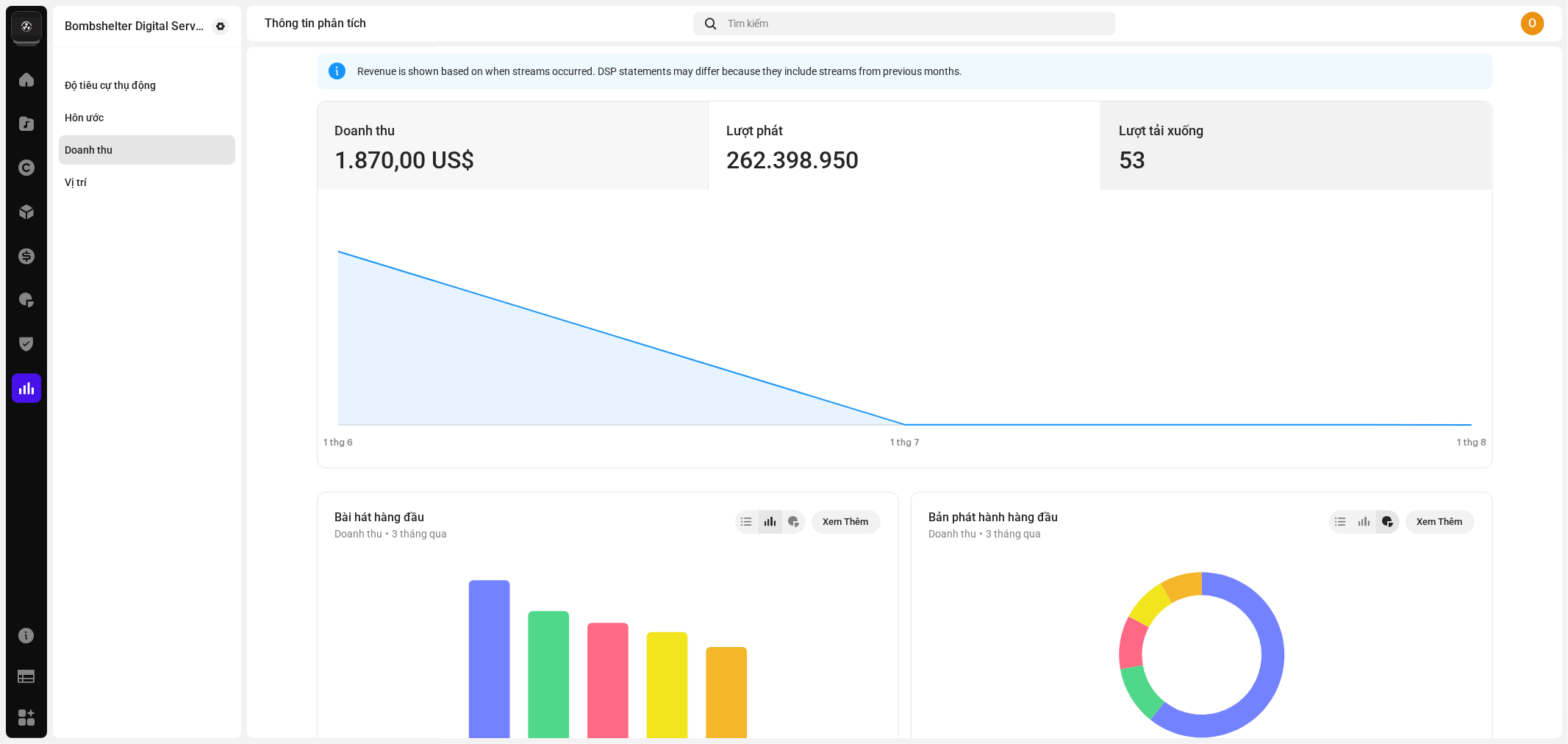
click at [1231, 134] on div "Lượt tải xuống" at bounding box center [1296, 131] width 356 height 24
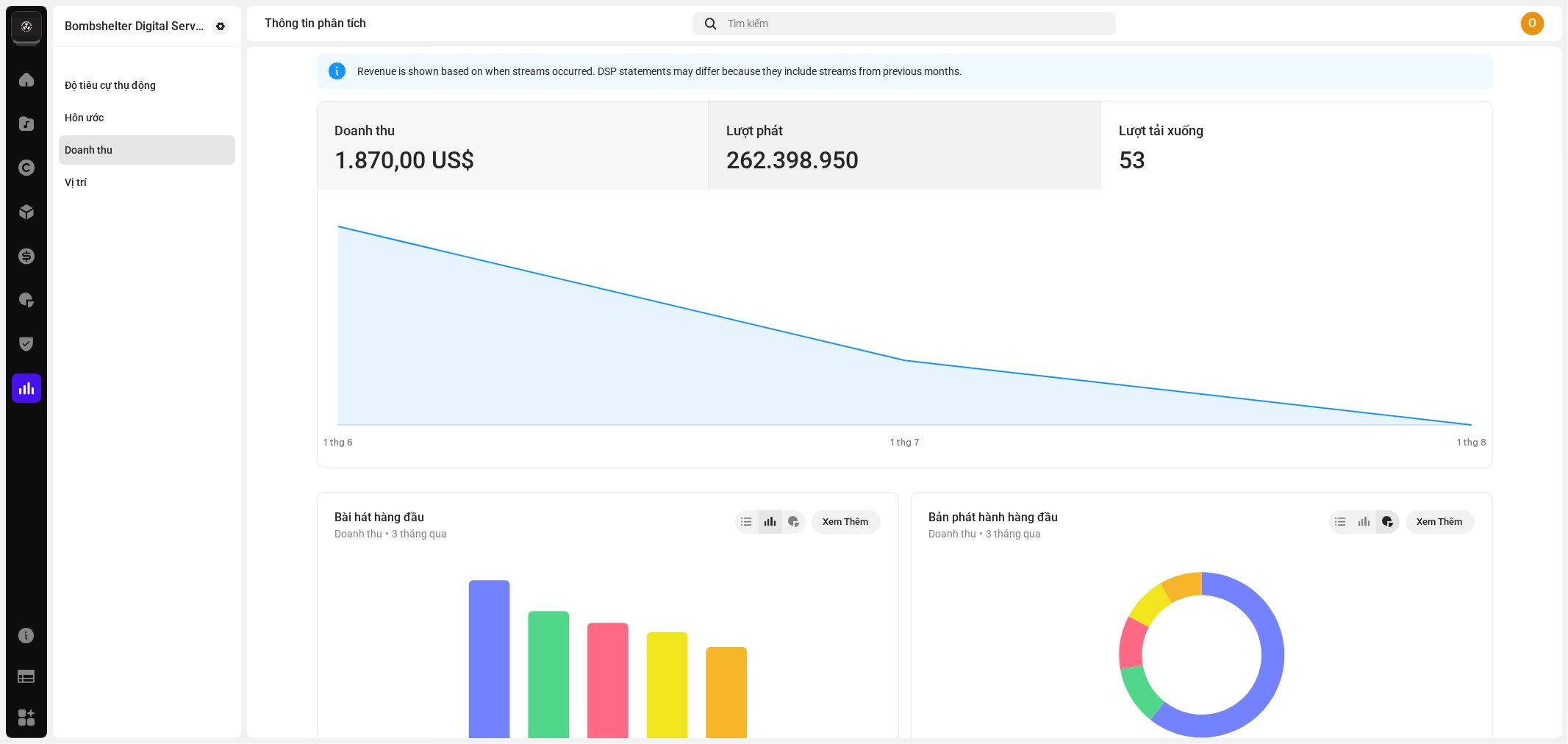
click at [919, 177] on div "Lượt phát [PHONE_NUMBER]" at bounding box center [904, 145] width 391 height 88
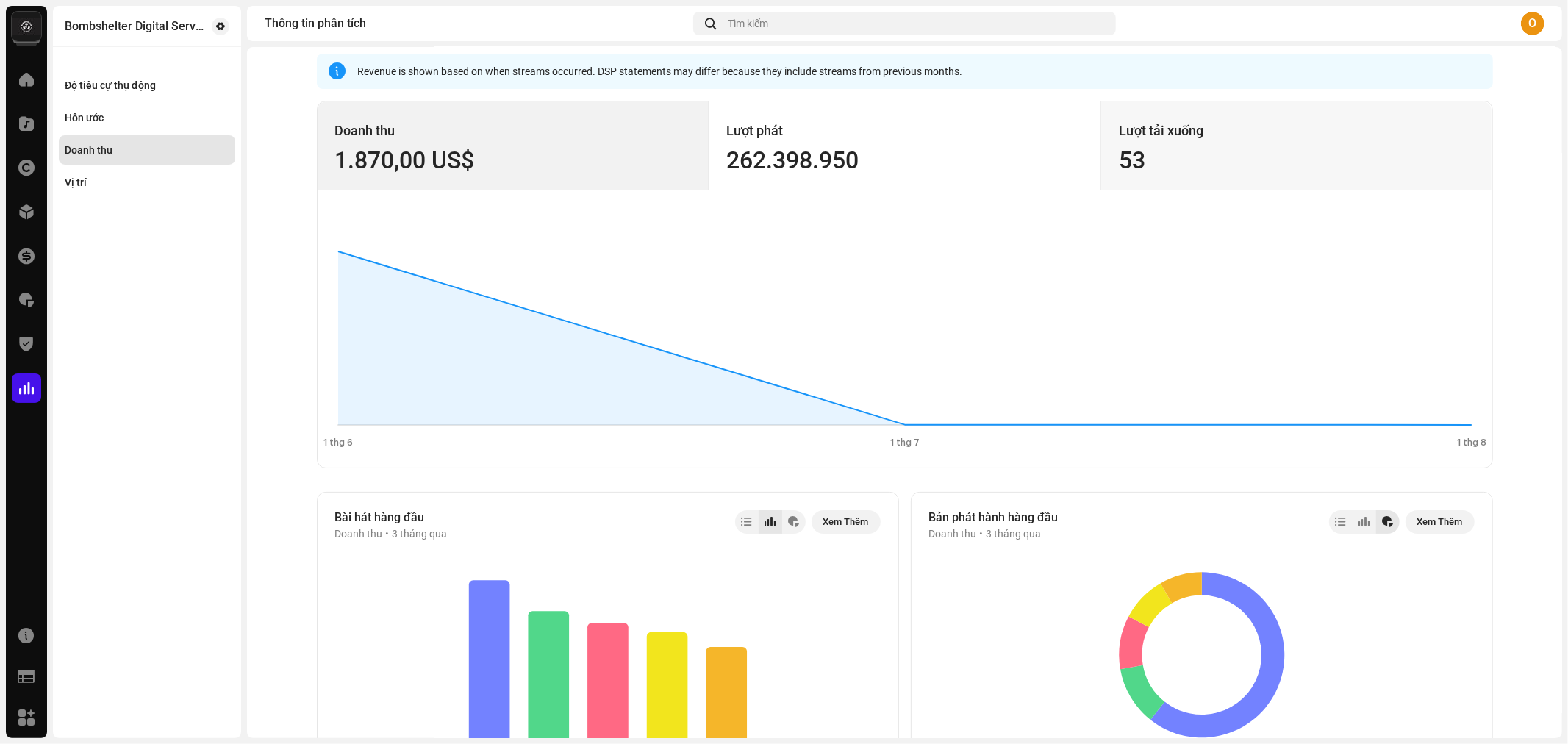
click at [622, 125] on div "Doanh thu" at bounding box center [512, 131] width 356 height 24
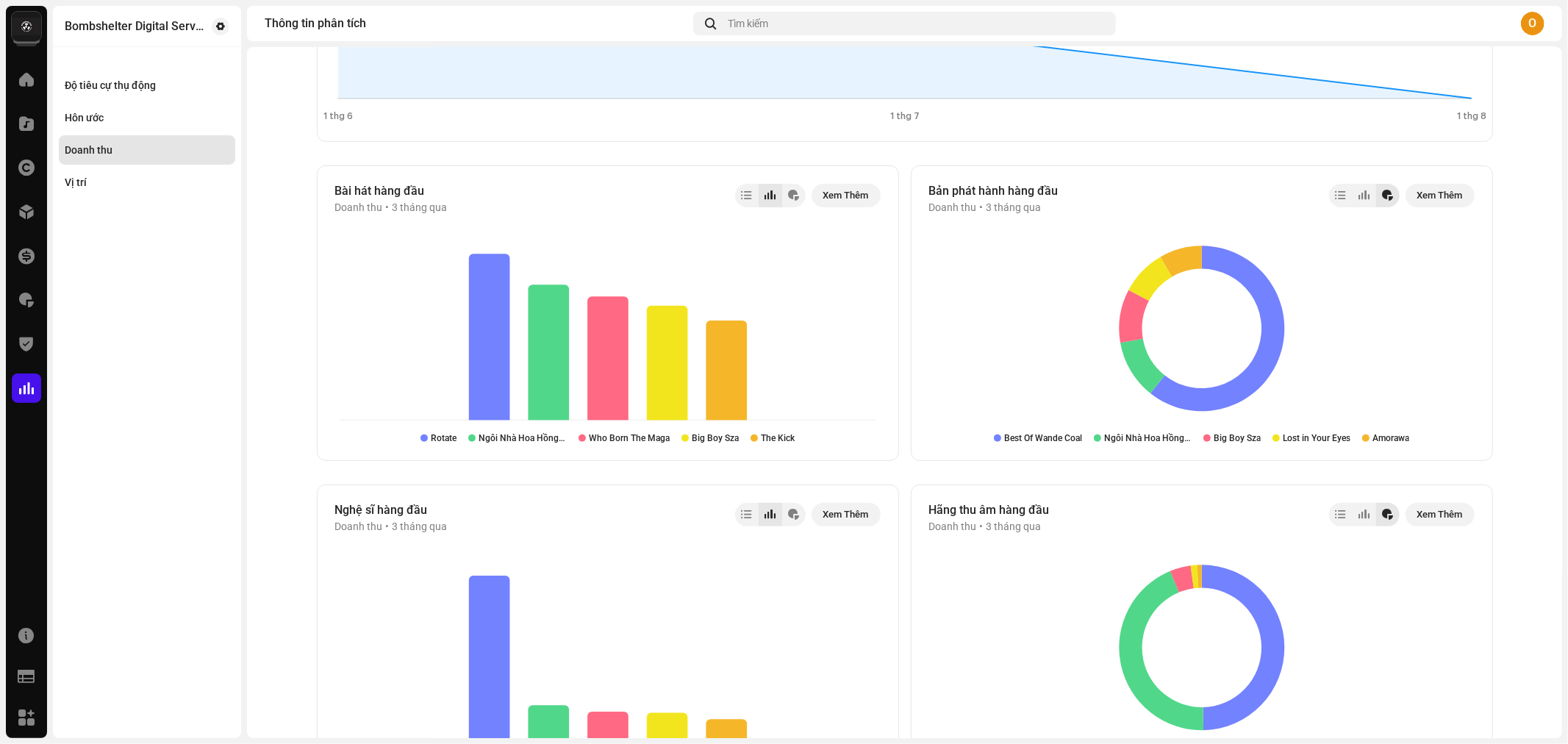
scroll to position [0, 0]
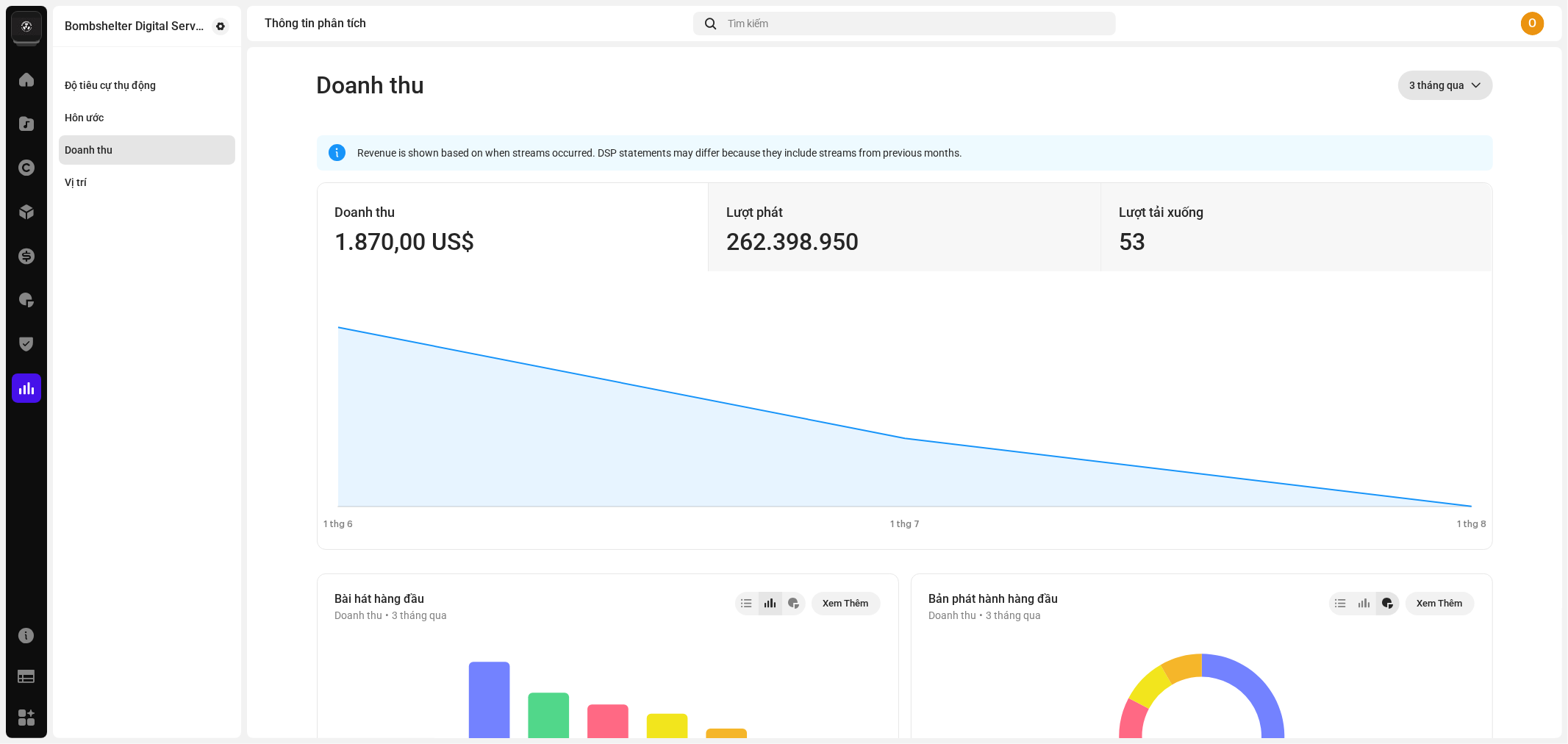
click at [1458, 86] on span "3 tháng qua" at bounding box center [1440, 86] width 61 height 30
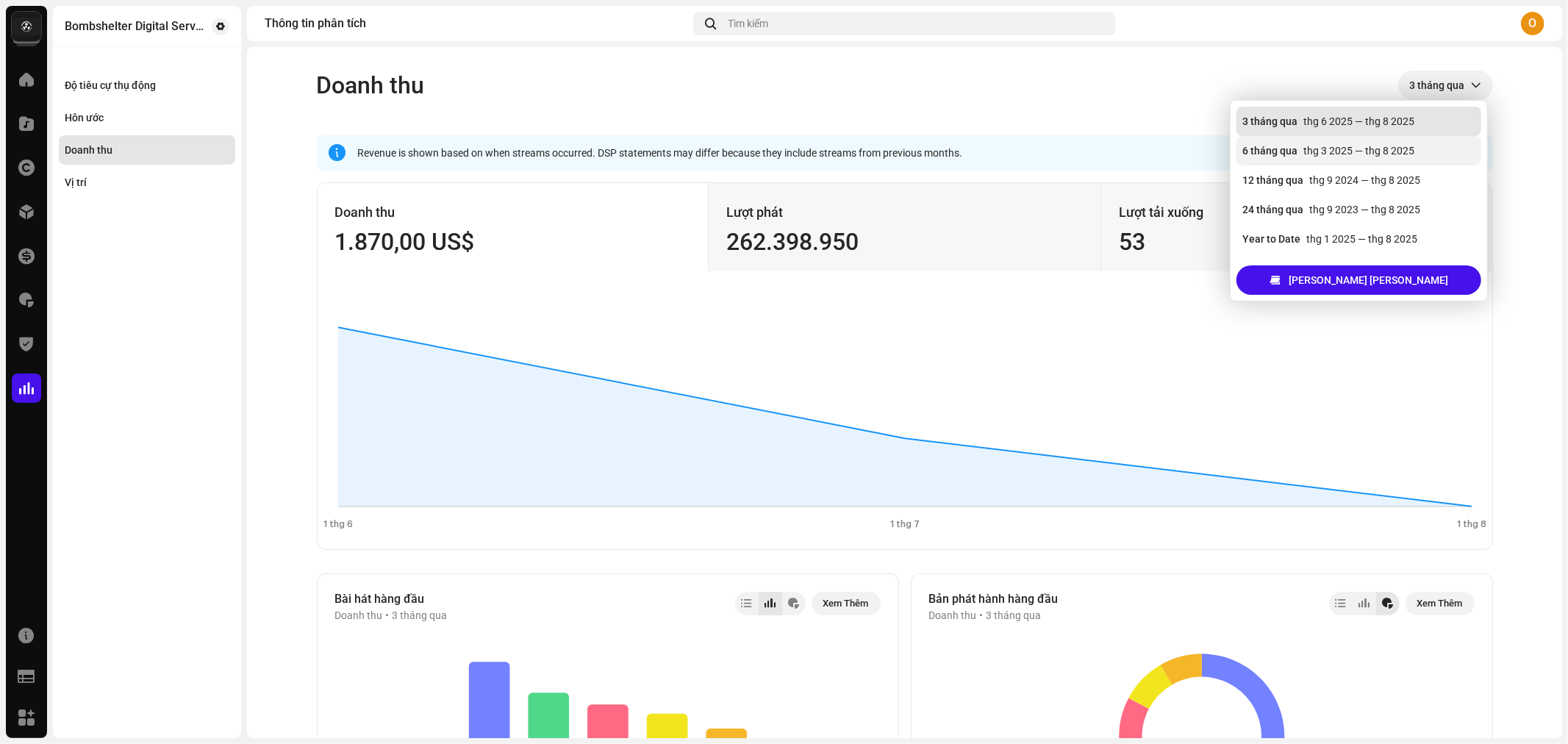
click at [1405, 150] on div "thg 3 2025 — thg 8 2025" at bounding box center [1358, 150] width 111 height 15
